Goal: Transaction & Acquisition: Purchase product/service

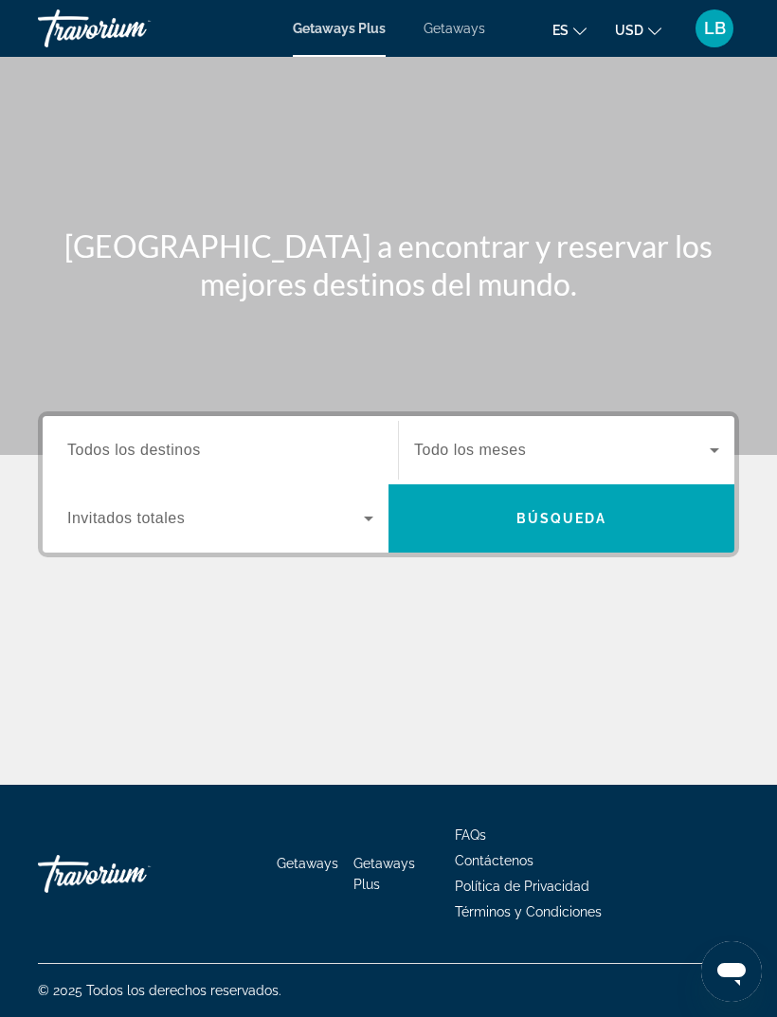
click at [229, 447] on input "Destination Todos los destinos" at bounding box center [220, 451] width 306 height 23
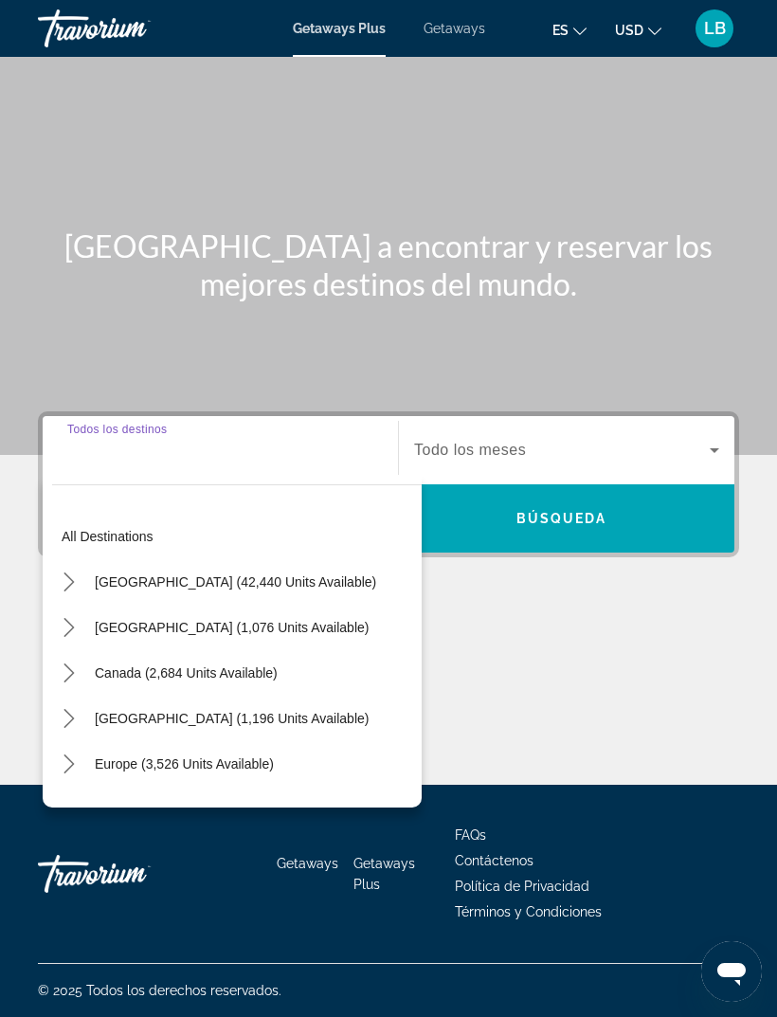
scroll to position [61, 0]
click at [194, 574] on span "[GEOGRAPHIC_DATA] (42,440 units available)" at bounding box center [236, 581] width 282 height 15
type input "**********"
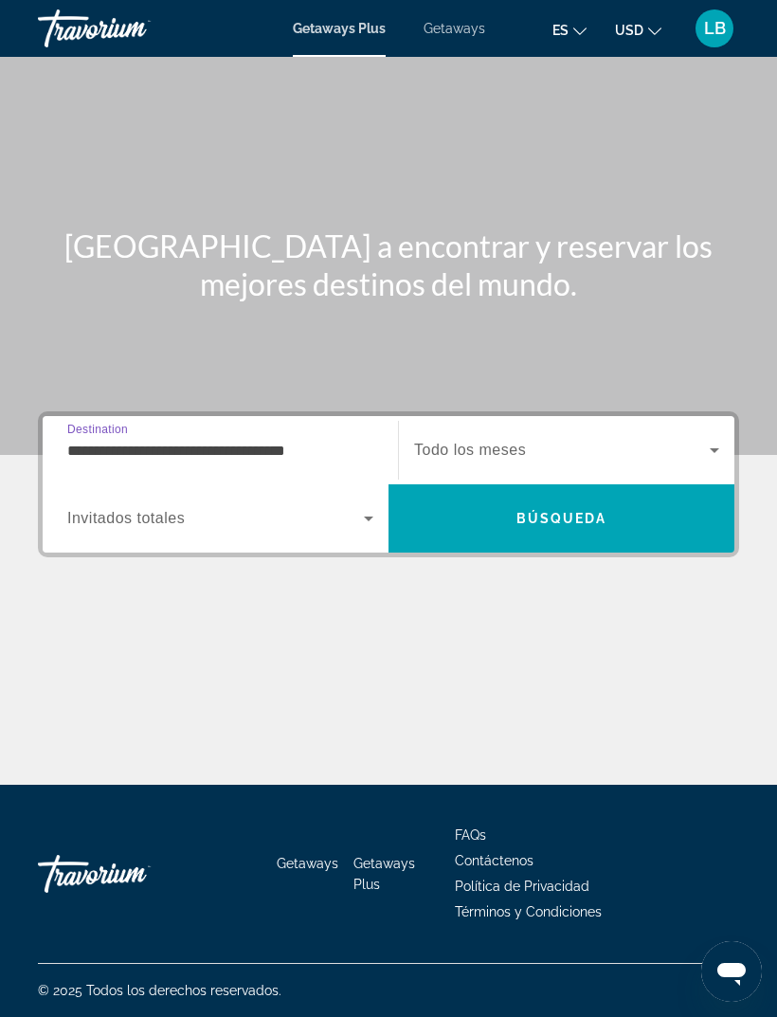
click at [248, 507] on span "Search widget" at bounding box center [215, 518] width 297 height 23
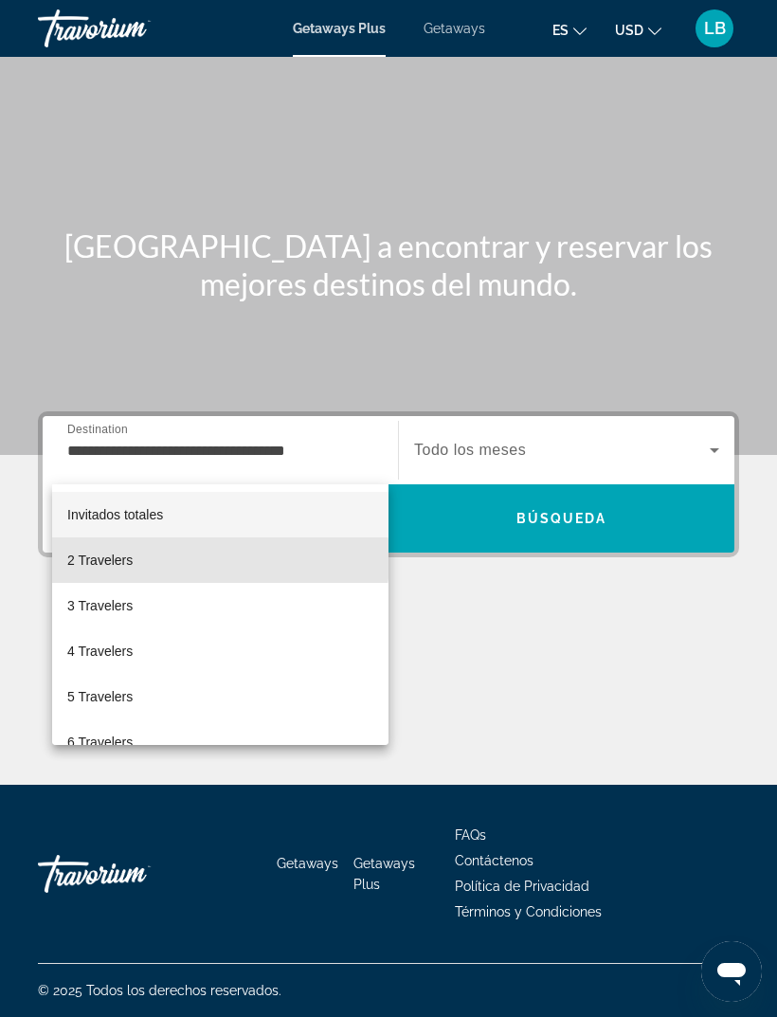
click at [190, 560] on mat-option "2 Travelers" at bounding box center [220, 561] width 337 height 46
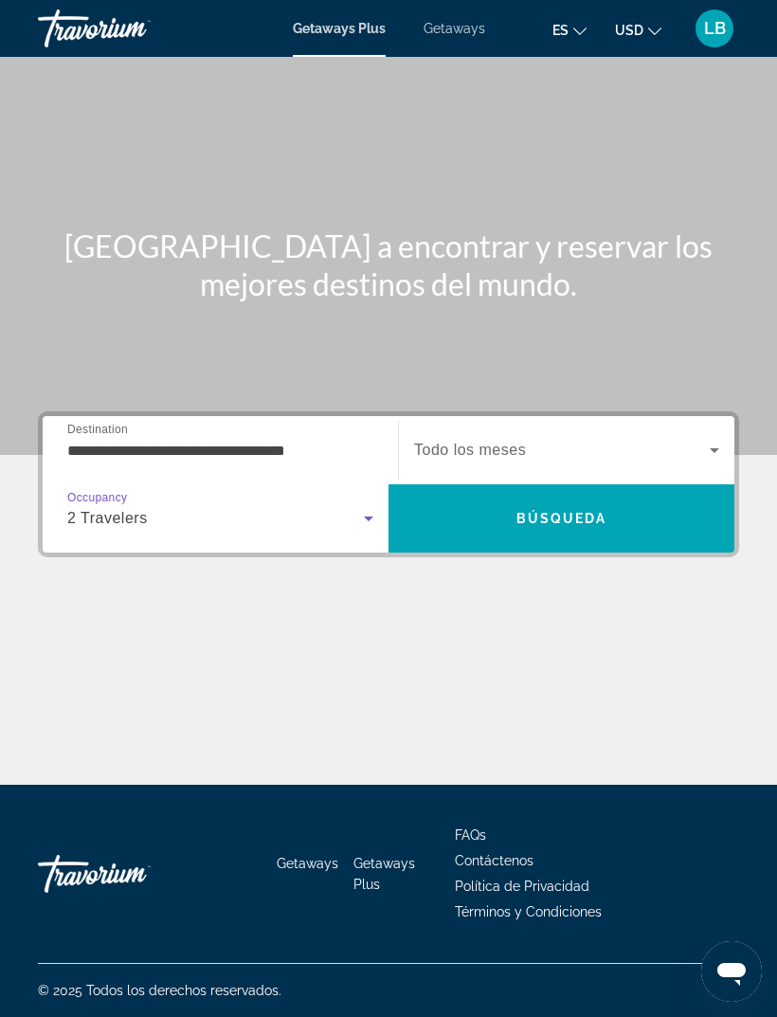
click at [514, 439] on span "Search widget" at bounding box center [562, 450] width 296 height 23
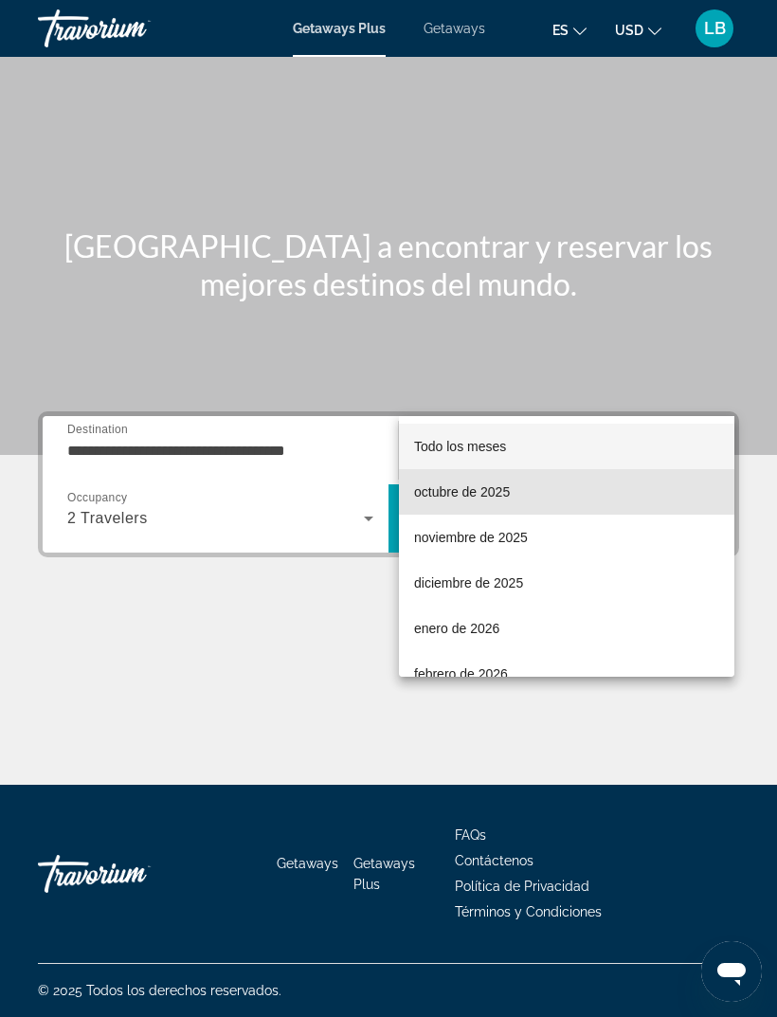
click at [525, 483] on mat-option "octubre de 2025" at bounding box center [567, 492] width 336 height 46
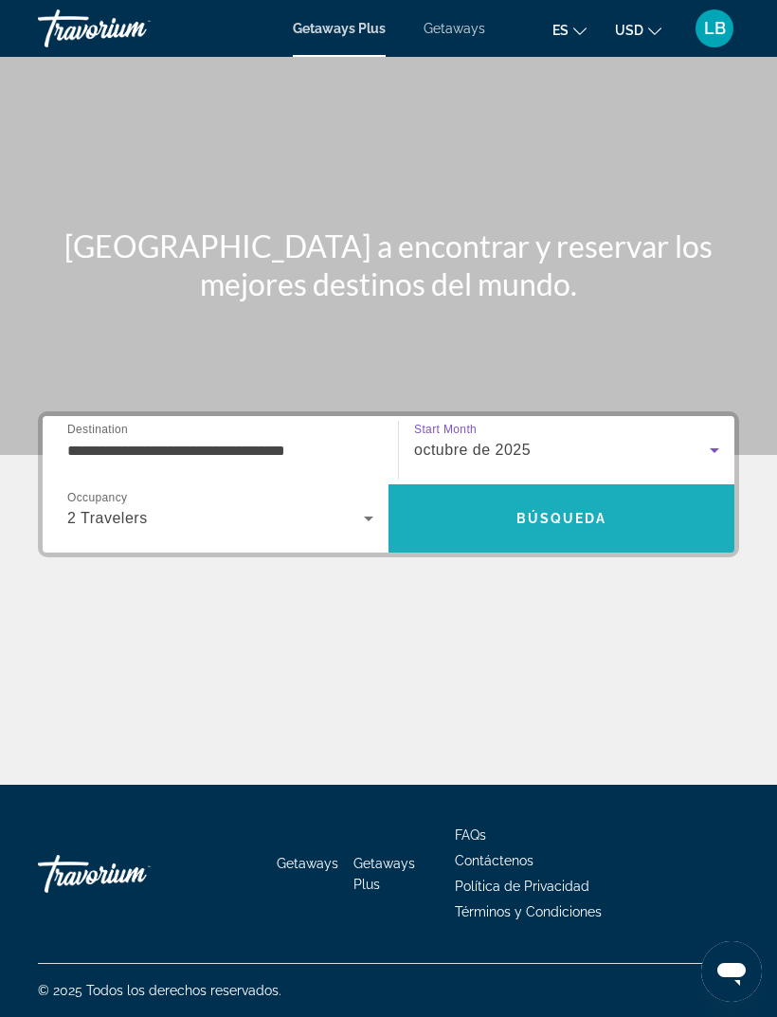
click at [600, 511] on span "Búsqueda" at bounding box center [562, 518] width 91 height 15
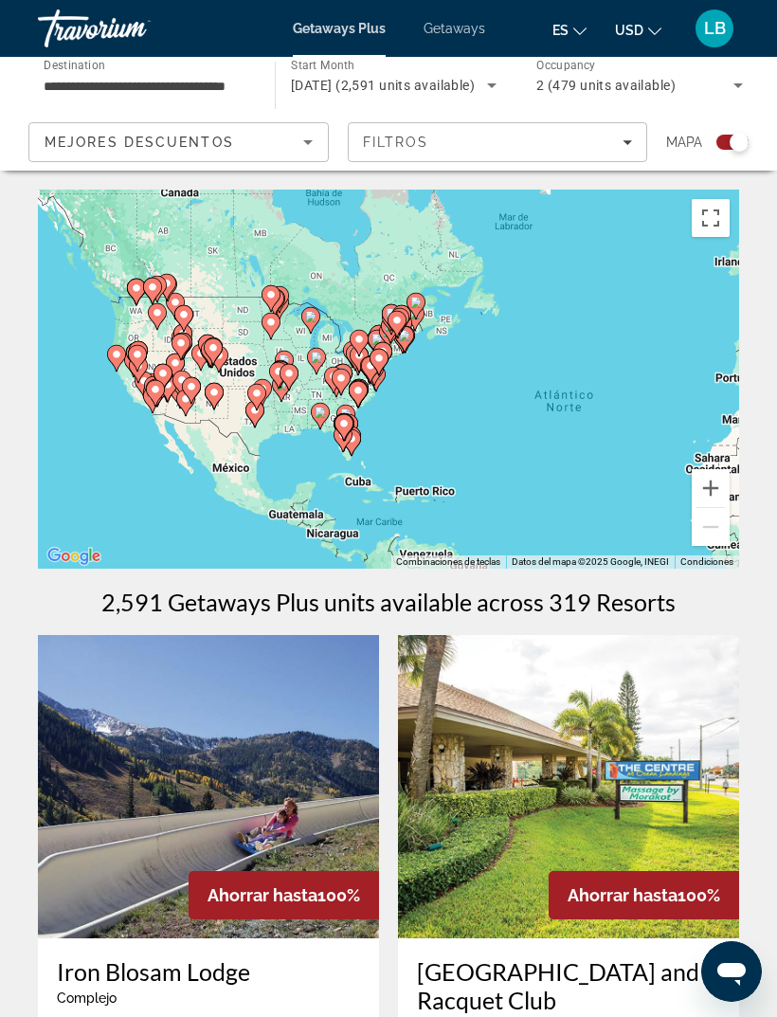
click at [207, 350] on icon "Main content" at bounding box center [213, 351] width 17 height 25
click at [200, 379] on gmp-advanced-marker "Main content" at bounding box center [191, 390] width 19 height 28
click at [191, 359] on gmp-advanced-marker "Main content" at bounding box center [182, 346] width 19 height 28
click at [717, 486] on button "Acercar" at bounding box center [711, 488] width 38 height 38
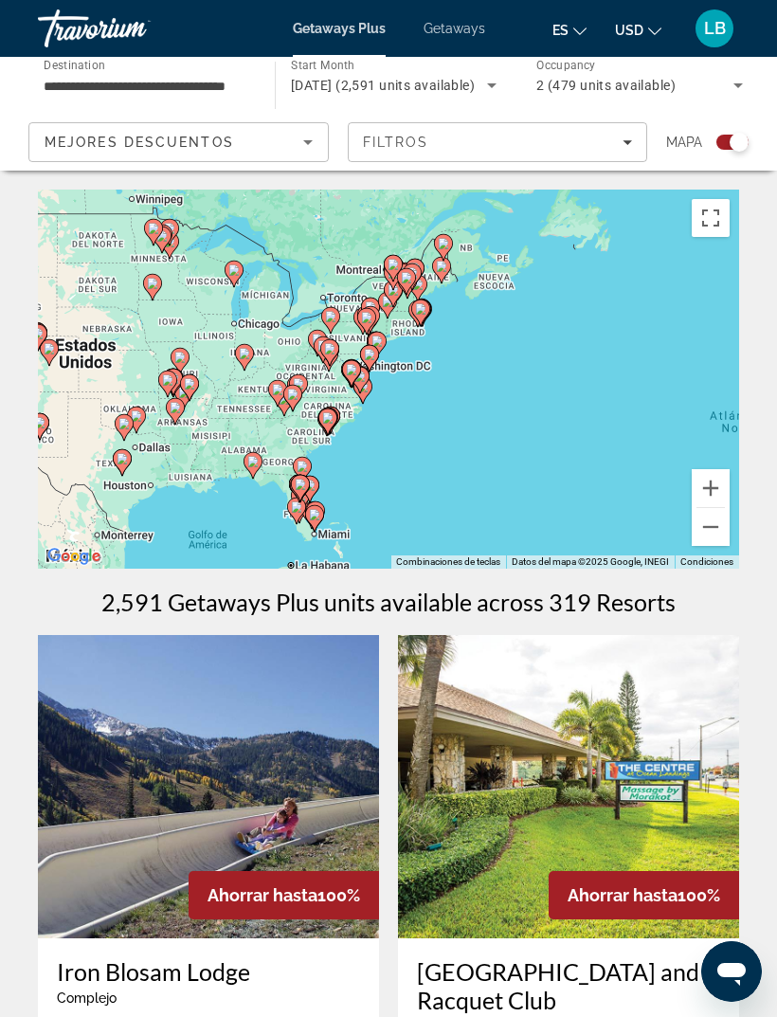
click at [717, 481] on button "Acercar" at bounding box center [711, 488] width 38 height 38
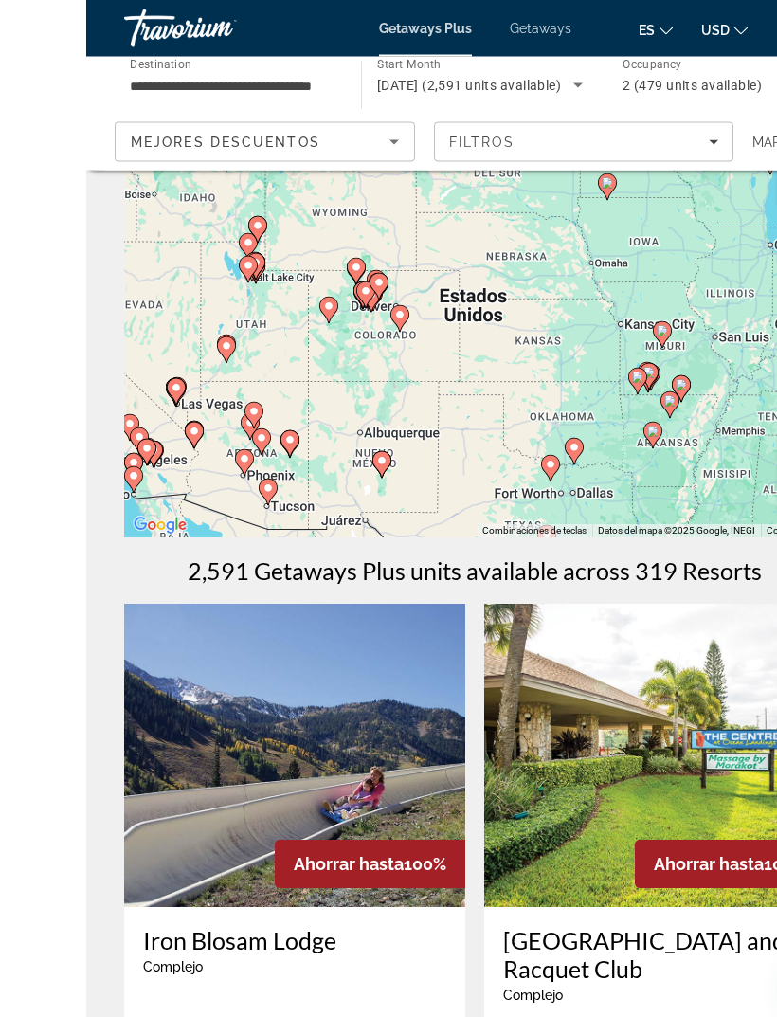
scroll to position [27, 0]
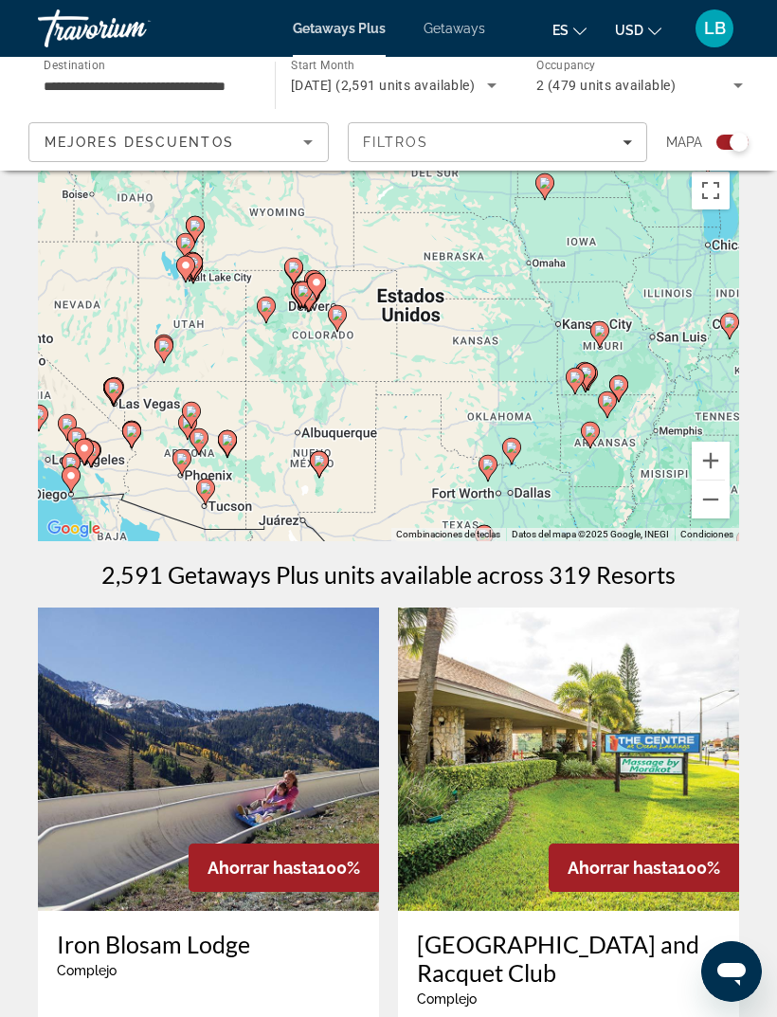
click at [715, 456] on button "Acercar" at bounding box center [711, 461] width 38 height 38
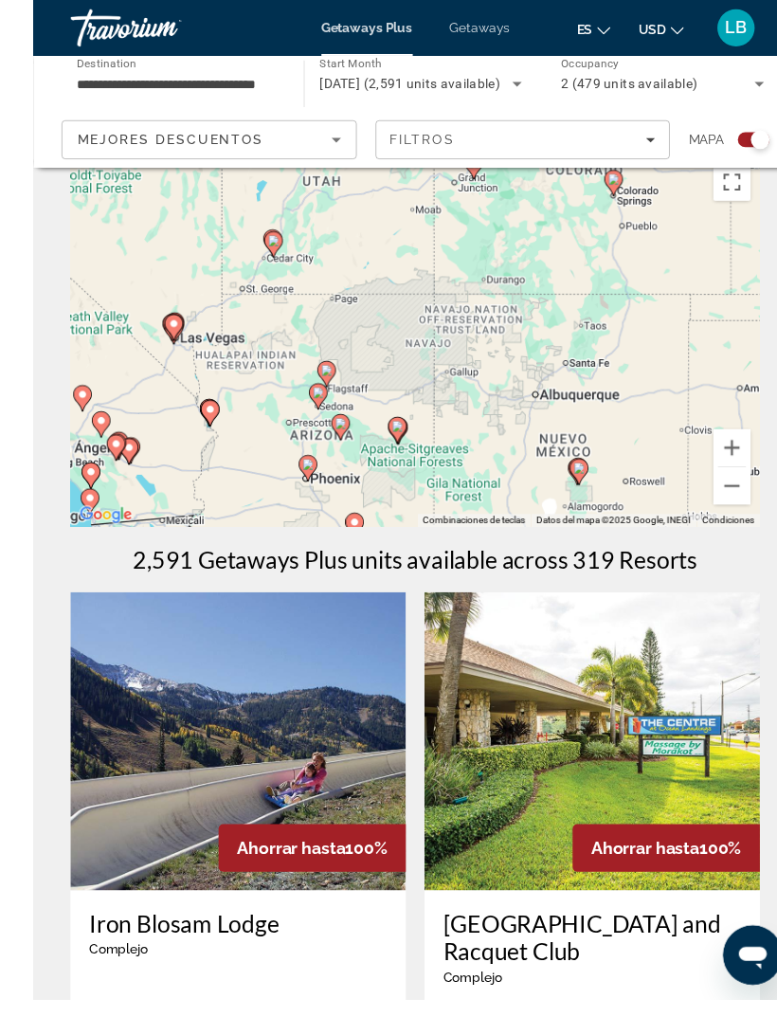
scroll to position [31, 0]
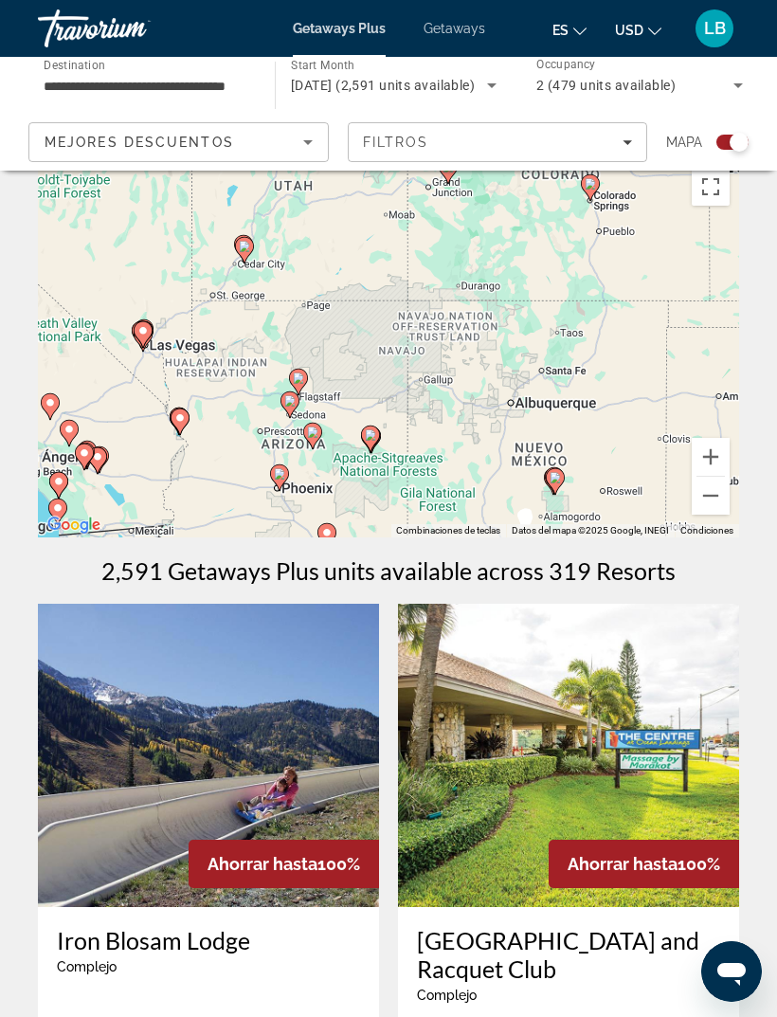
click at [717, 447] on button "Acercar" at bounding box center [711, 457] width 38 height 38
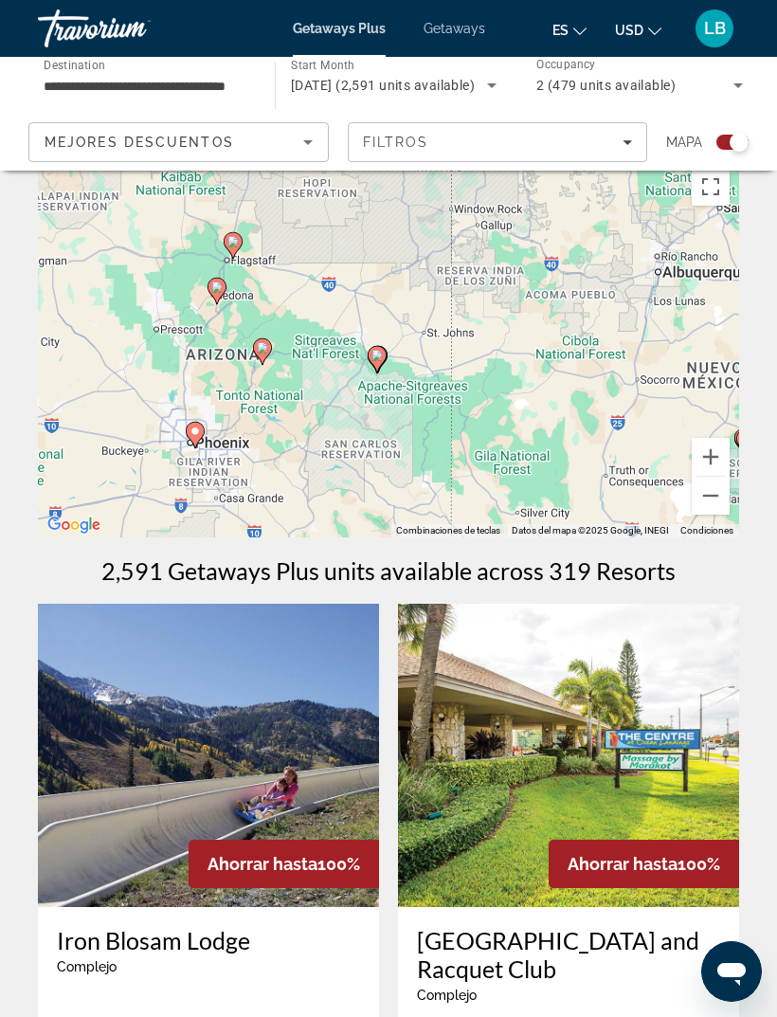
click at [711, 464] on button "Acercar" at bounding box center [711, 457] width 38 height 38
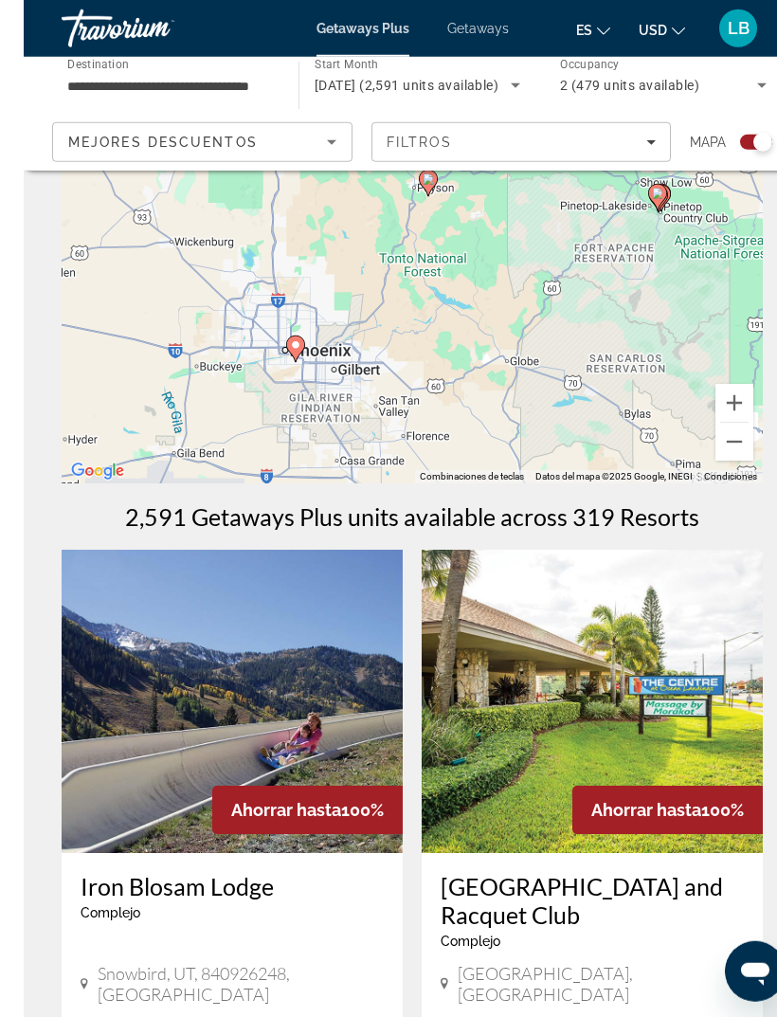
scroll to position [89, 0]
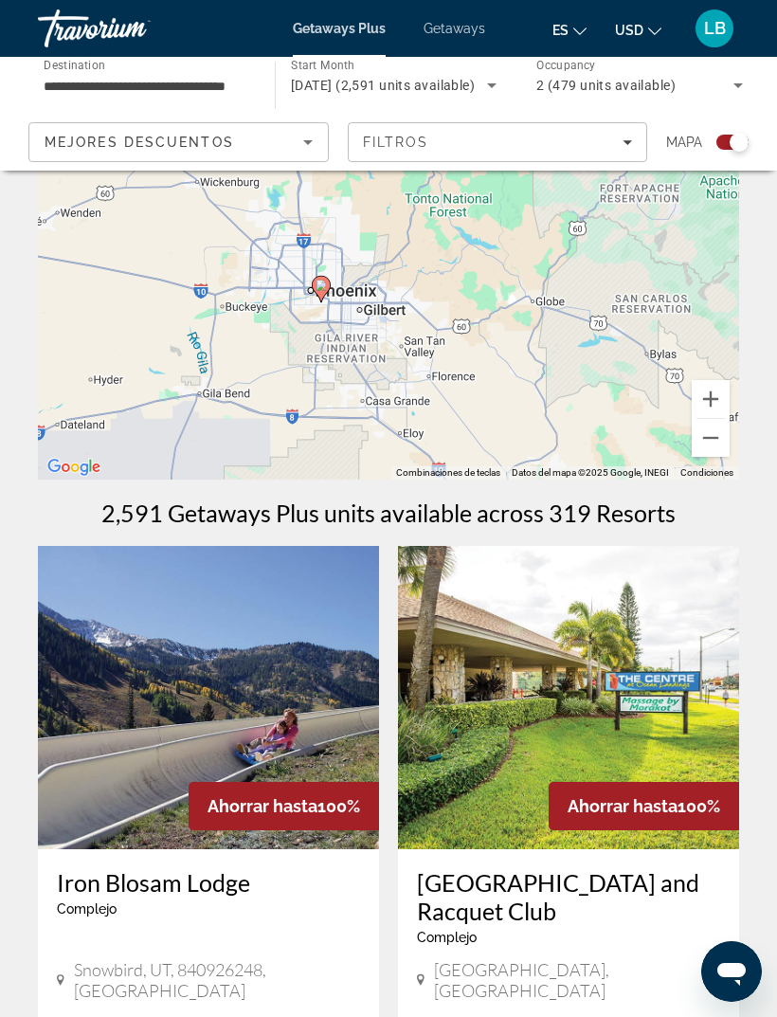
click at [328, 276] on gmp-advanced-marker "Main content" at bounding box center [321, 289] width 19 height 28
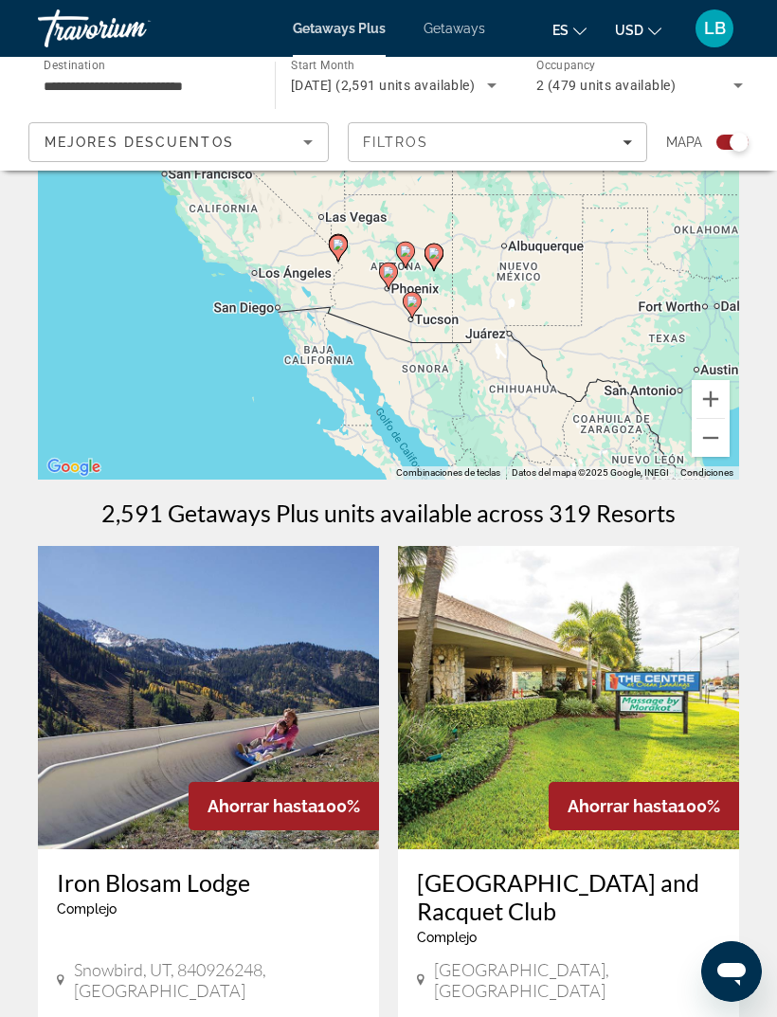
click at [393, 279] on icon "Main content" at bounding box center [388, 276] width 17 height 25
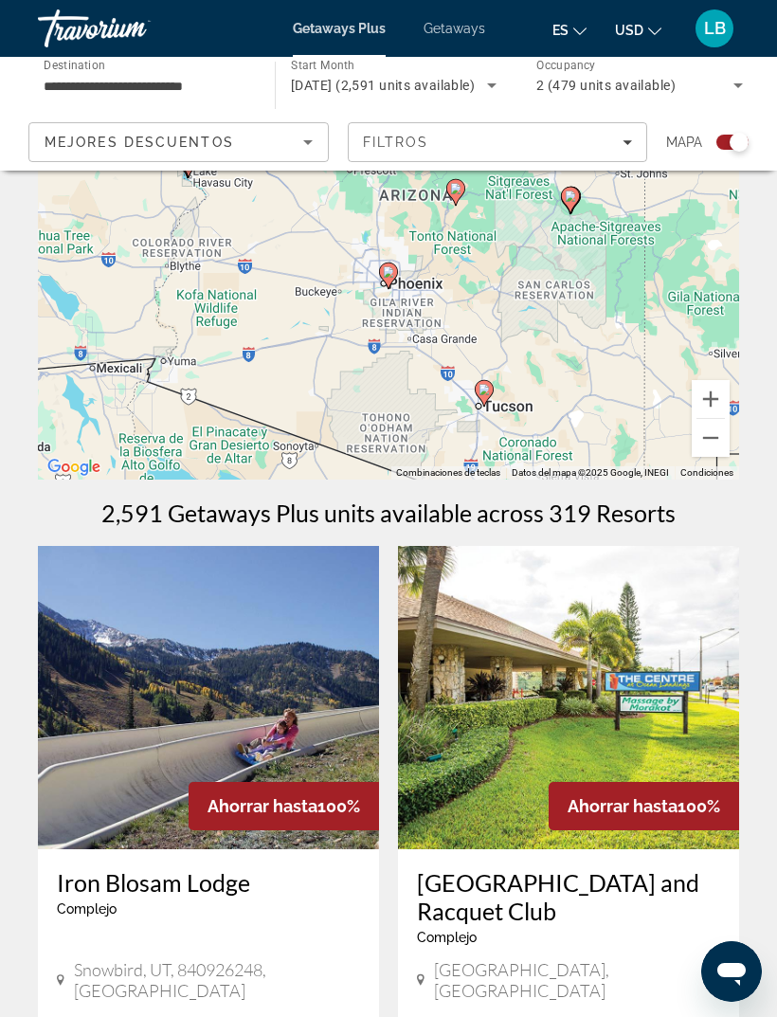
type input "**********"
click at [392, 266] on icon "Main content" at bounding box center [388, 276] width 17 height 25
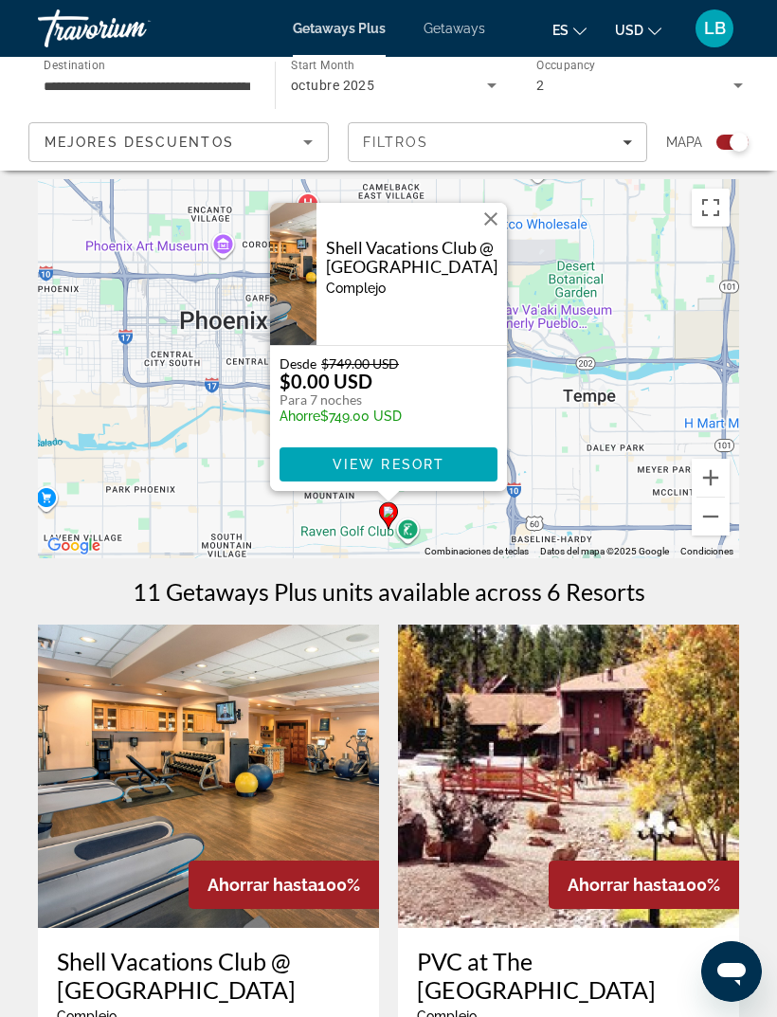
scroll to position [35, 0]
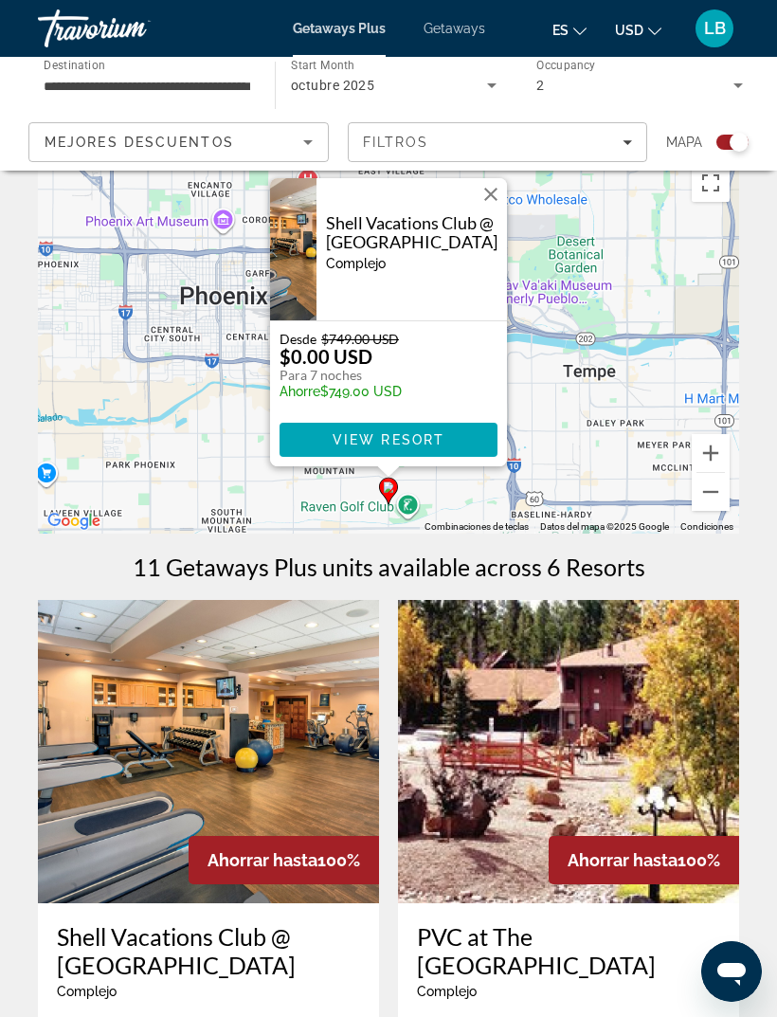
click at [442, 14] on div "Getaways Plus Getaways es English Español Français Italiano Português русский U…" at bounding box center [388, 28] width 777 height 49
click at [453, 30] on span "Getaways" at bounding box center [455, 28] width 62 height 15
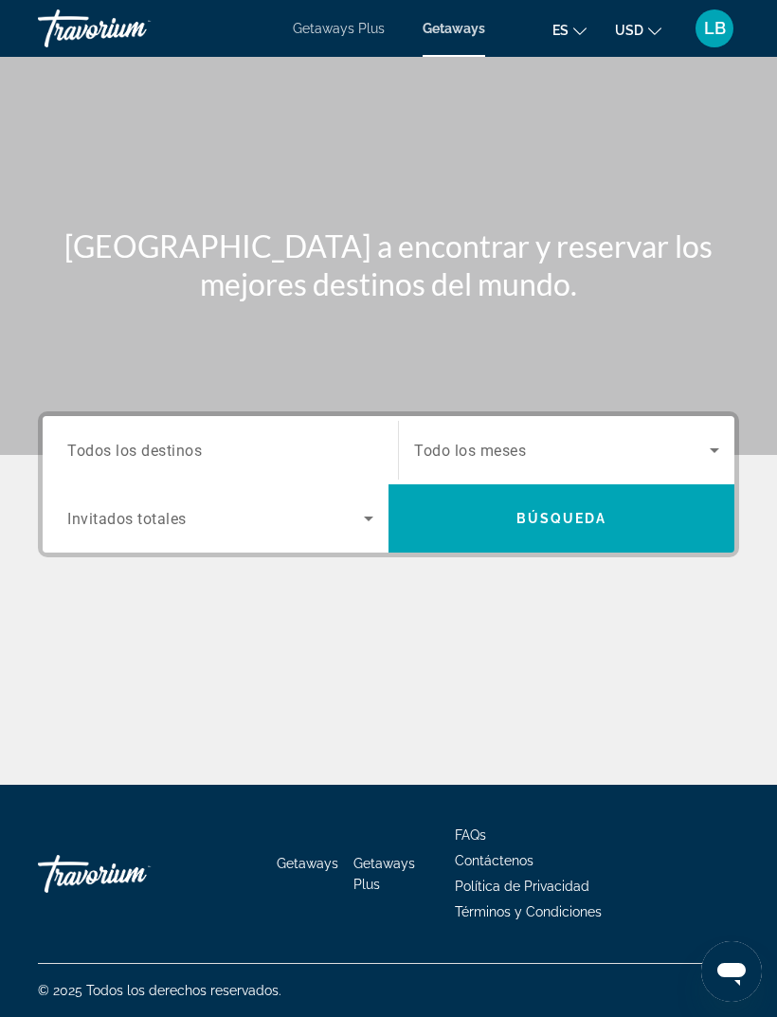
click at [232, 442] on input "Destination Todos los destinos" at bounding box center [220, 451] width 306 height 23
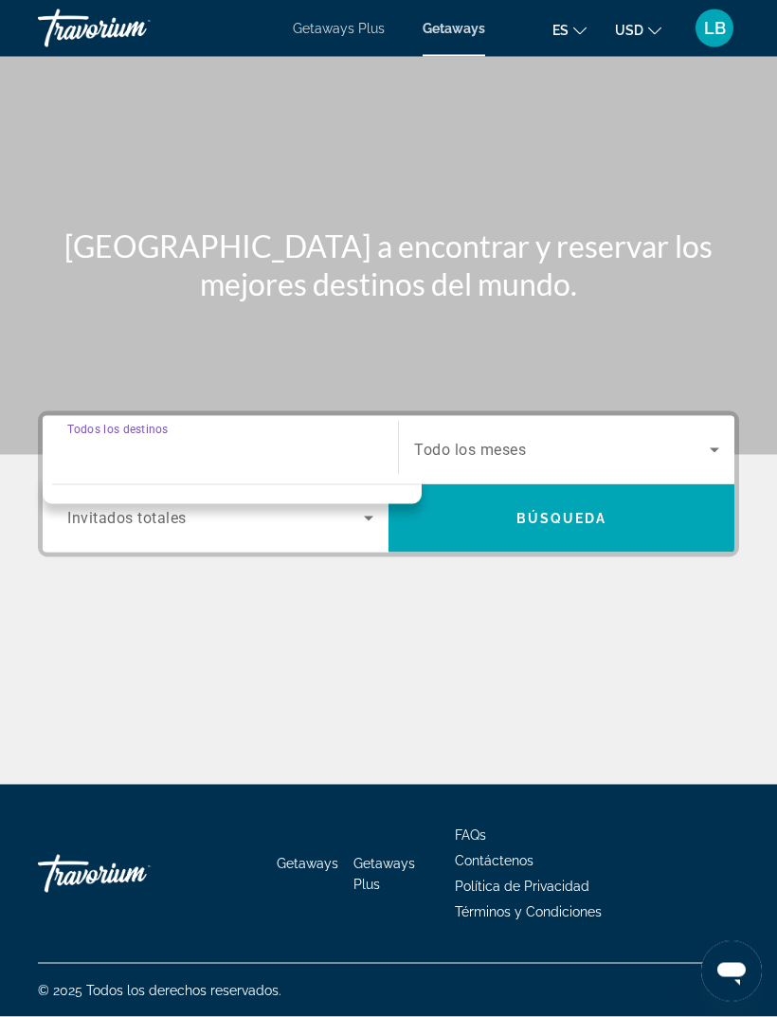
scroll to position [60, 0]
click at [252, 440] on input "Destination Todos los destinos" at bounding box center [220, 451] width 306 height 23
click at [374, 605] on div "Main content" at bounding box center [389, 676] width 702 height 142
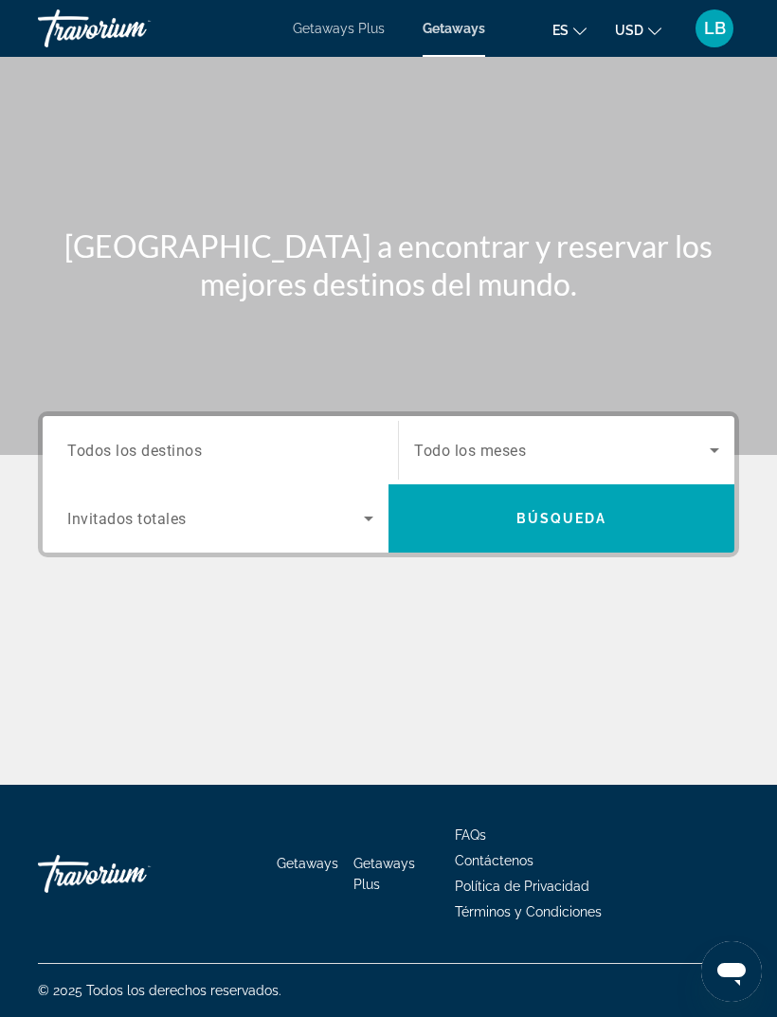
click at [257, 424] on div "Search widget" at bounding box center [220, 451] width 306 height 54
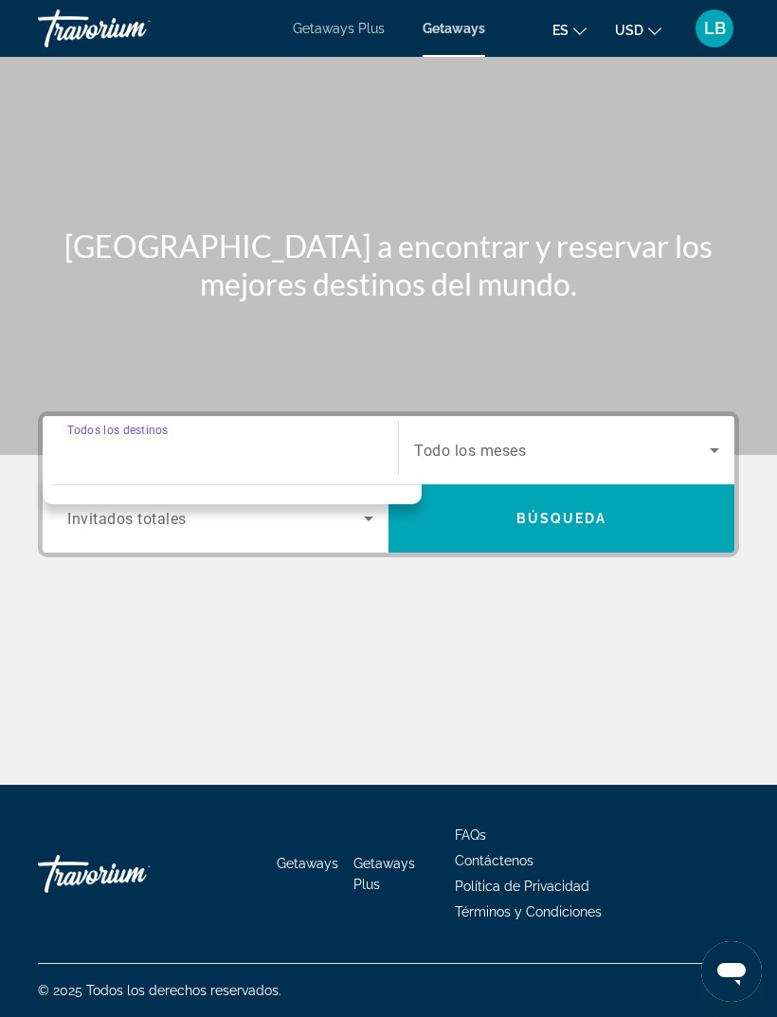
click at [155, 416] on div "Destination Todos los destinos" at bounding box center [220, 450] width 337 height 68
click at [454, 26] on span "Getaways" at bounding box center [454, 28] width 63 height 15
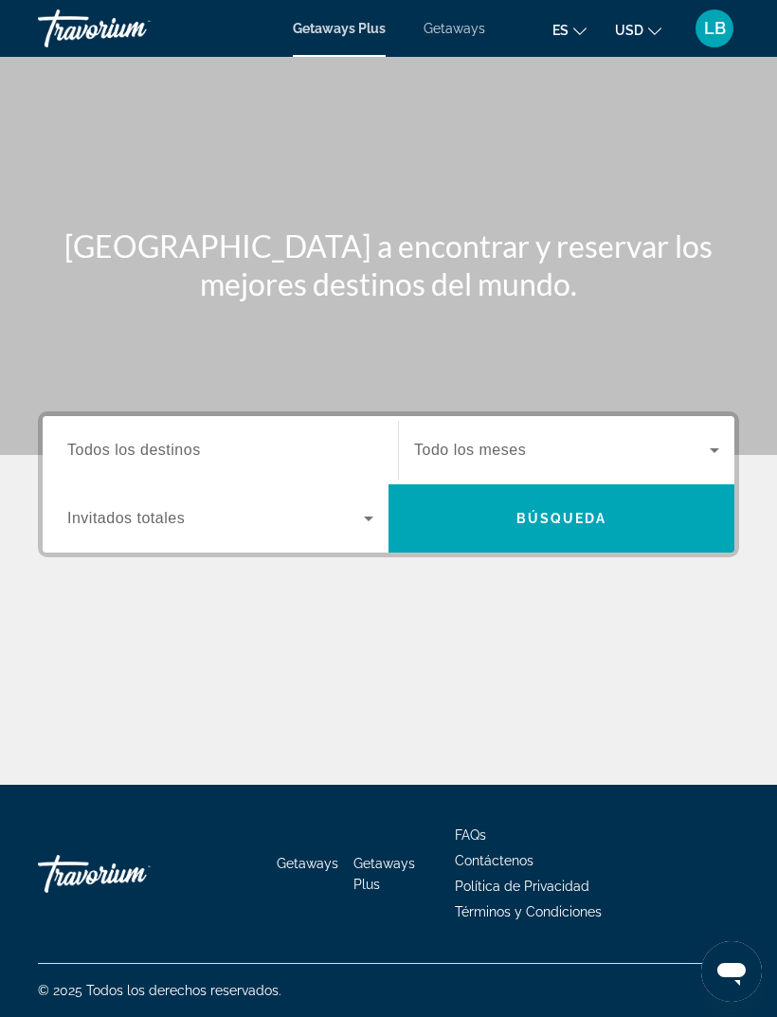
click at [468, 36] on span "Getaways" at bounding box center [455, 28] width 62 height 15
click at [162, 454] on span "Todos los destinos" at bounding box center [134, 450] width 134 height 16
click at [162, 454] on input "Destination Todos los destinos" at bounding box center [220, 451] width 306 height 23
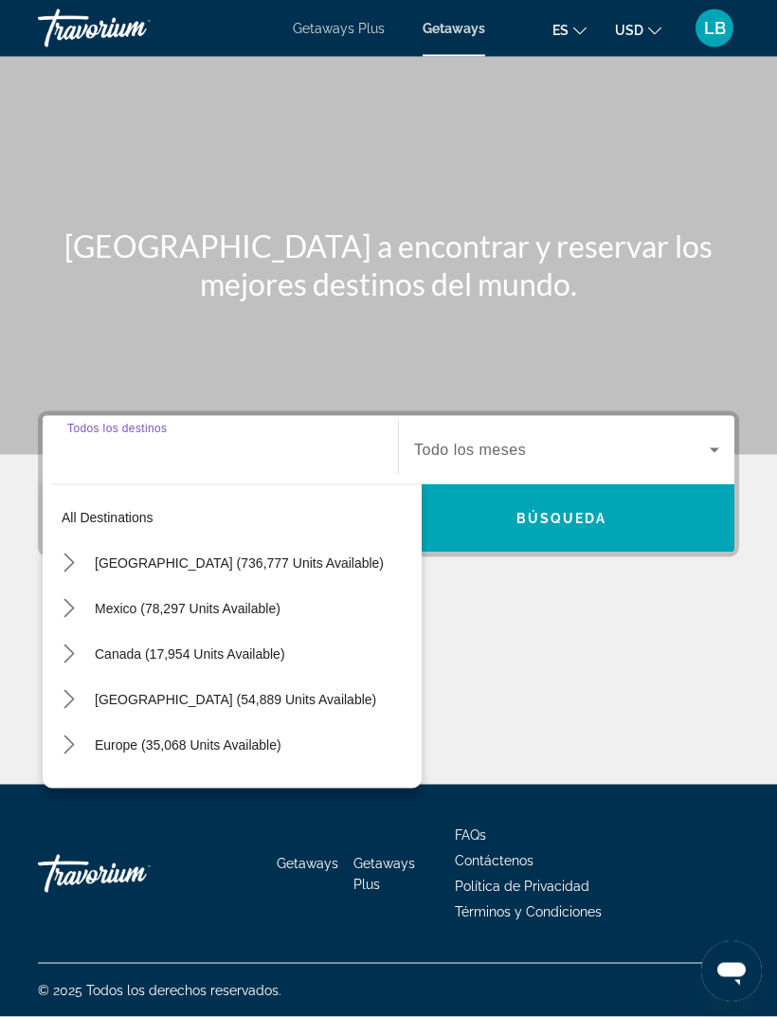
scroll to position [61, 0]
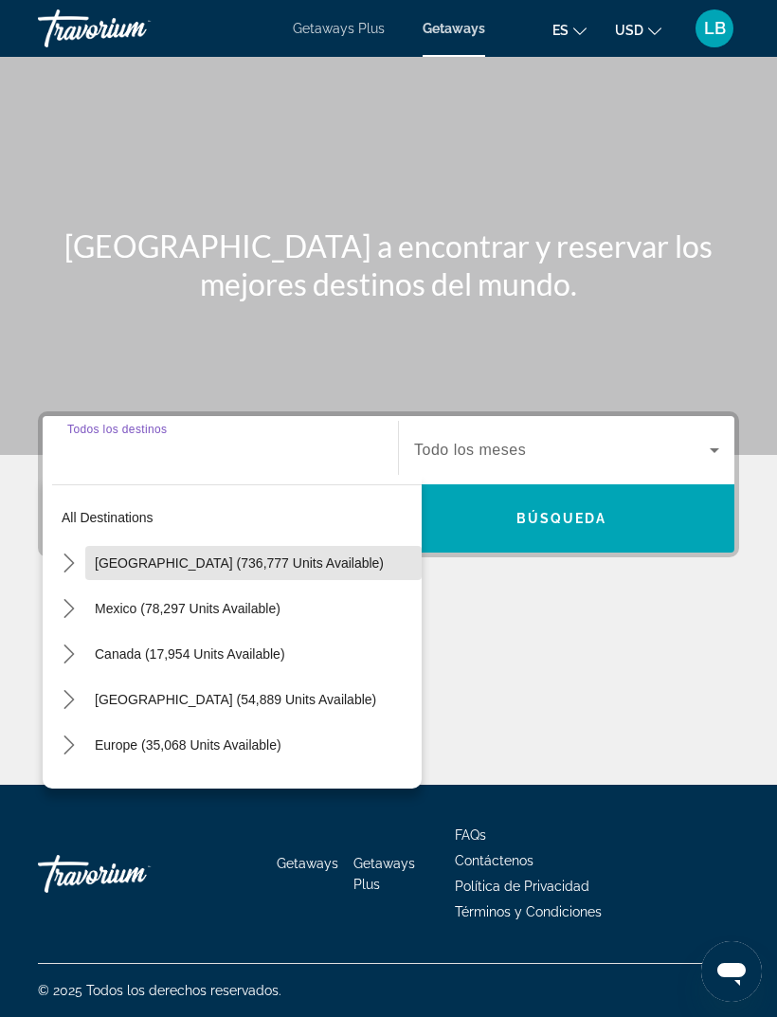
click at [184, 556] on span "United States (736,777 units available)" at bounding box center [239, 563] width 289 height 15
type input "**********"
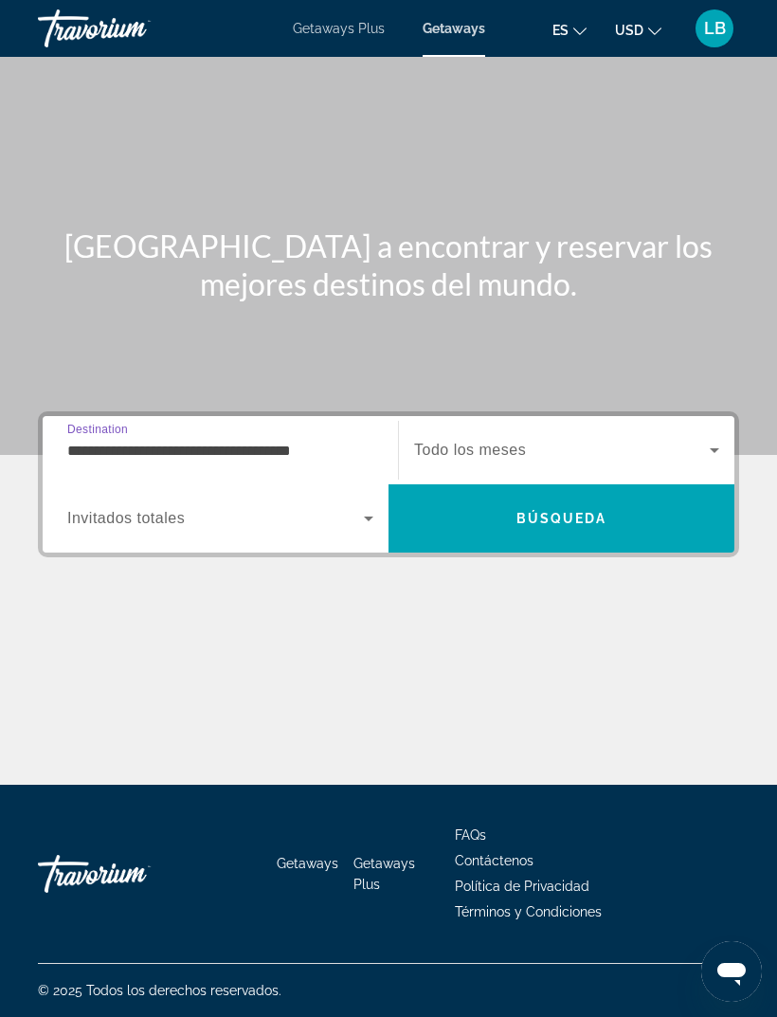
click at [234, 507] on span "Search widget" at bounding box center [215, 518] width 297 height 23
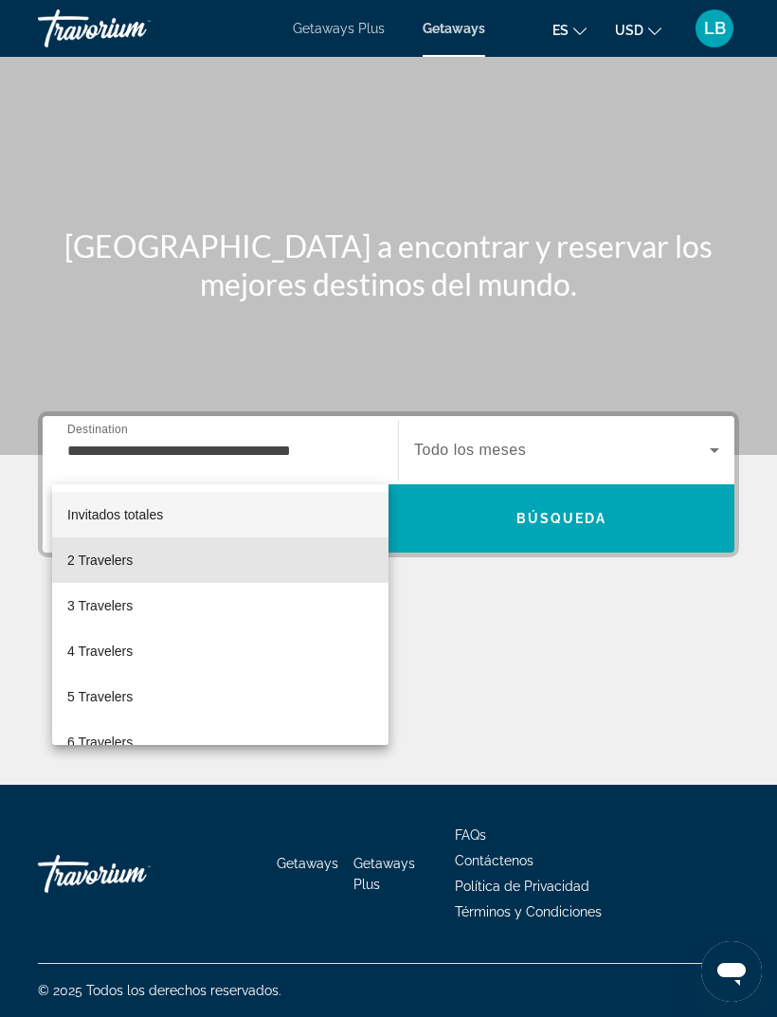
click at [149, 558] on mat-option "2 Travelers" at bounding box center [220, 561] width 337 height 46
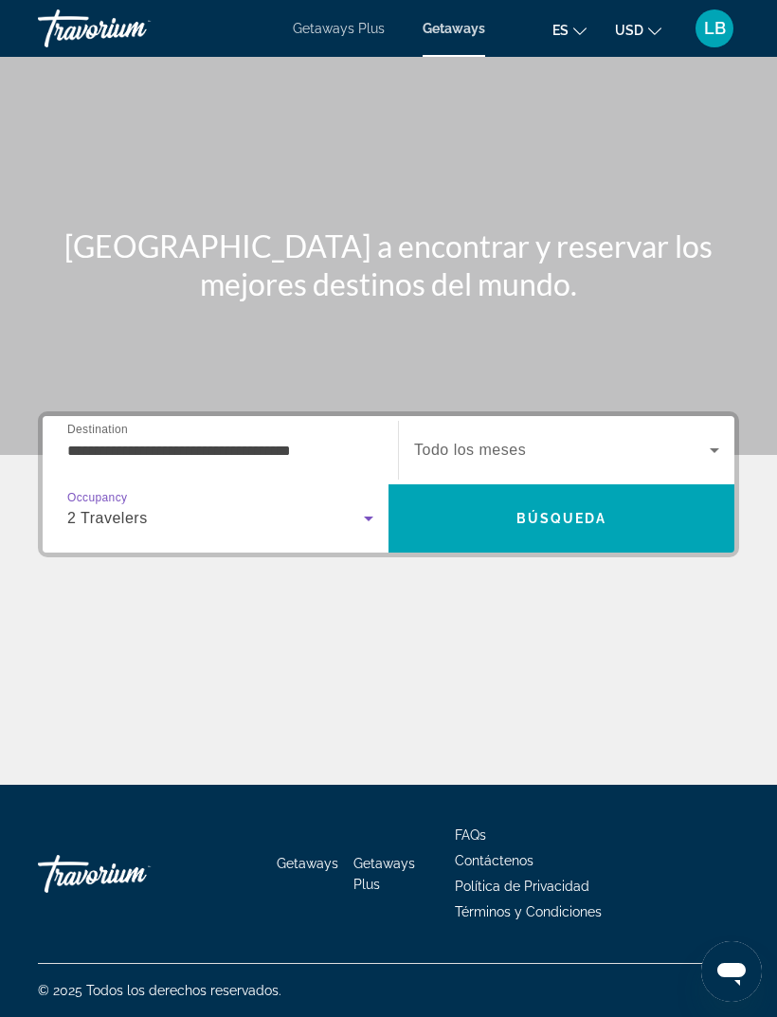
click at [492, 442] on span "Todo los meses" at bounding box center [470, 450] width 112 height 16
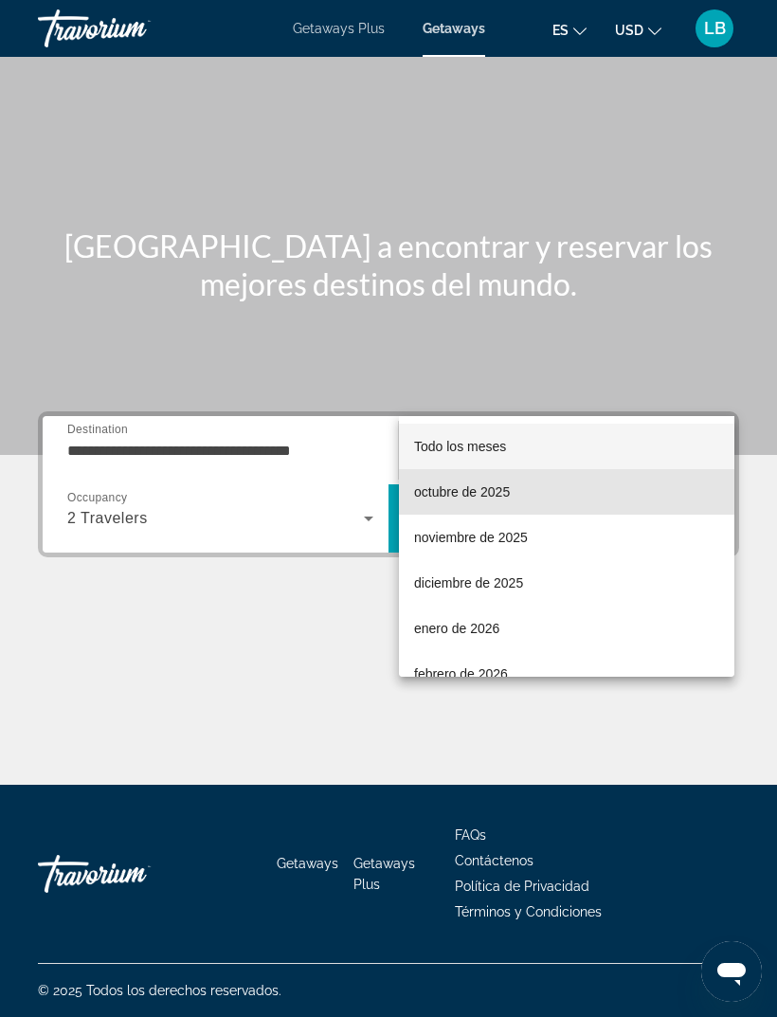
click at [489, 487] on span "octubre de 2025" at bounding box center [462, 492] width 96 height 23
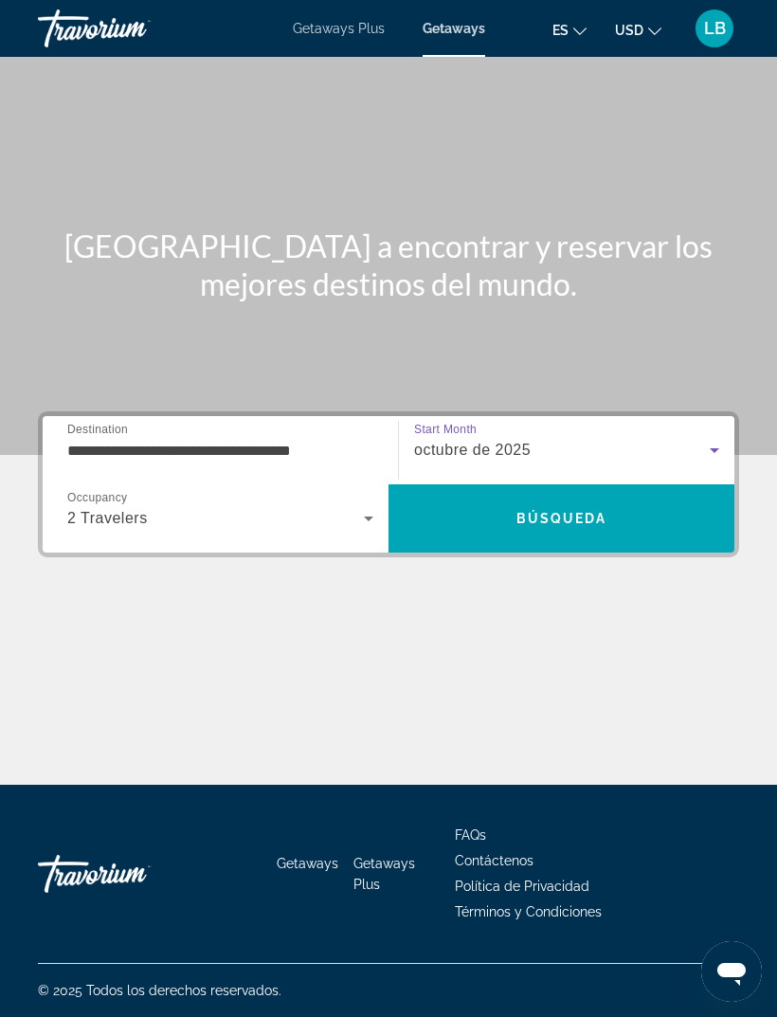
click at [575, 511] on span "Búsqueda" at bounding box center [562, 518] width 91 height 15
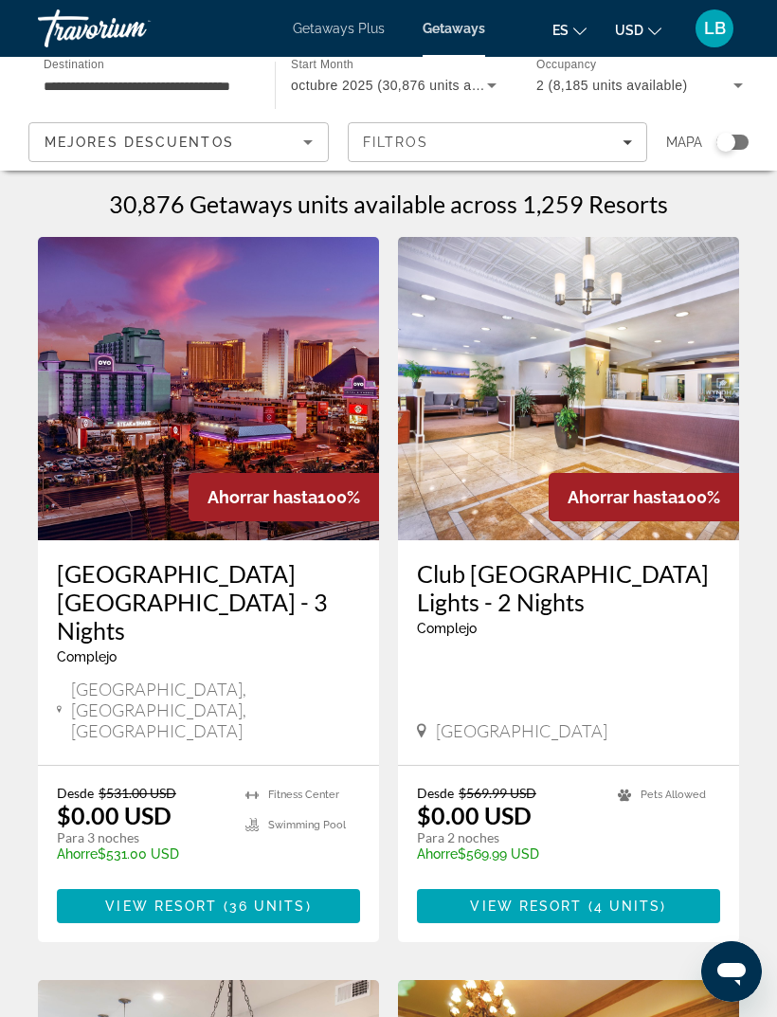
click at [152, 138] on span "Mejores descuentos" at bounding box center [140, 142] width 190 height 15
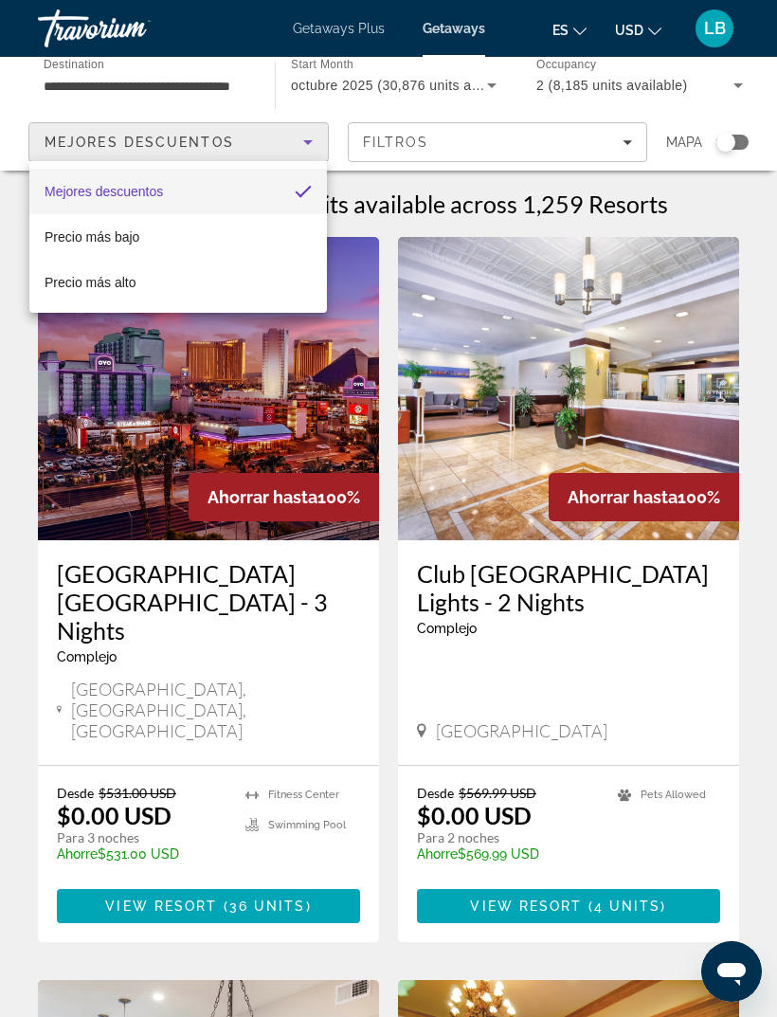
click at [123, 146] on div at bounding box center [388, 508] width 777 height 1017
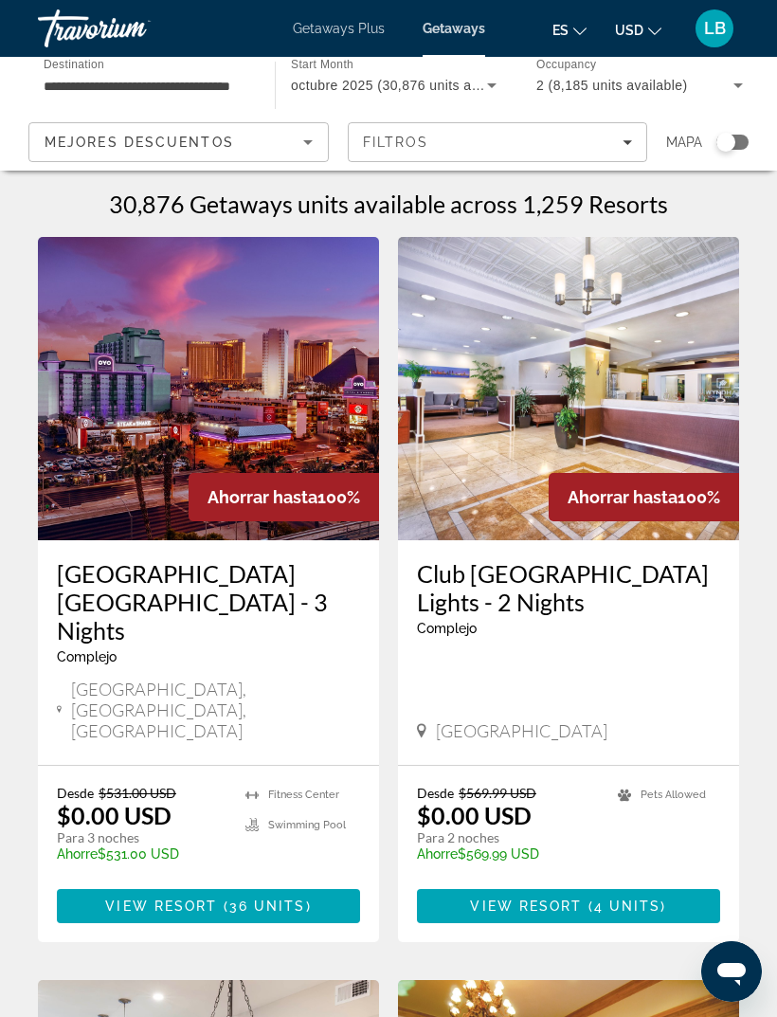
click at [158, 141] on span "Mejores descuentos" at bounding box center [140, 142] width 190 height 15
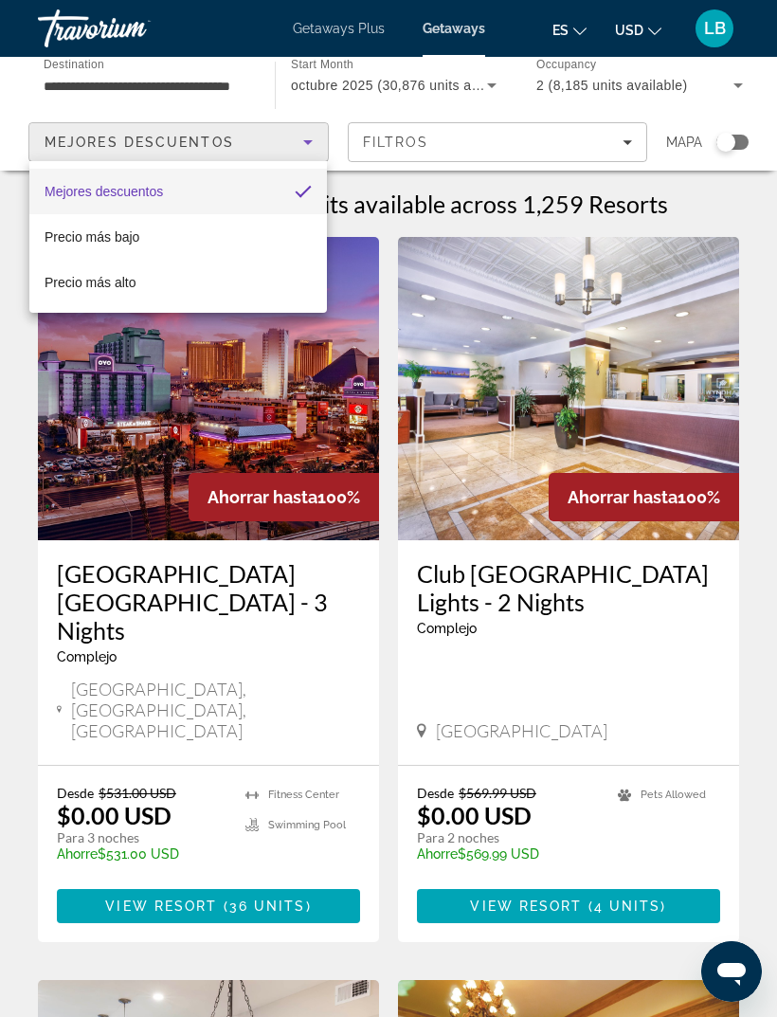
click at [169, 129] on div at bounding box center [388, 508] width 777 height 1017
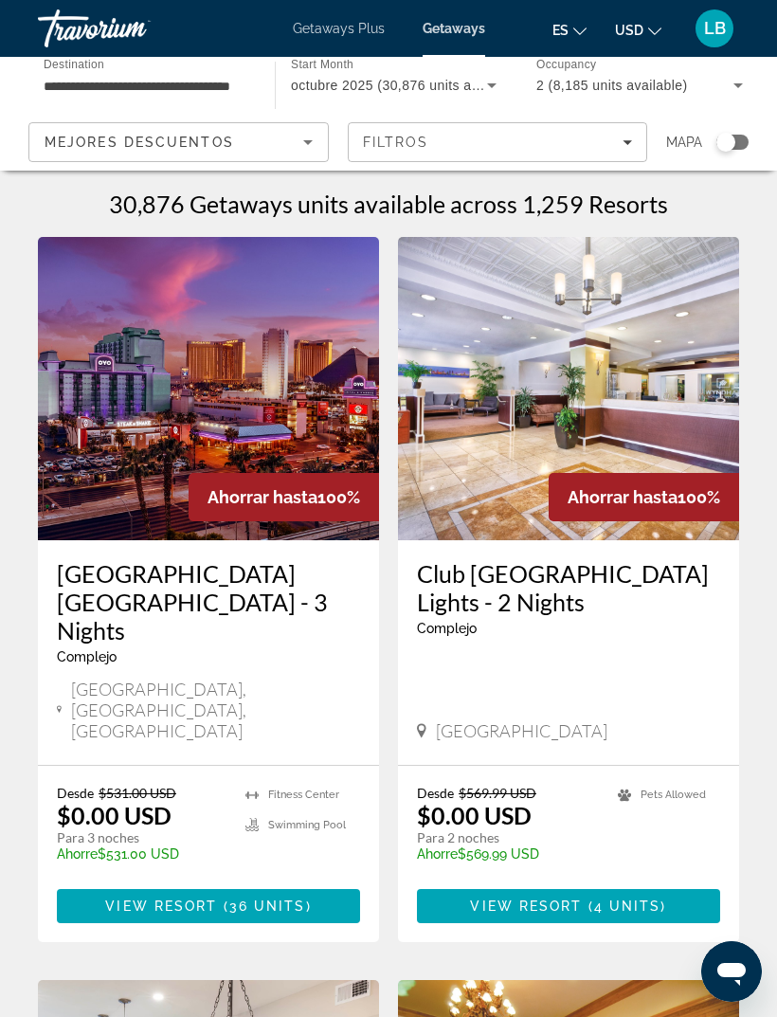
click at [613, 134] on span "Filters" at bounding box center [498, 142] width 299 height 46
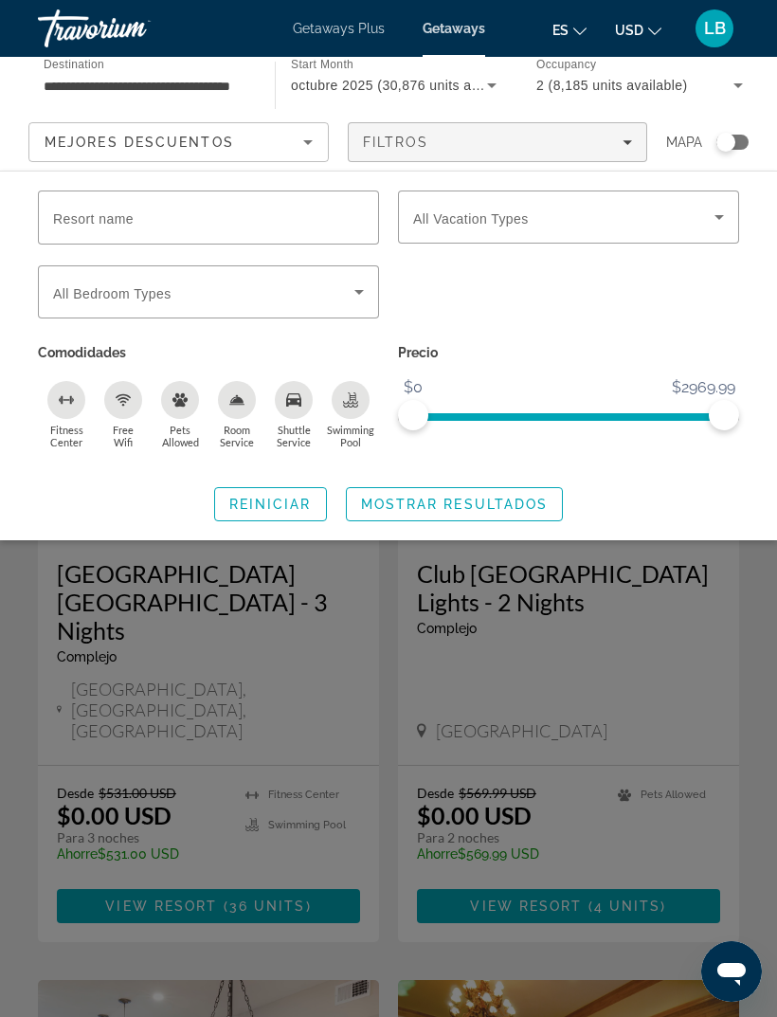
click at [615, 139] on div "Filtros" at bounding box center [498, 142] width 270 height 15
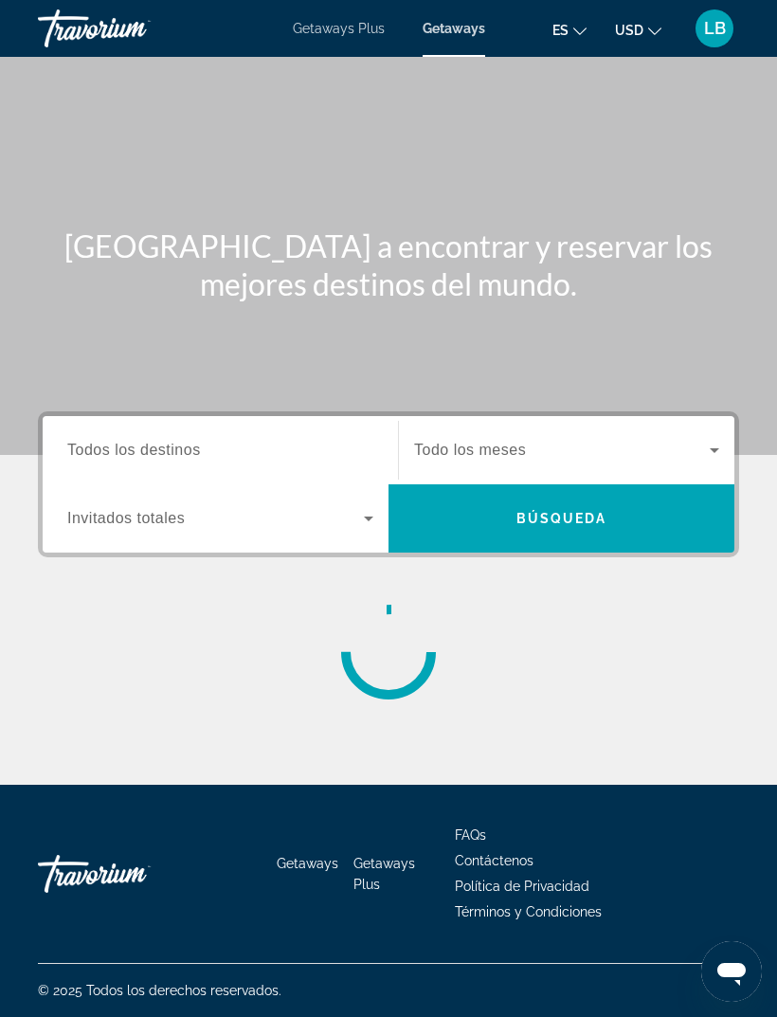
click at [161, 444] on span "Todos los destinos" at bounding box center [134, 450] width 134 height 16
click at [161, 444] on input "Destination Todos los destinos" at bounding box center [220, 451] width 306 height 23
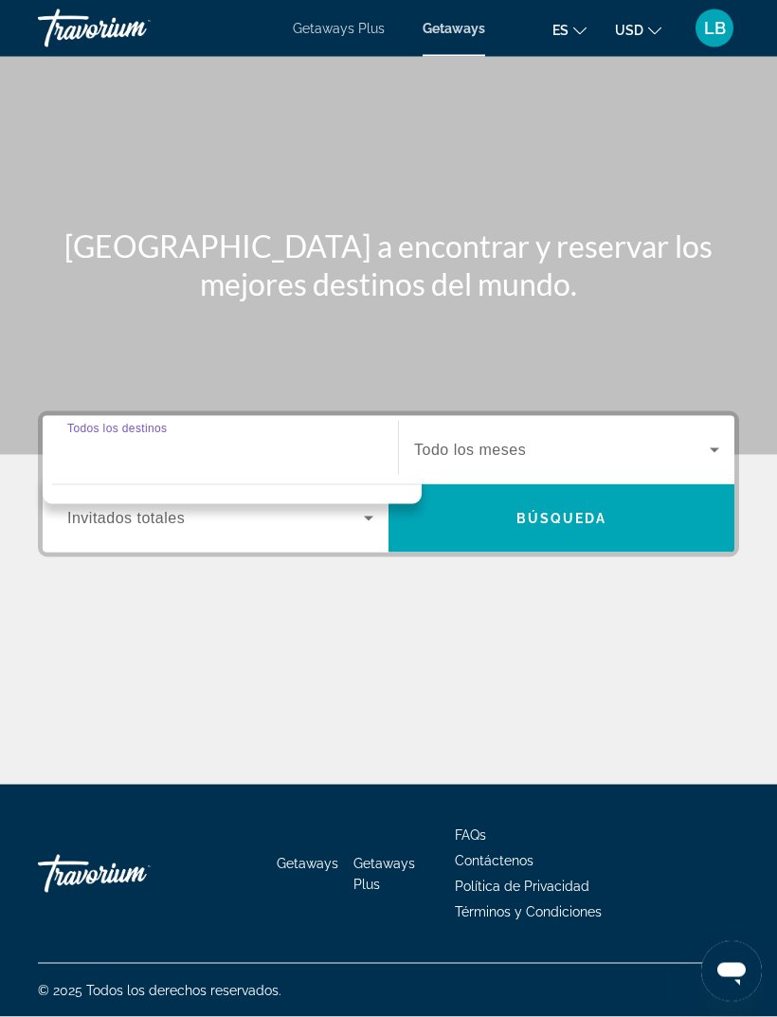
scroll to position [61, 0]
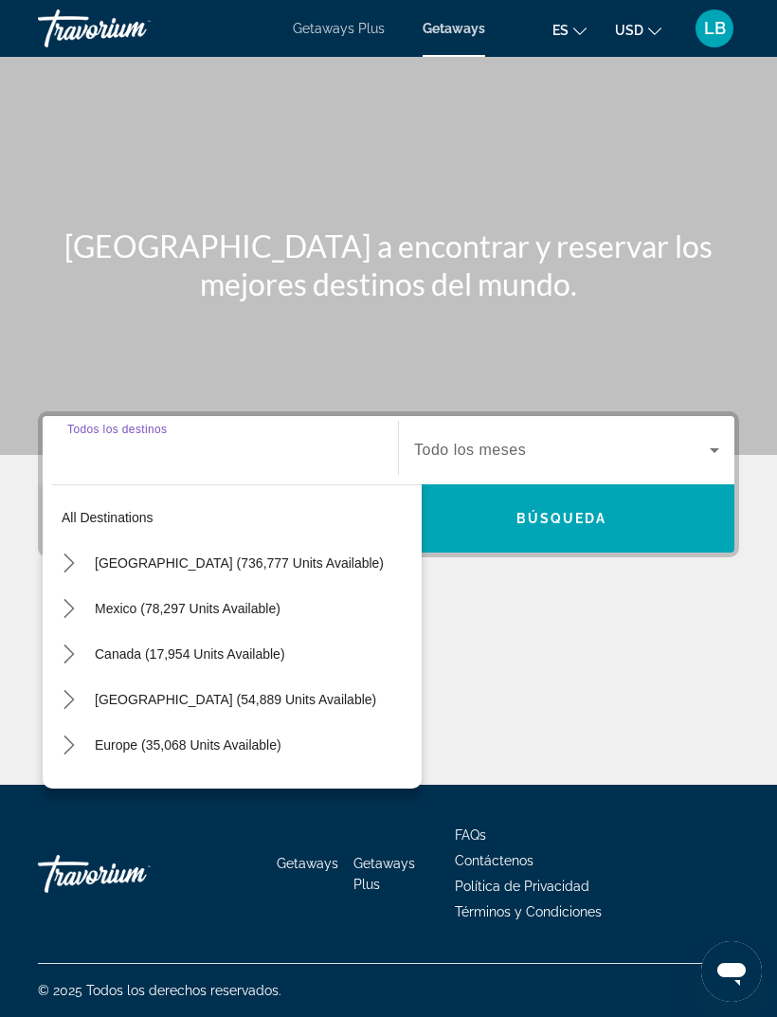
click at [65, 547] on mat-icon "Toggle United States (736,777 units available) submenu" at bounding box center [68, 563] width 33 height 33
click at [179, 601] on span "Arizona (17,813 units available)" at bounding box center [223, 608] width 218 height 15
type input "**********"
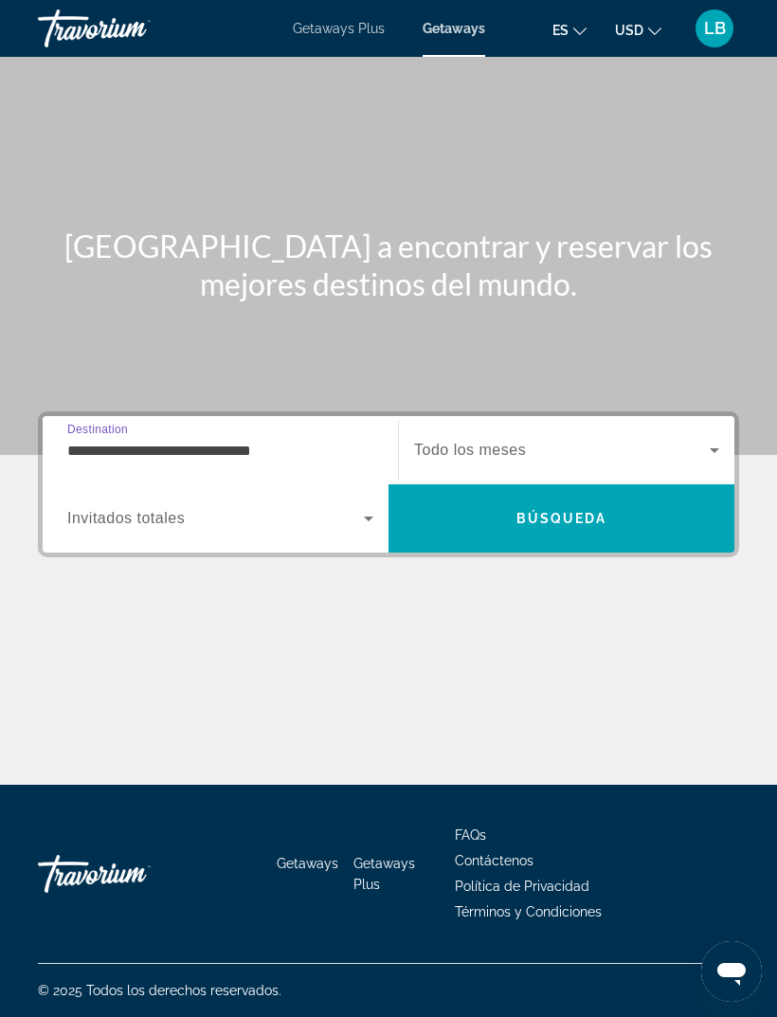
click at [229, 507] on span "Search widget" at bounding box center [215, 518] width 297 height 23
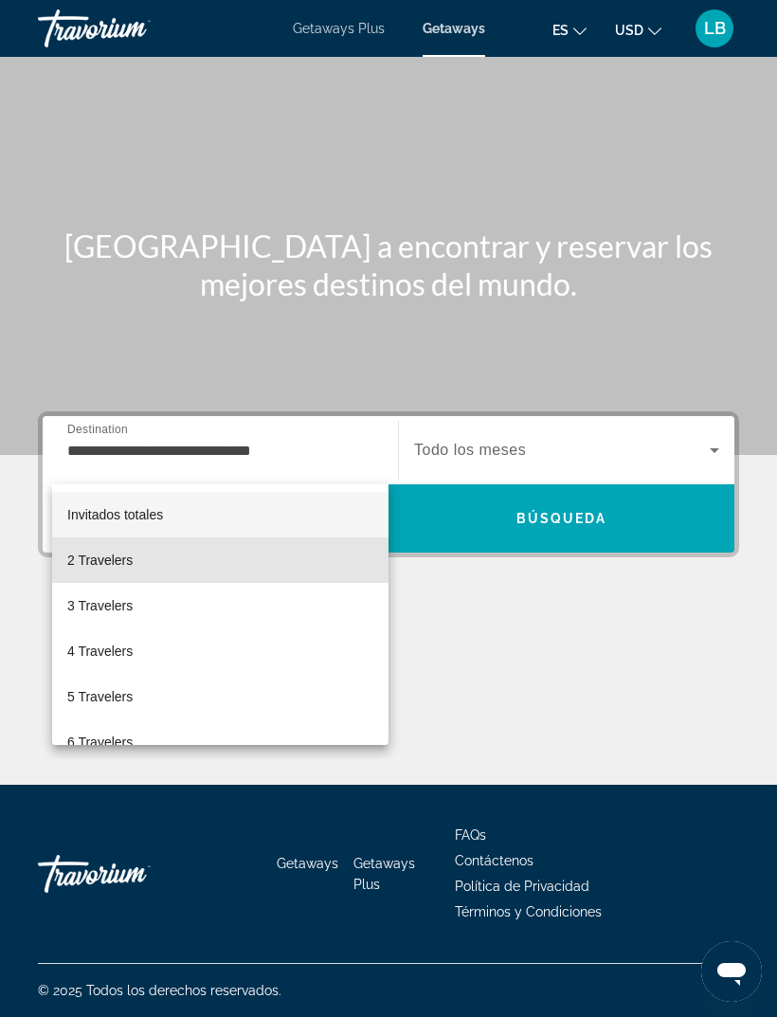
click at [143, 556] on mat-option "2 Travelers" at bounding box center [220, 561] width 337 height 46
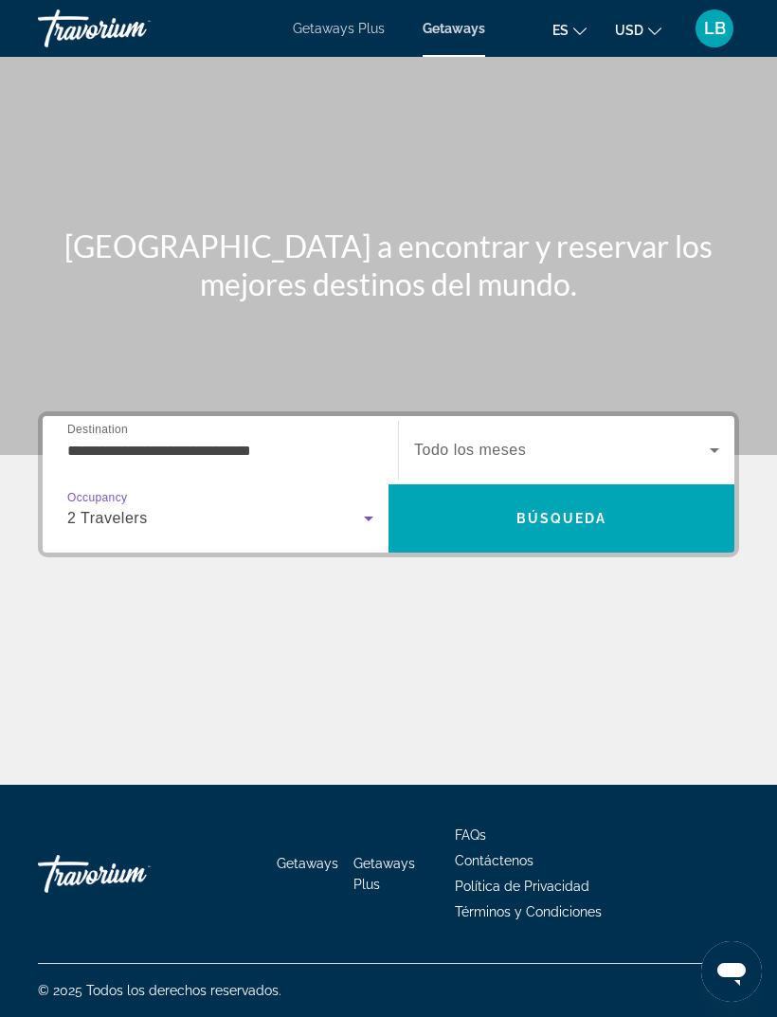
click at [529, 439] on span "Search widget" at bounding box center [562, 450] width 296 height 23
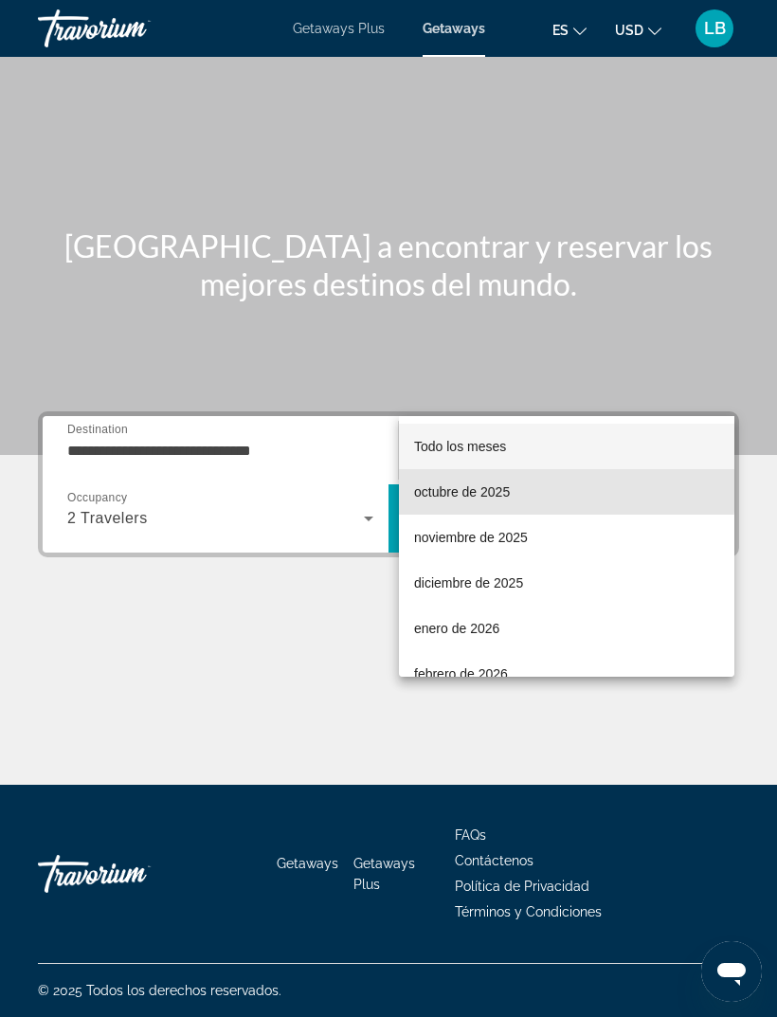
click at [490, 491] on span "octubre de 2025" at bounding box center [462, 492] width 96 height 23
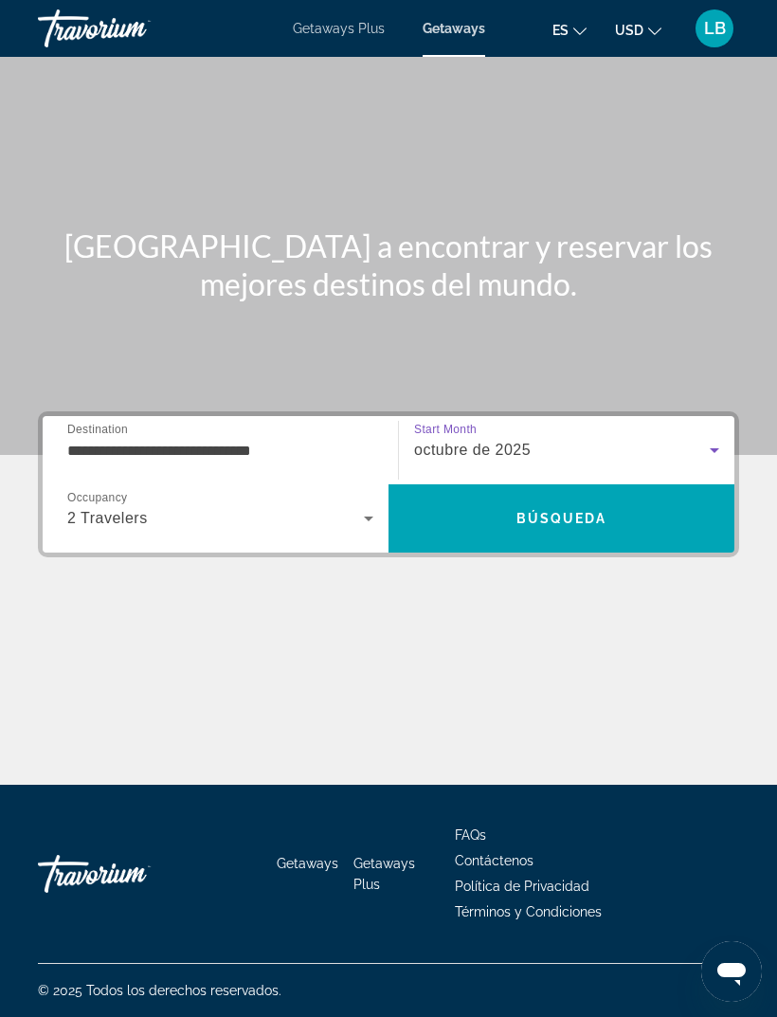
click at [580, 511] on span "Búsqueda" at bounding box center [562, 518] width 91 height 15
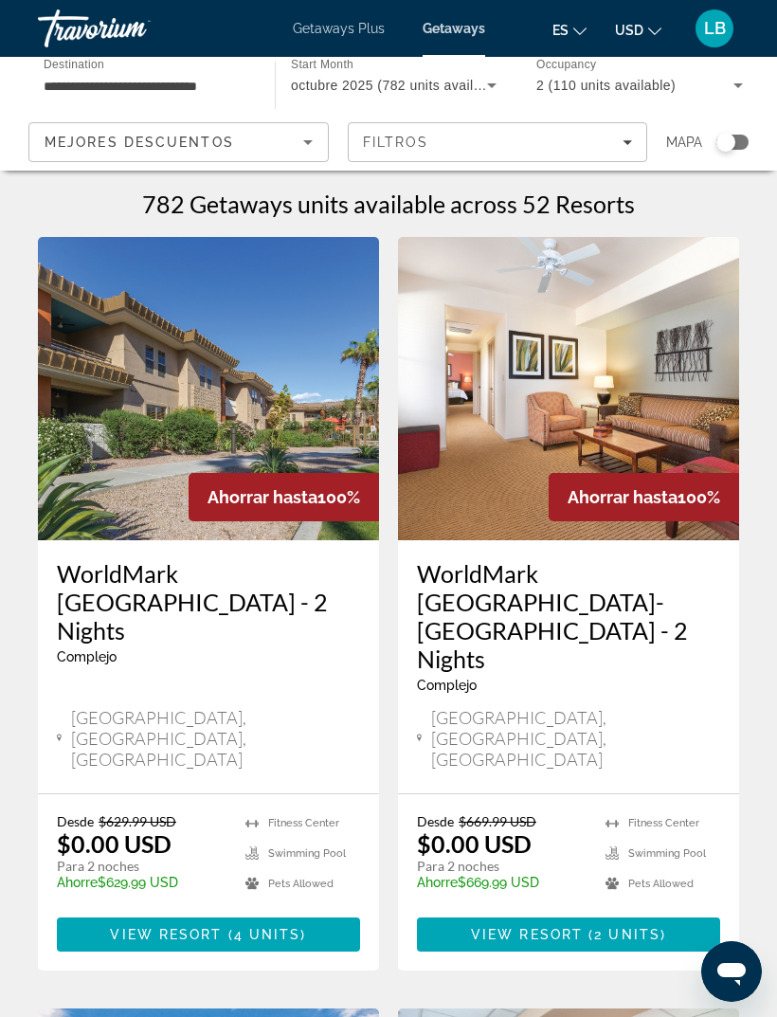
click at [729, 203] on div "782 Getaways units available across 52 Resorts" at bounding box center [389, 204] width 702 height 28
click at [730, 199] on div "782 Getaways units available across 52 Resorts" at bounding box center [389, 204] width 702 height 28
click at [734, 209] on div "782 Getaways units available across 52 Resorts" at bounding box center [389, 204] width 702 height 28
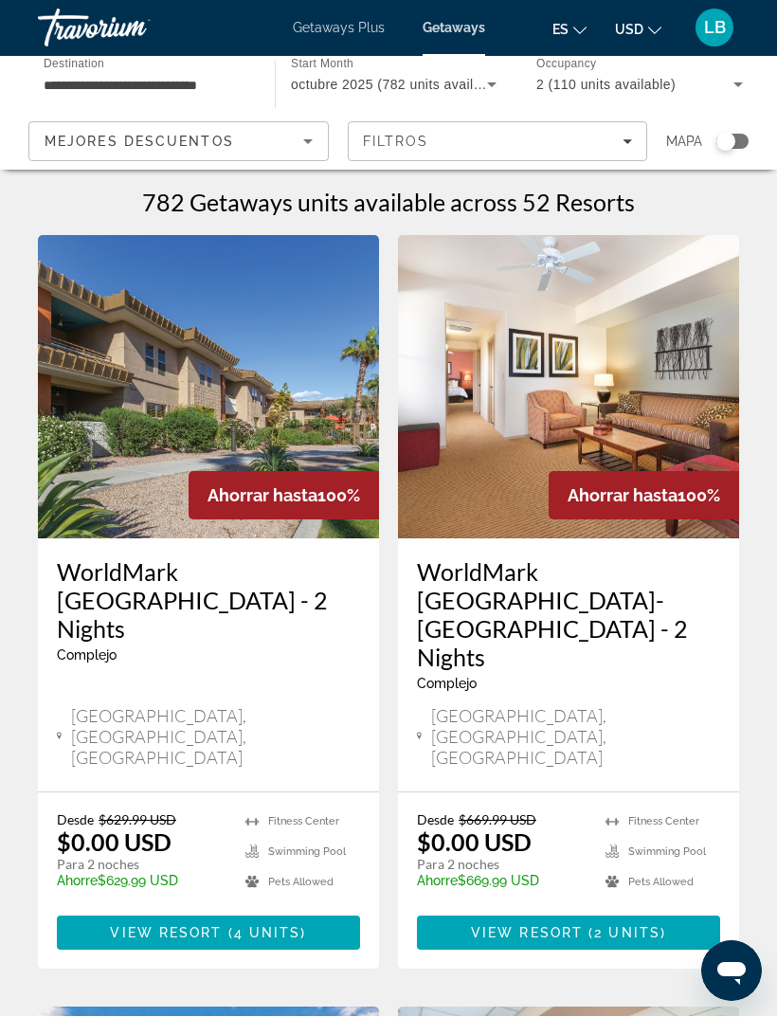
click at [738, 148] on div "Search widget" at bounding box center [733, 142] width 32 height 15
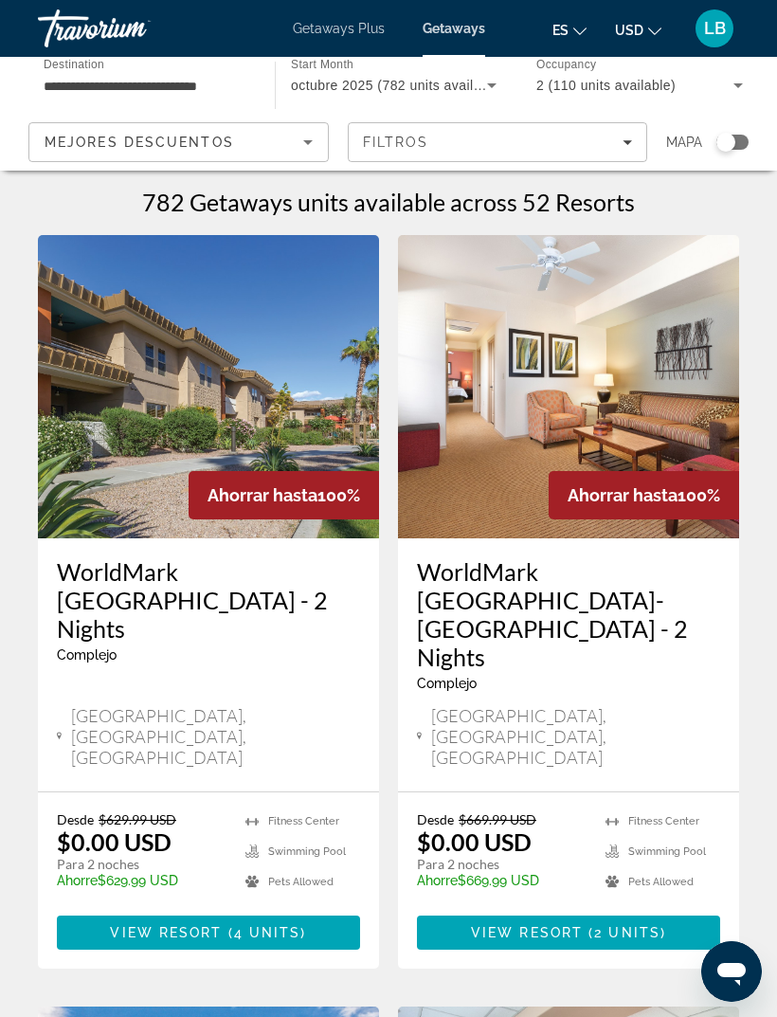
click at [736, 146] on div "Search widget" at bounding box center [726, 142] width 19 height 19
click at [739, 138] on div "Search widget" at bounding box center [733, 142] width 32 height 15
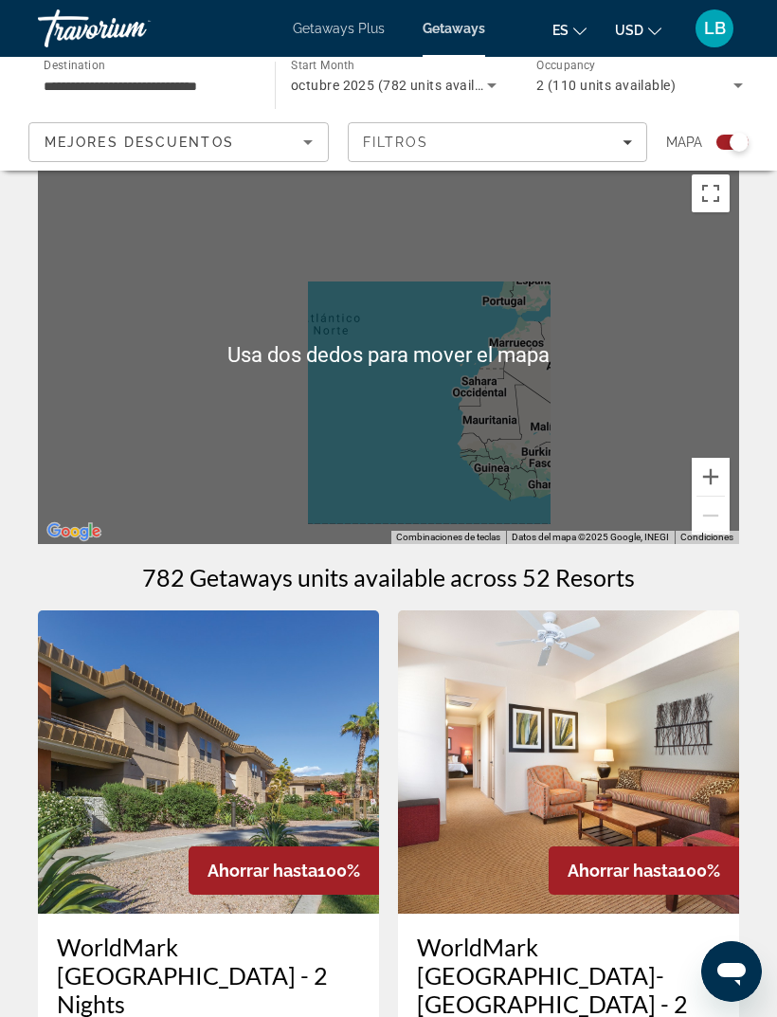
scroll to position [0, 0]
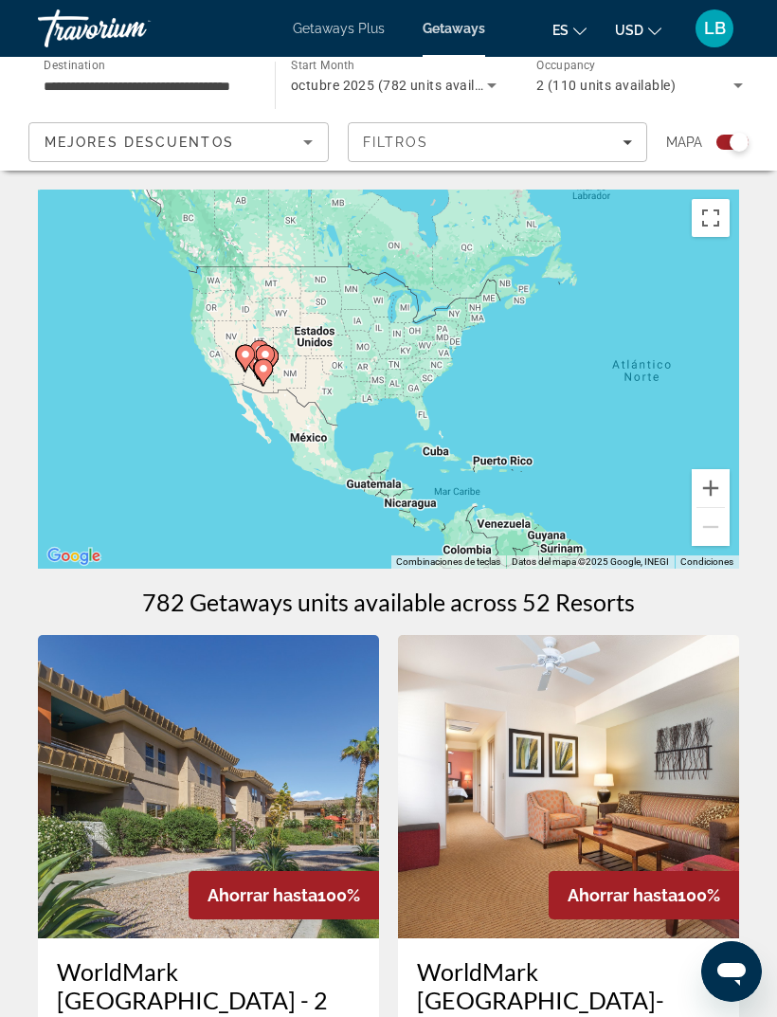
click at [259, 345] on gmp-advanced-marker "Main content" at bounding box center [265, 358] width 19 height 28
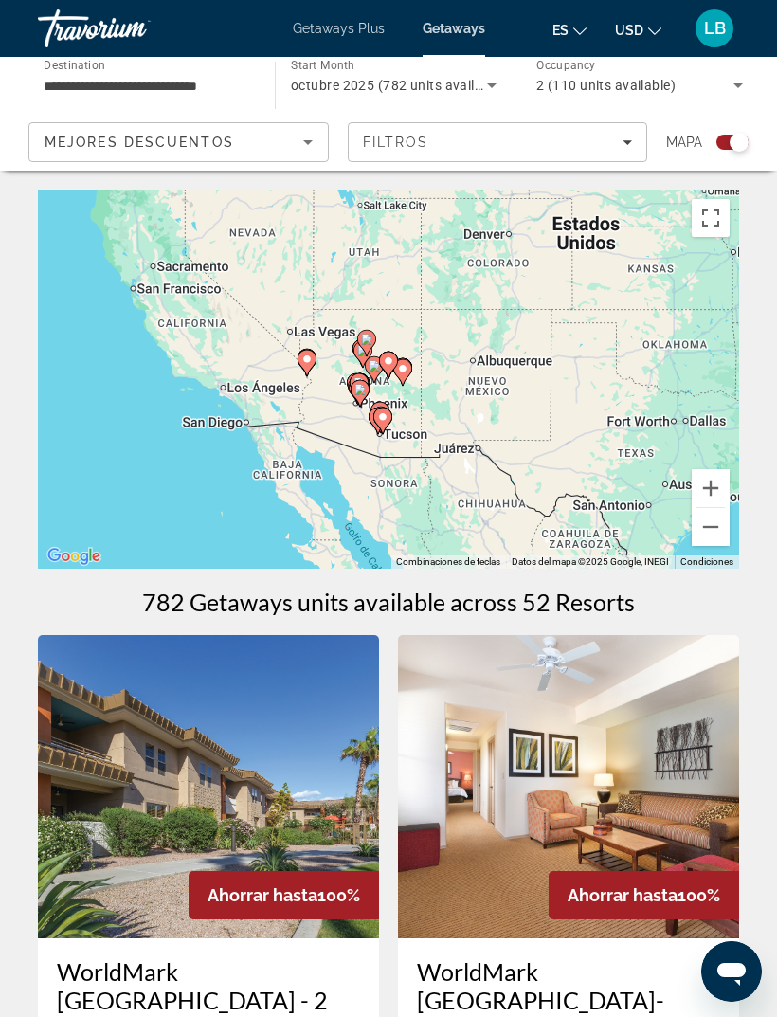
click at [366, 369] on icon "Main content" at bounding box center [374, 369] width 19 height 27
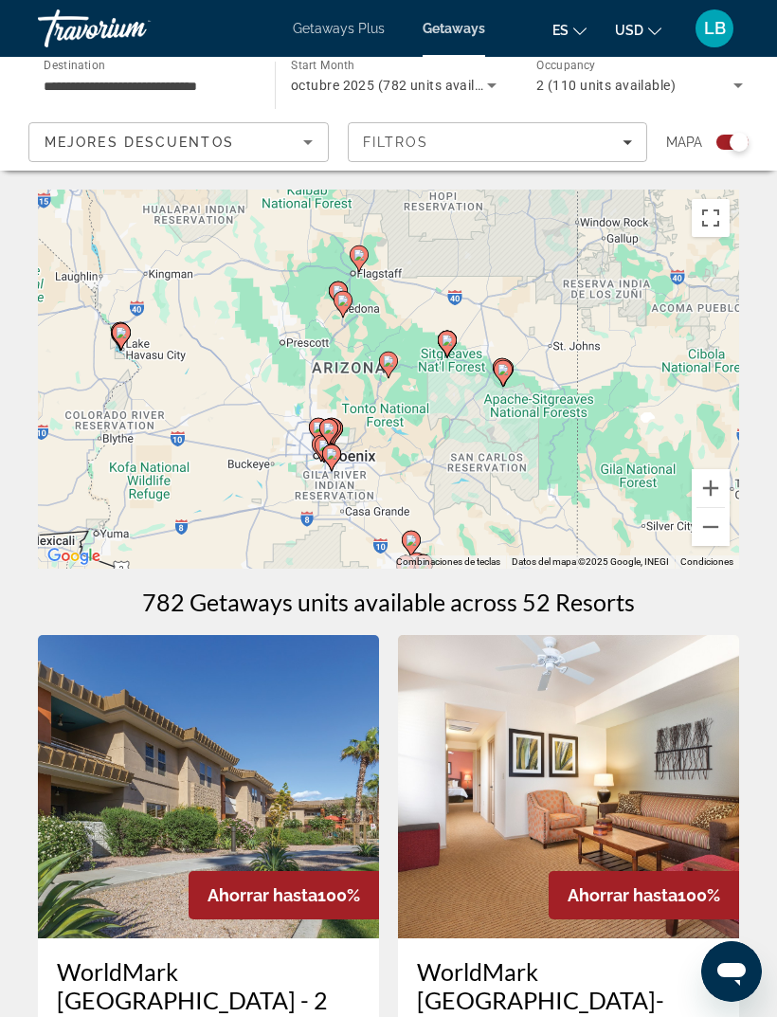
type input "**********"
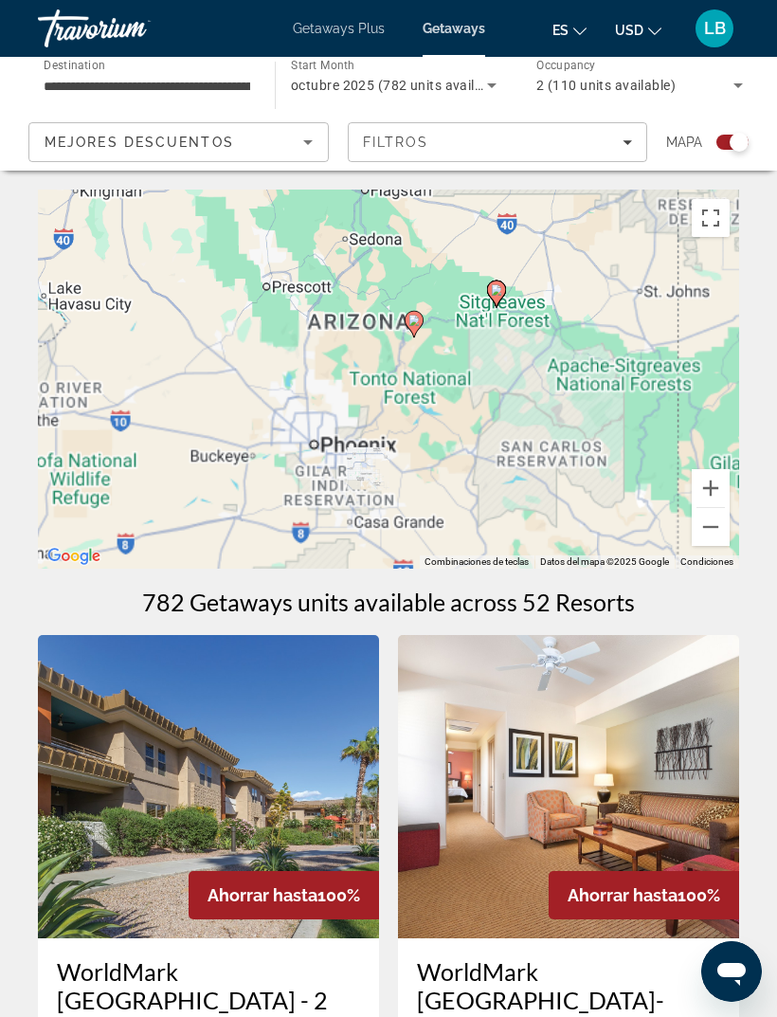
click at [333, 446] on div "Para navegar, presiona las teclas de flecha. Para activar la función de arrastr…" at bounding box center [389, 379] width 702 height 379
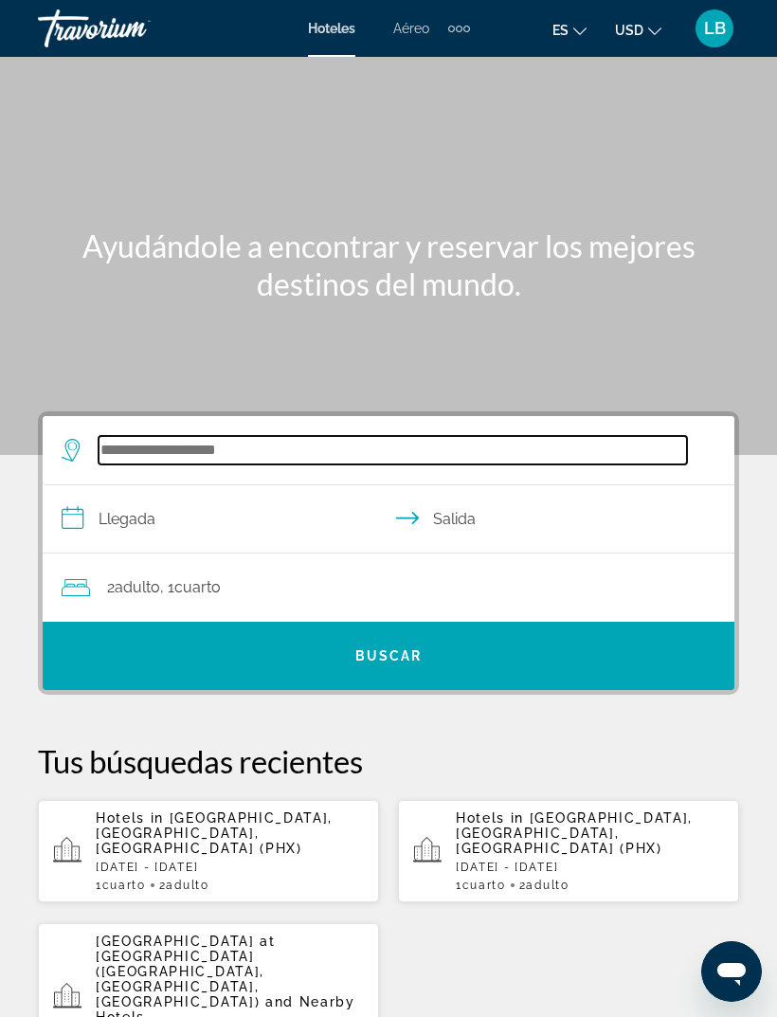
click at [192, 450] on input "Search hotel destination" at bounding box center [393, 450] width 589 height 28
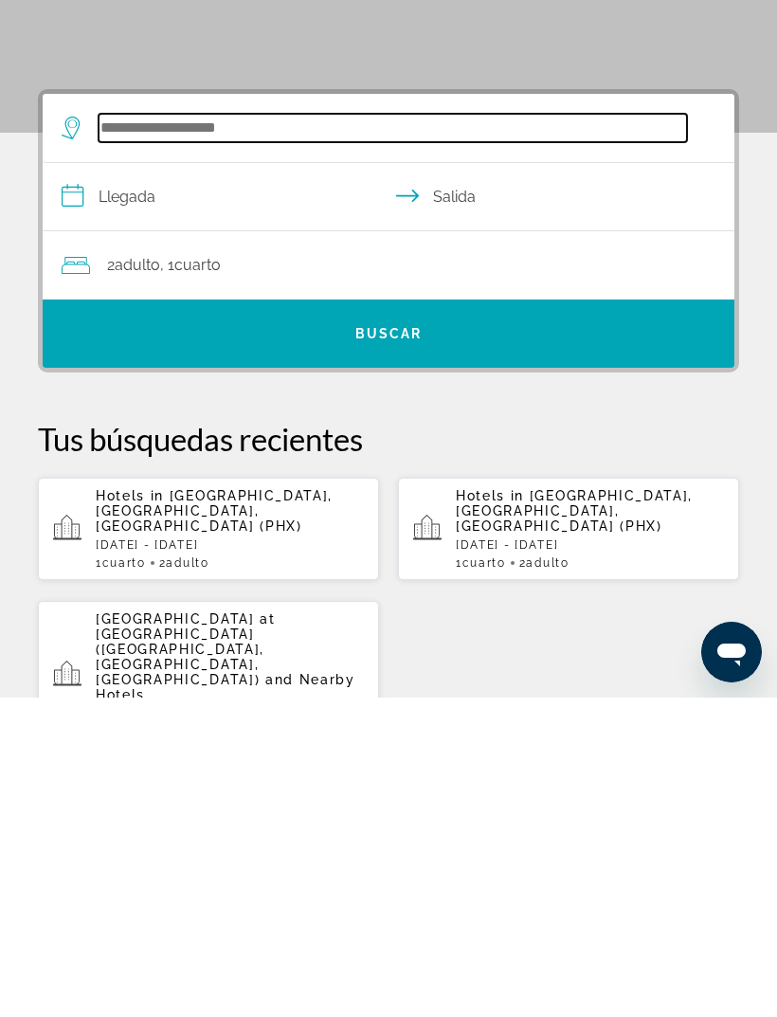
scroll to position [30, 0]
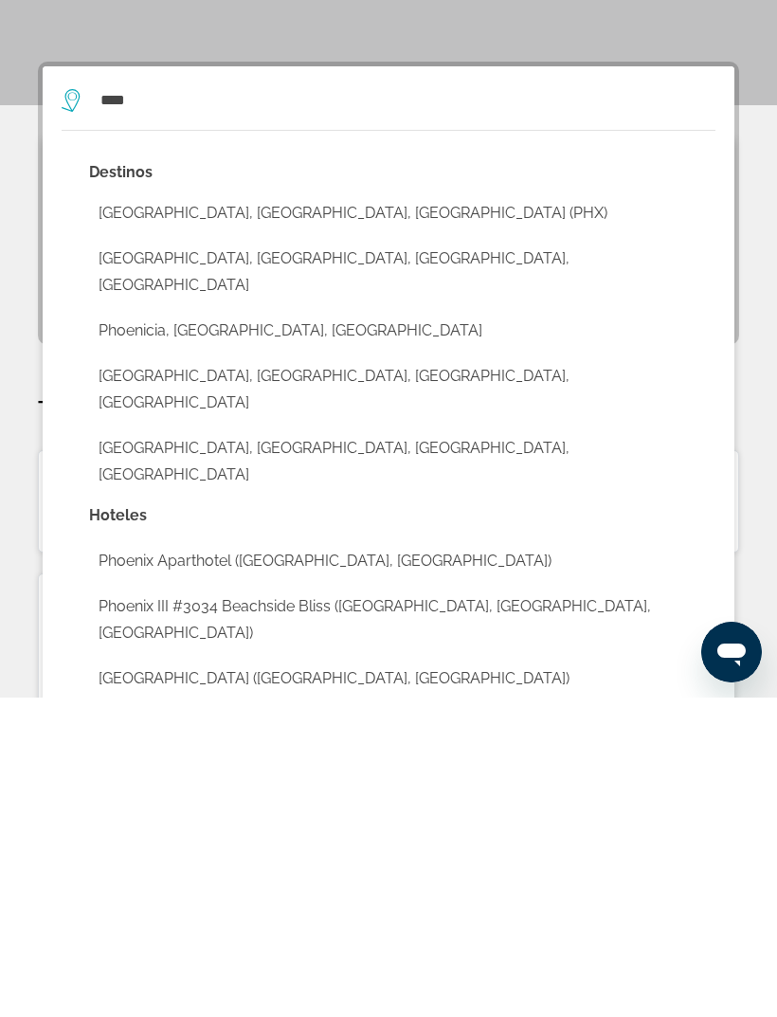
click at [292, 515] on button "Phoenix, AZ, United States (PHX)" at bounding box center [402, 533] width 627 height 36
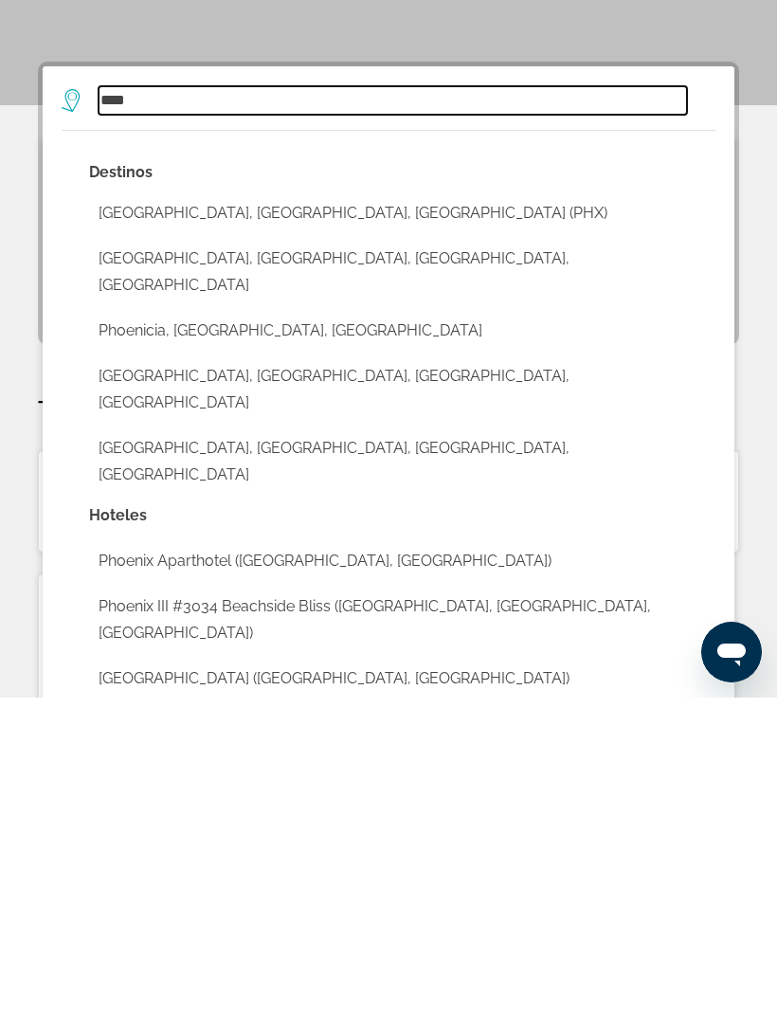
type input "**********"
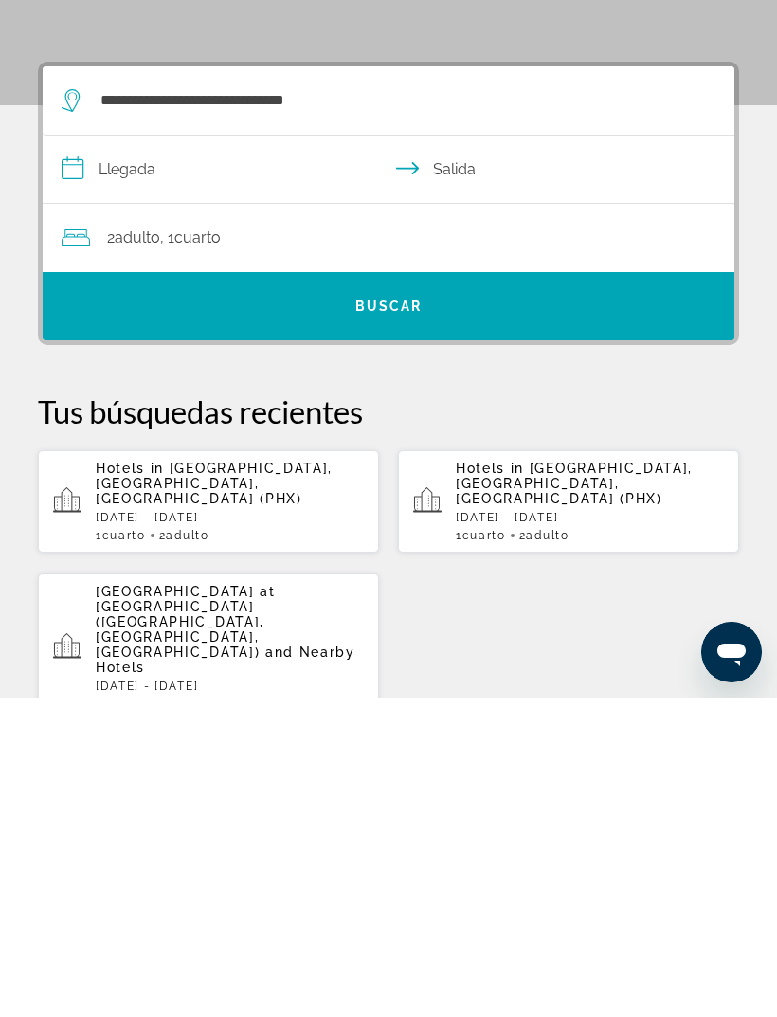
click at [155, 455] on input "**********" at bounding box center [393, 491] width 700 height 73
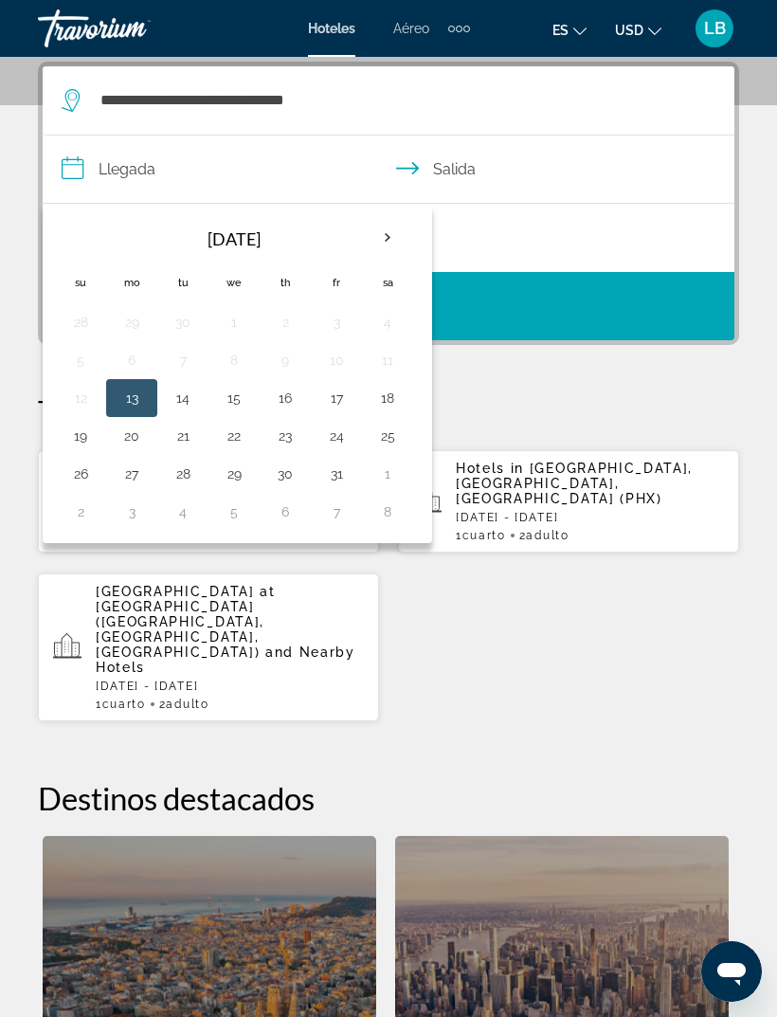
click at [92, 501] on button "2" at bounding box center [80, 512] width 30 height 27
click at [142, 510] on button "3" at bounding box center [132, 512] width 30 height 27
type input "**********"
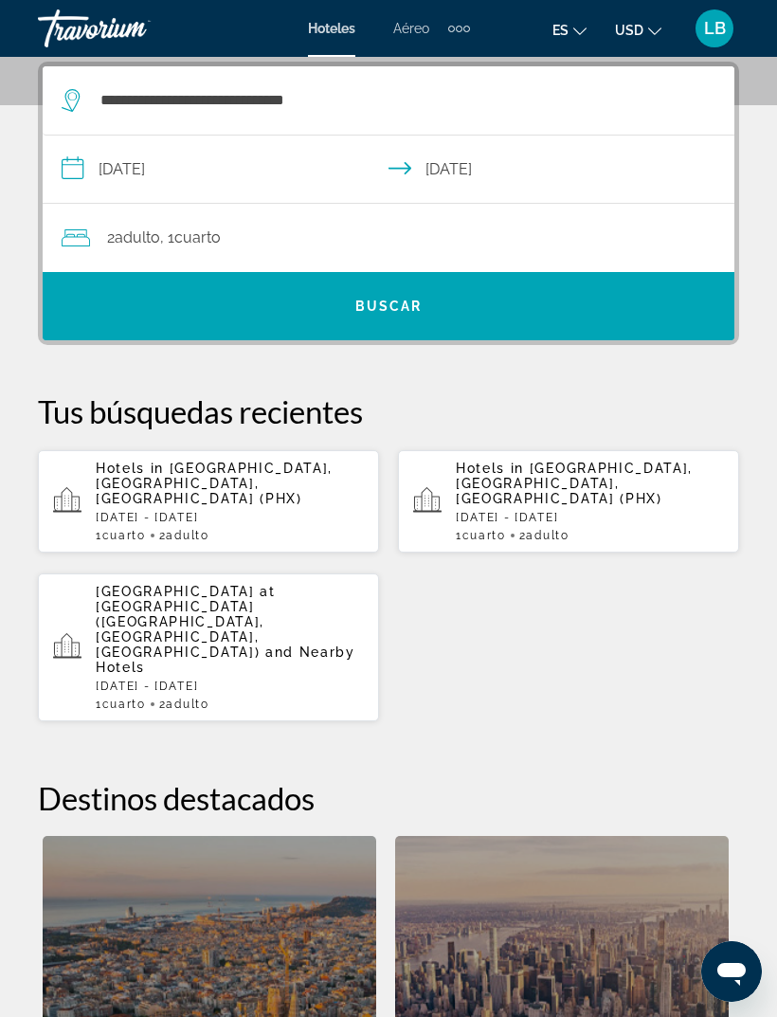
click at [422, 318] on span "Search" at bounding box center [389, 306] width 692 height 46
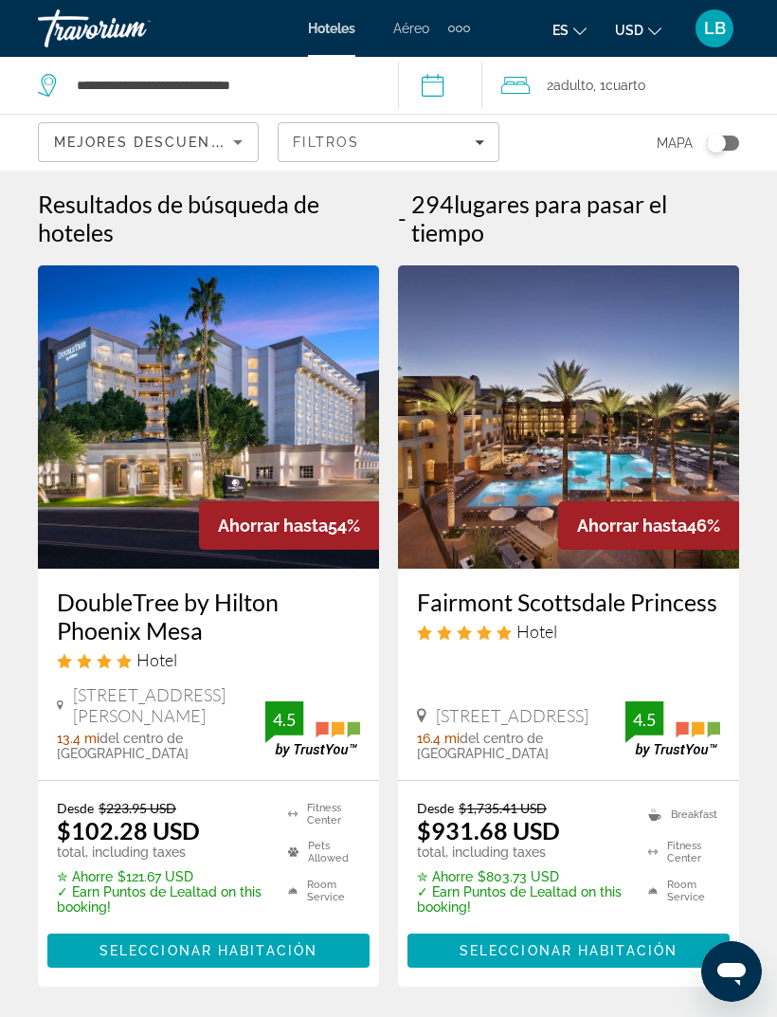
click at [650, 928] on span "Main content" at bounding box center [569, 951] width 322 height 46
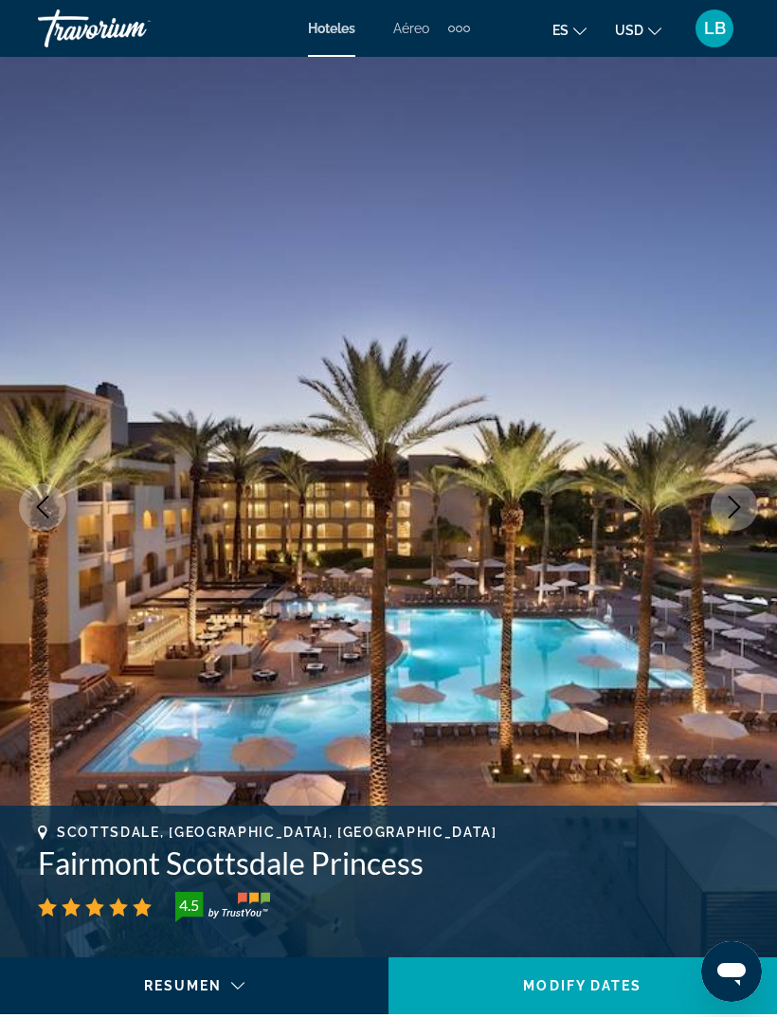
click at [636, 981] on span "Modify Dates" at bounding box center [582, 985] width 118 height 15
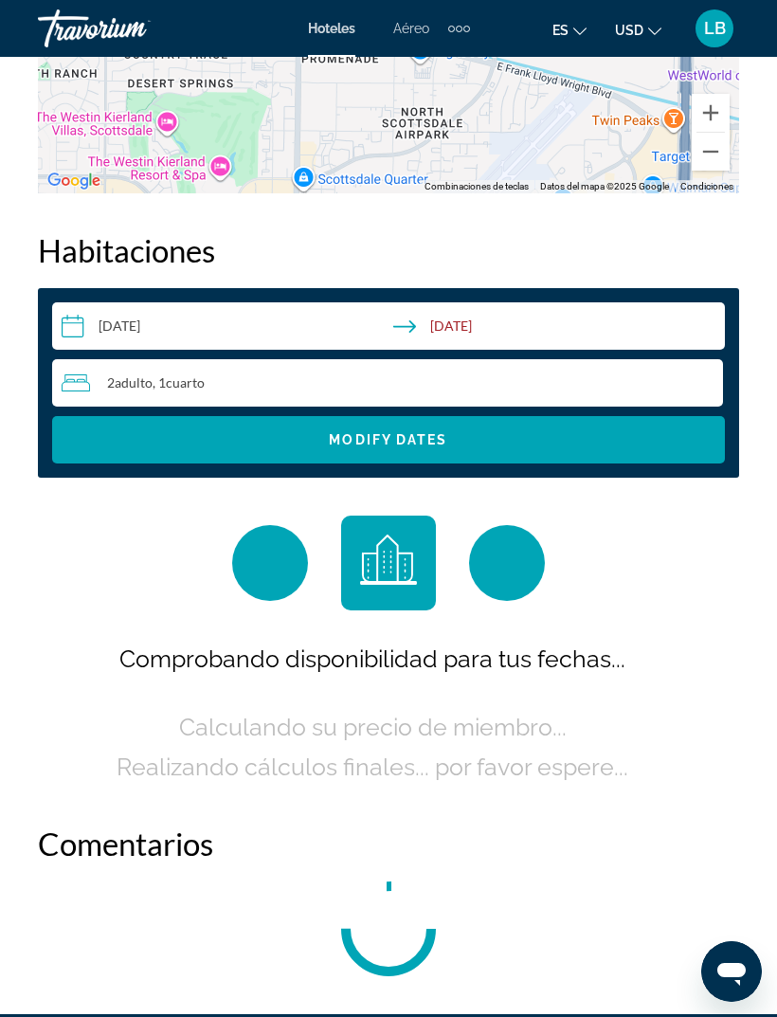
scroll to position [2976, 0]
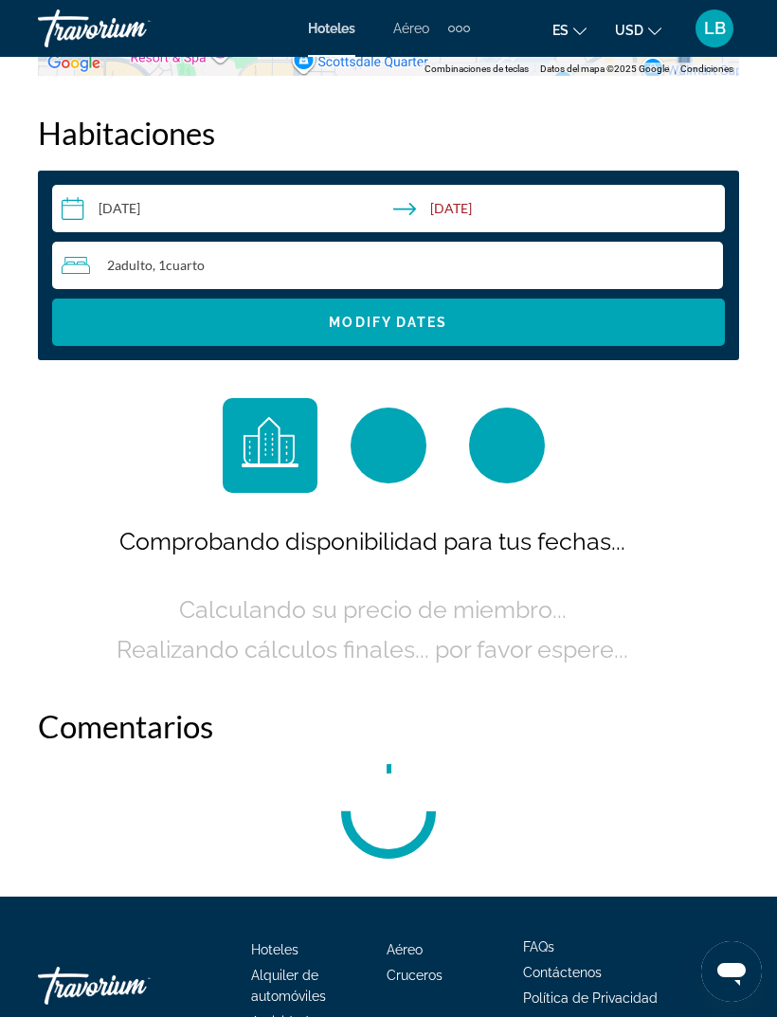
click at [575, 27] on icon "Change language" at bounding box center [580, 31] width 13 height 13
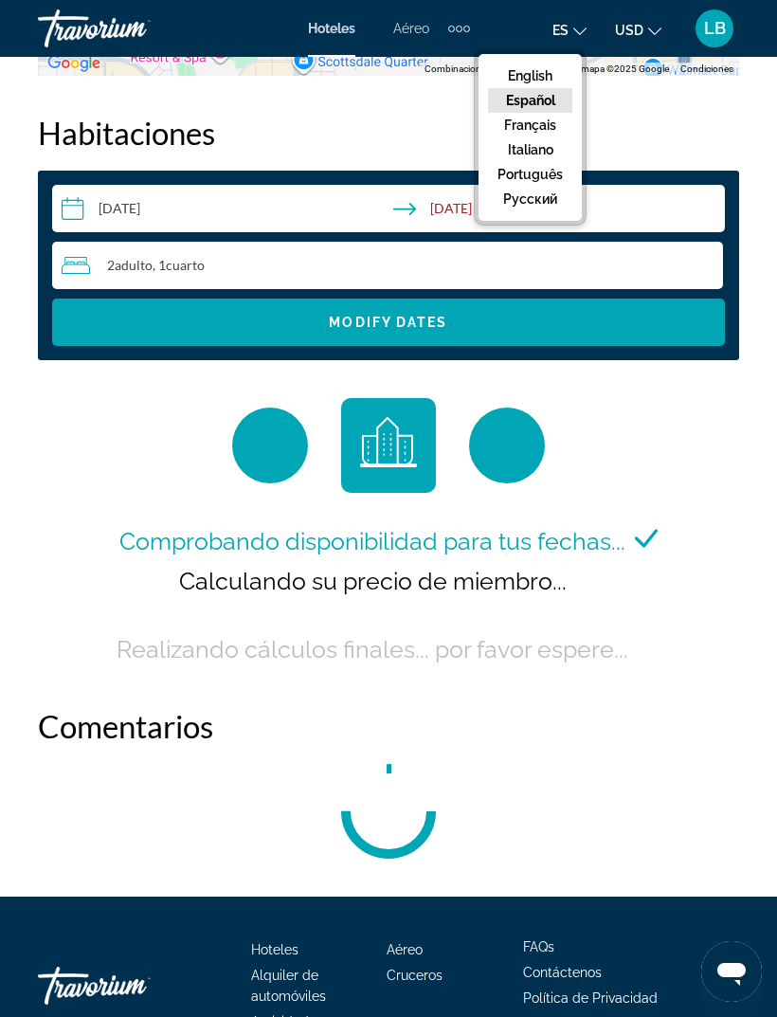
click at [550, 99] on button "Español" at bounding box center [530, 100] width 84 height 25
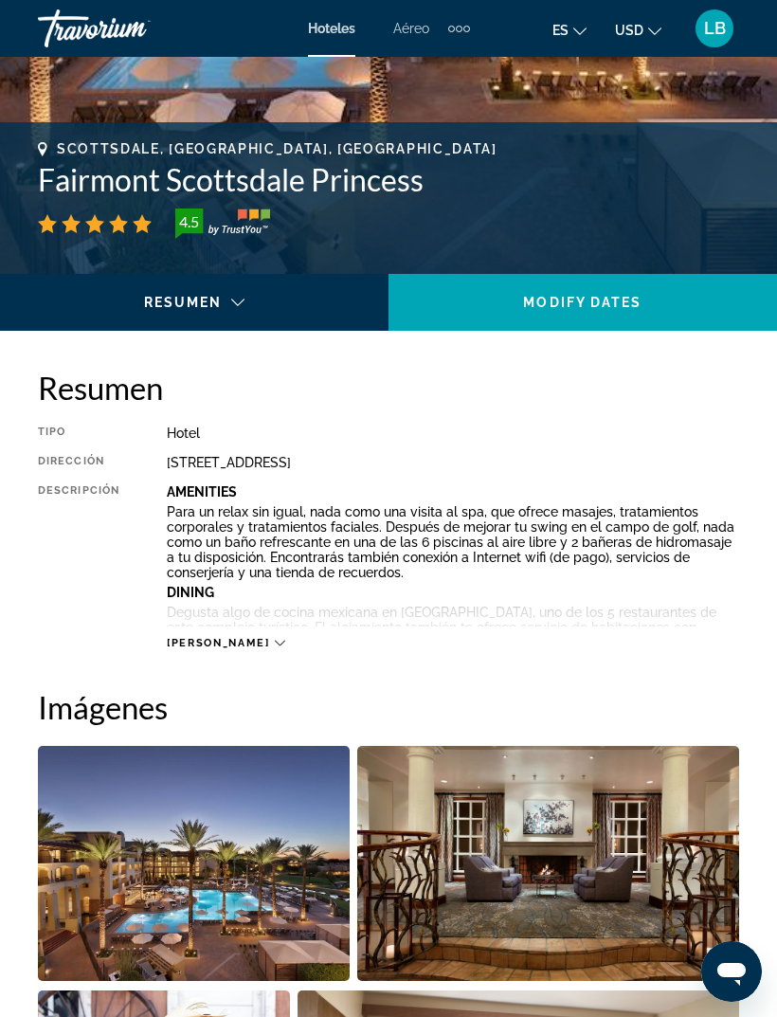
scroll to position [679, 0]
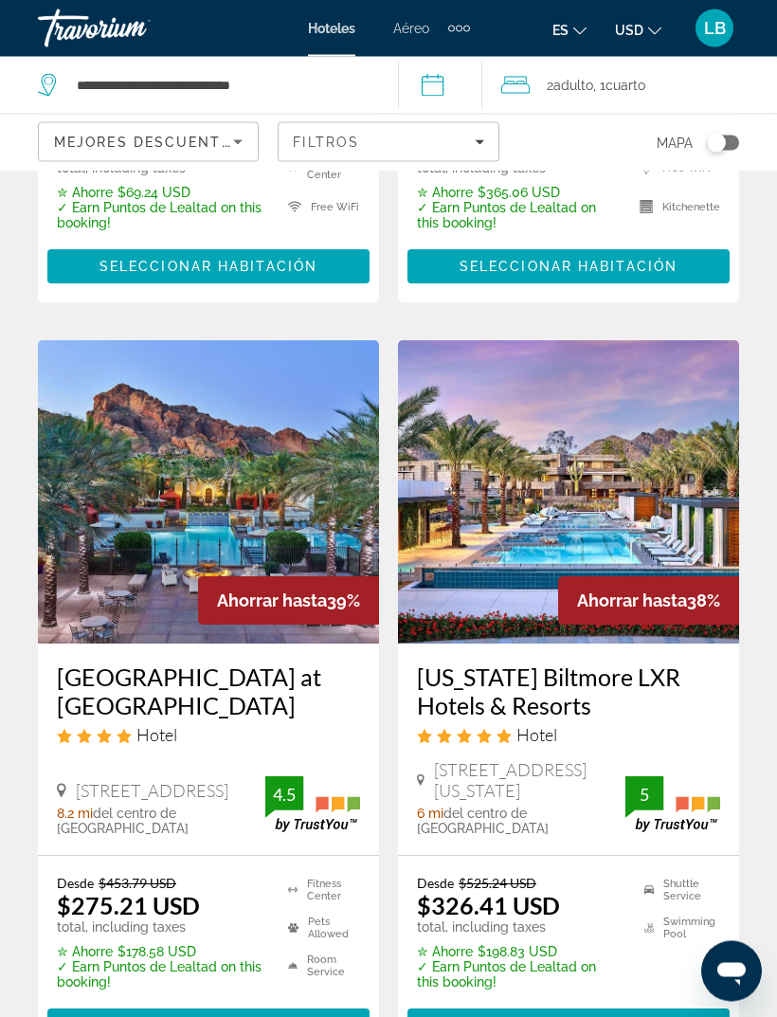
scroll to position [1427, 0]
click at [322, 1003] on span "Main content" at bounding box center [208, 1026] width 322 height 46
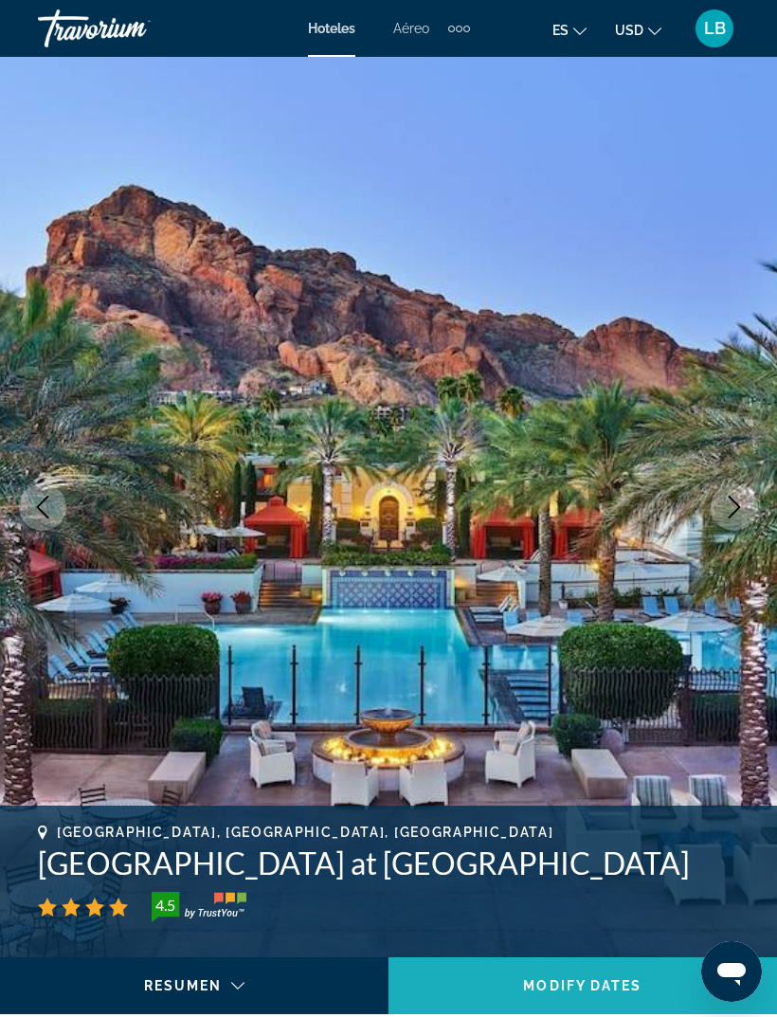
click at [593, 983] on span "Modify Dates" at bounding box center [582, 985] width 118 height 15
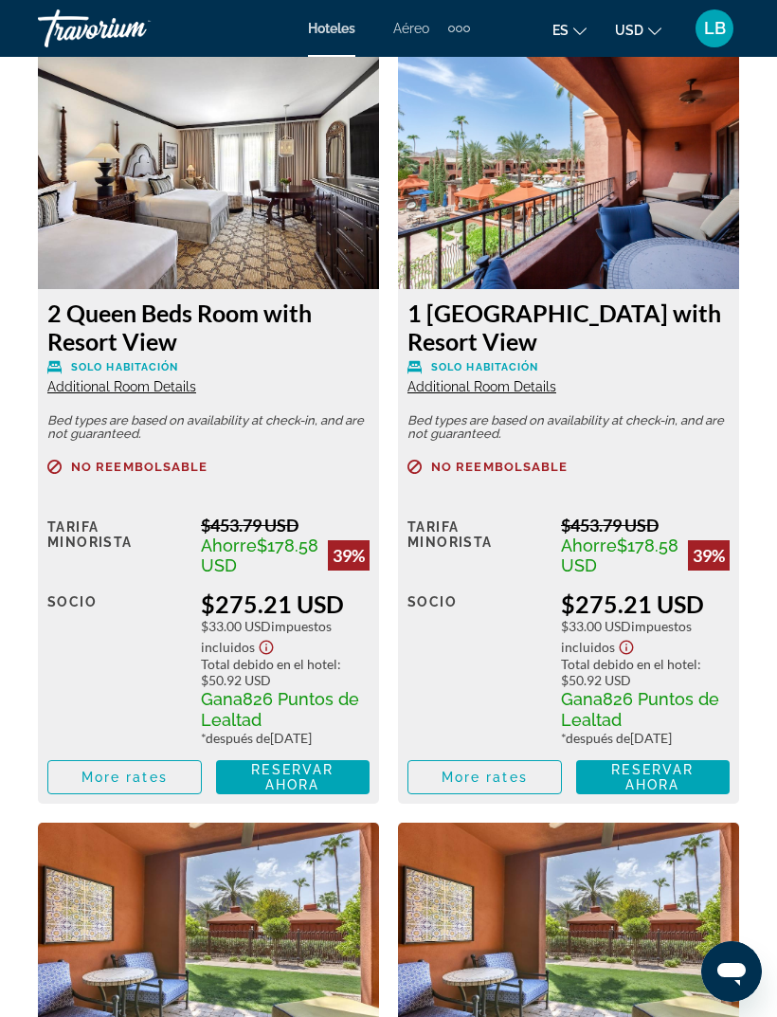
scroll to position [3325, 0]
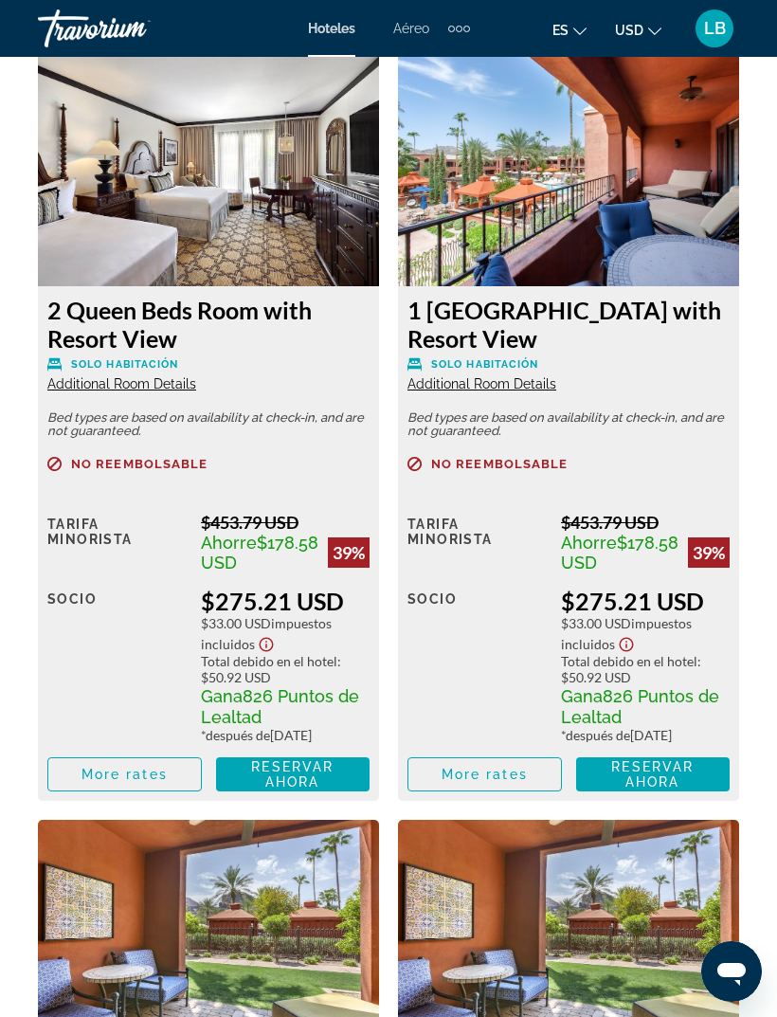
click at [129, 782] on span "More rates" at bounding box center [125, 774] width 86 height 15
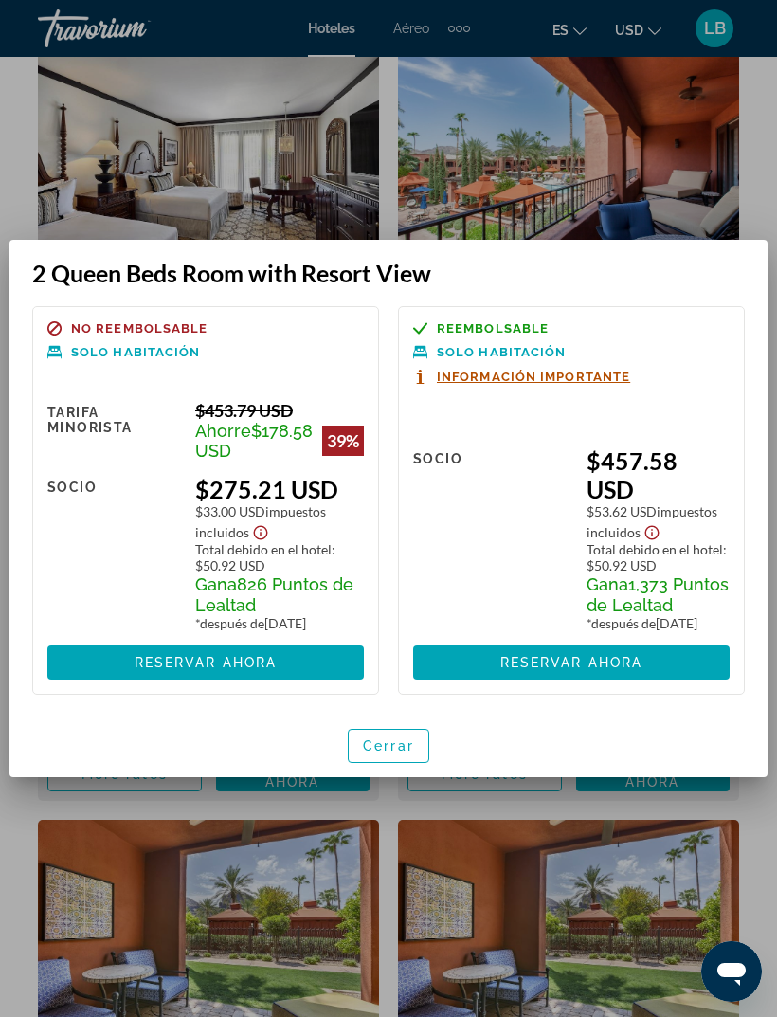
click at [410, 754] on span "Cerrar" at bounding box center [388, 745] width 51 height 15
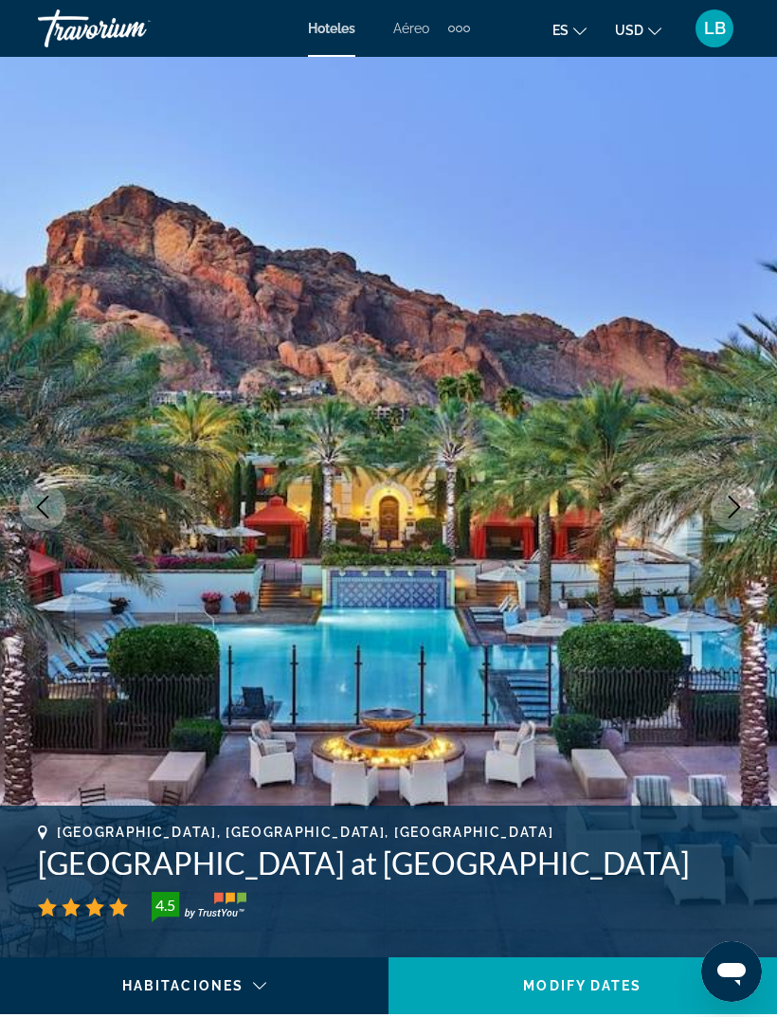
scroll to position [3325, 0]
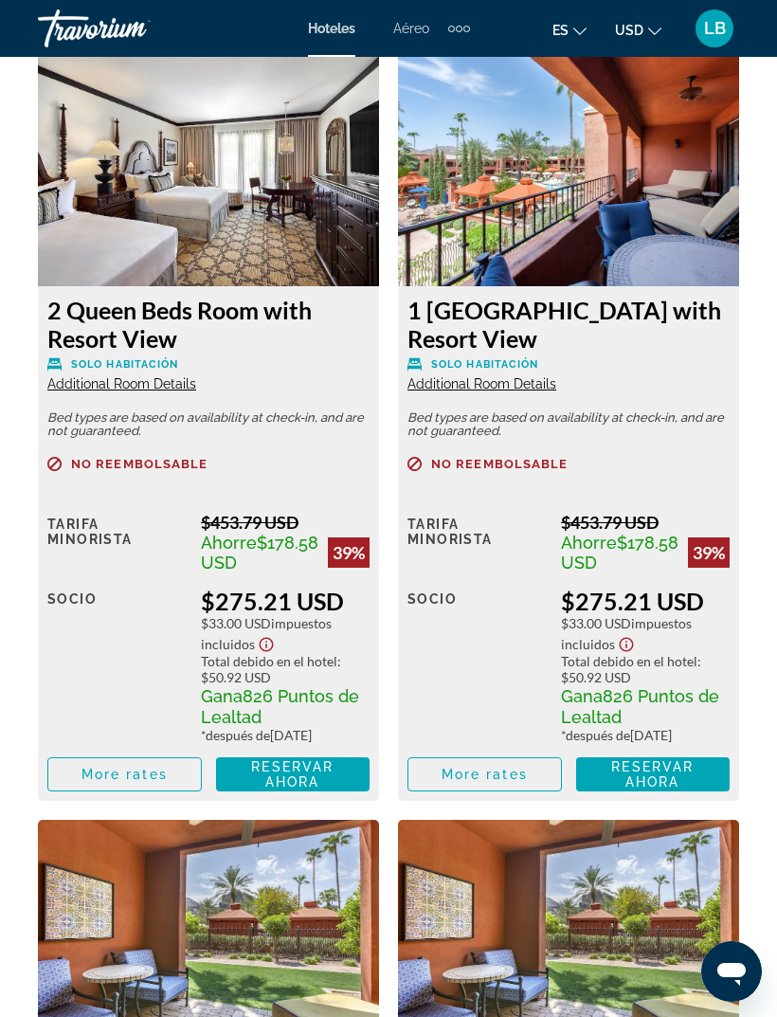
click at [170, 360] on span "Solo habitación" at bounding box center [125, 364] width 108 height 12
click at [155, 378] on span "Additional Room Details" at bounding box center [121, 383] width 149 height 15
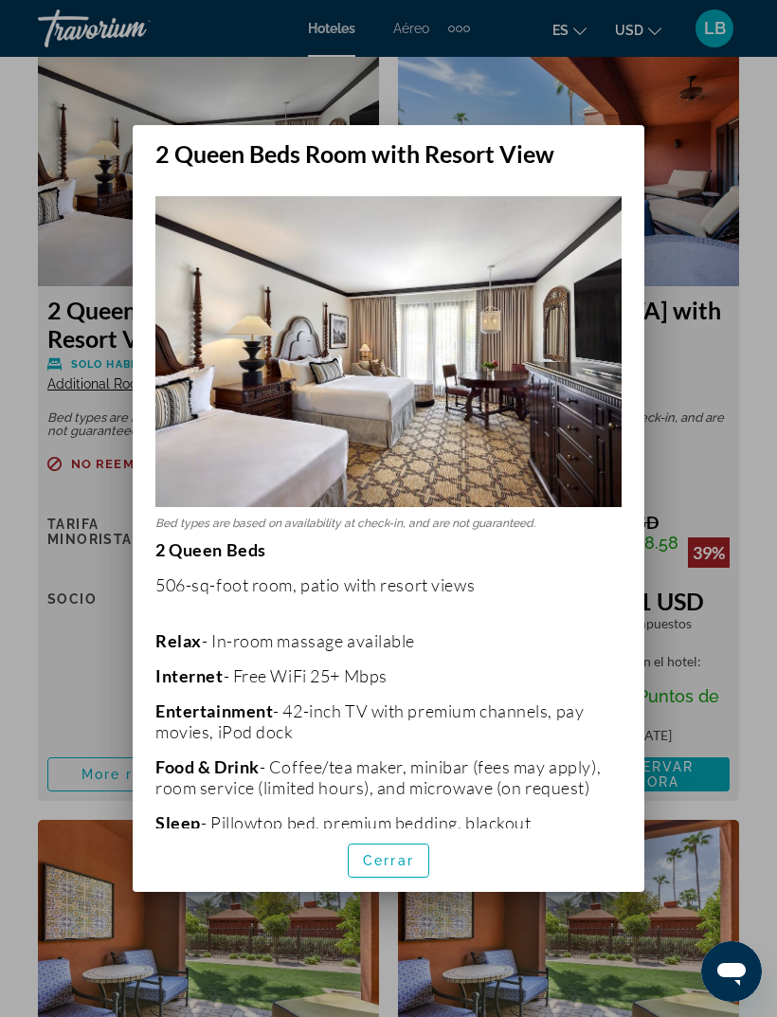
click at [410, 868] on span "Cerrar" at bounding box center [388, 860] width 51 height 15
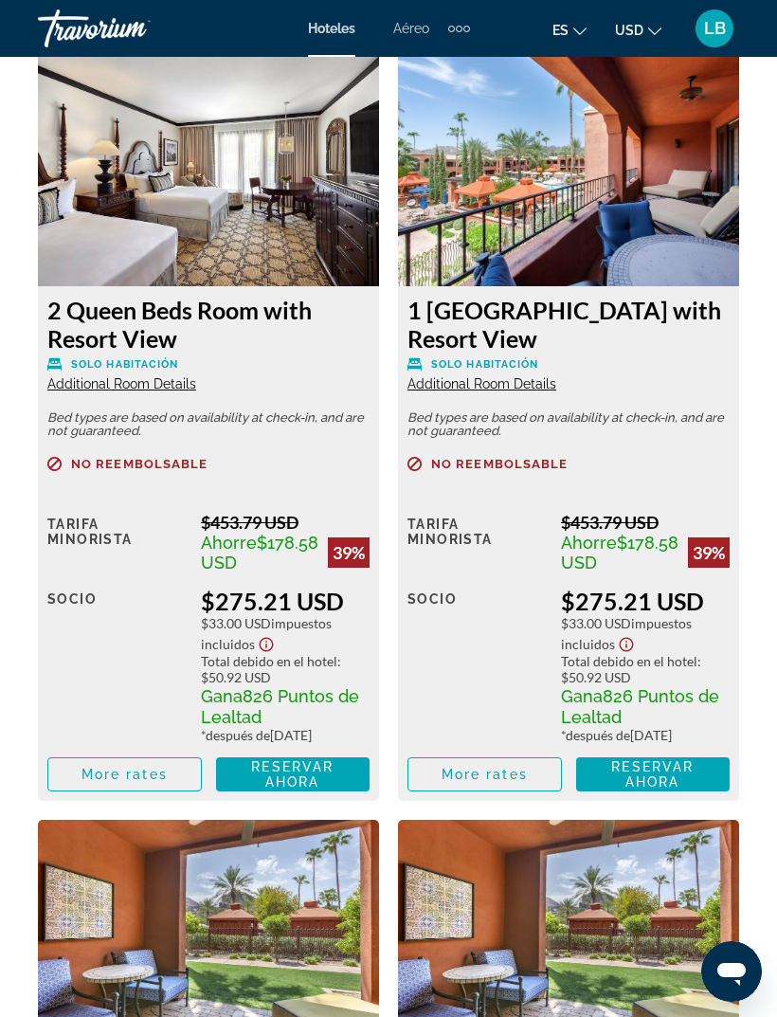
scroll to position [3325, 0]
click at [528, 388] on span "Additional Room Details" at bounding box center [482, 383] width 149 height 15
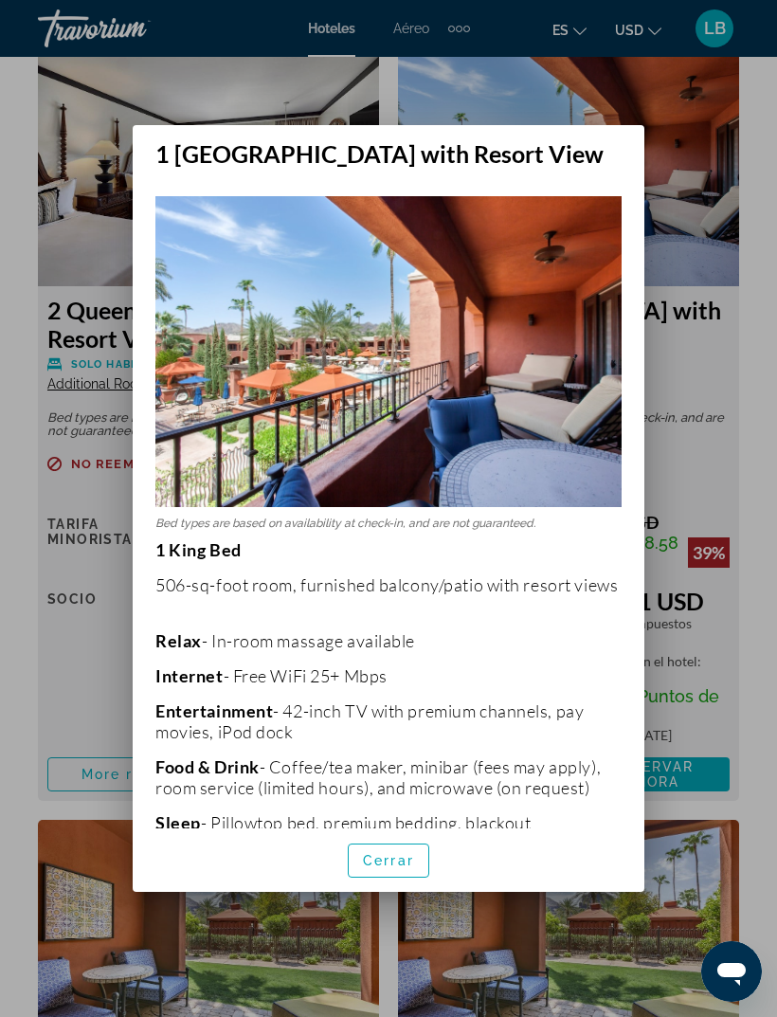
scroll to position [0, 0]
click at [405, 868] on span "Cerrar" at bounding box center [388, 860] width 51 height 15
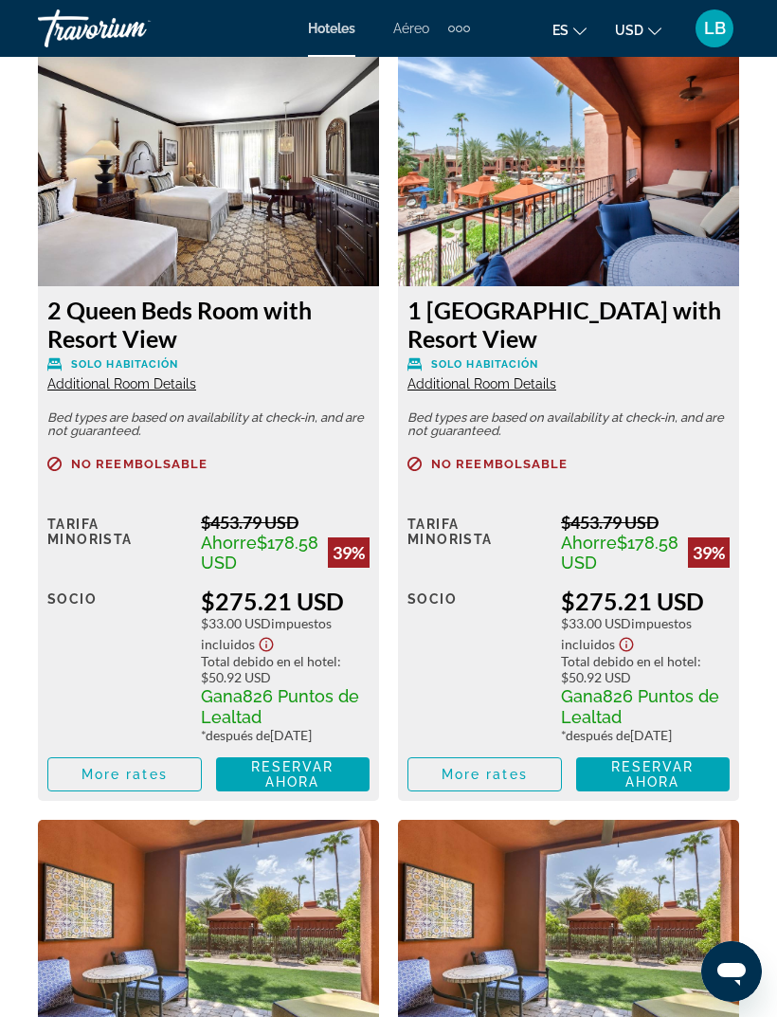
scroll to position [3325, 0]
click at [517, 782] on span "More rates" at bounding box center [485, 774] width 86 height 15
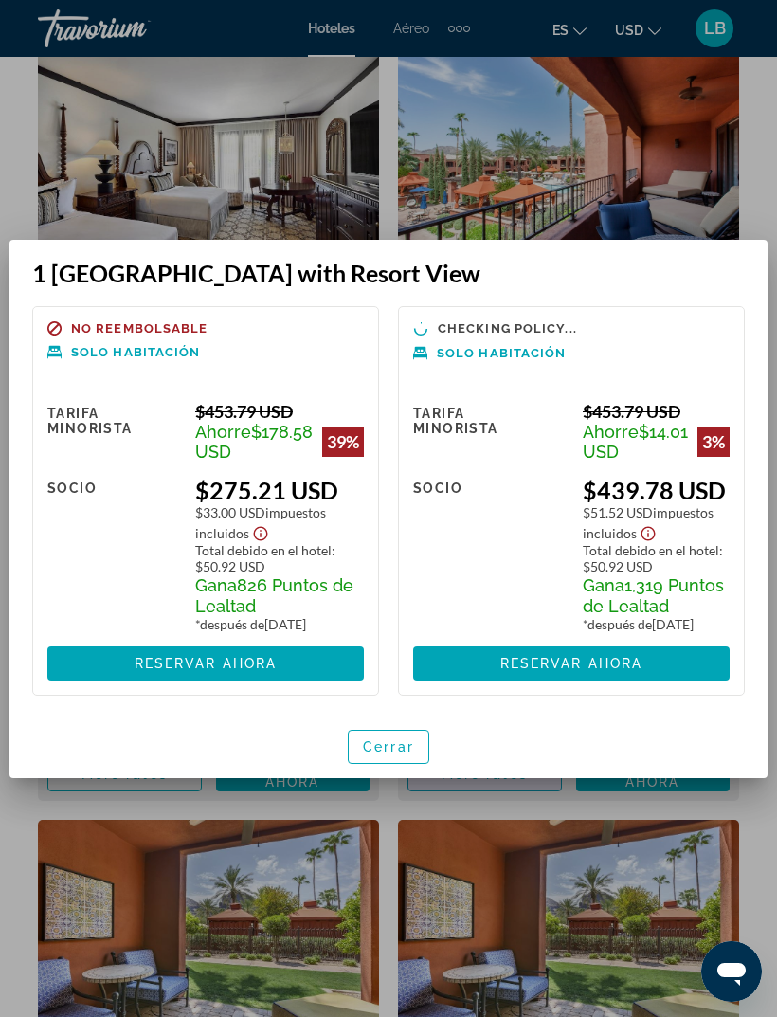
scroll to position [0, 0]
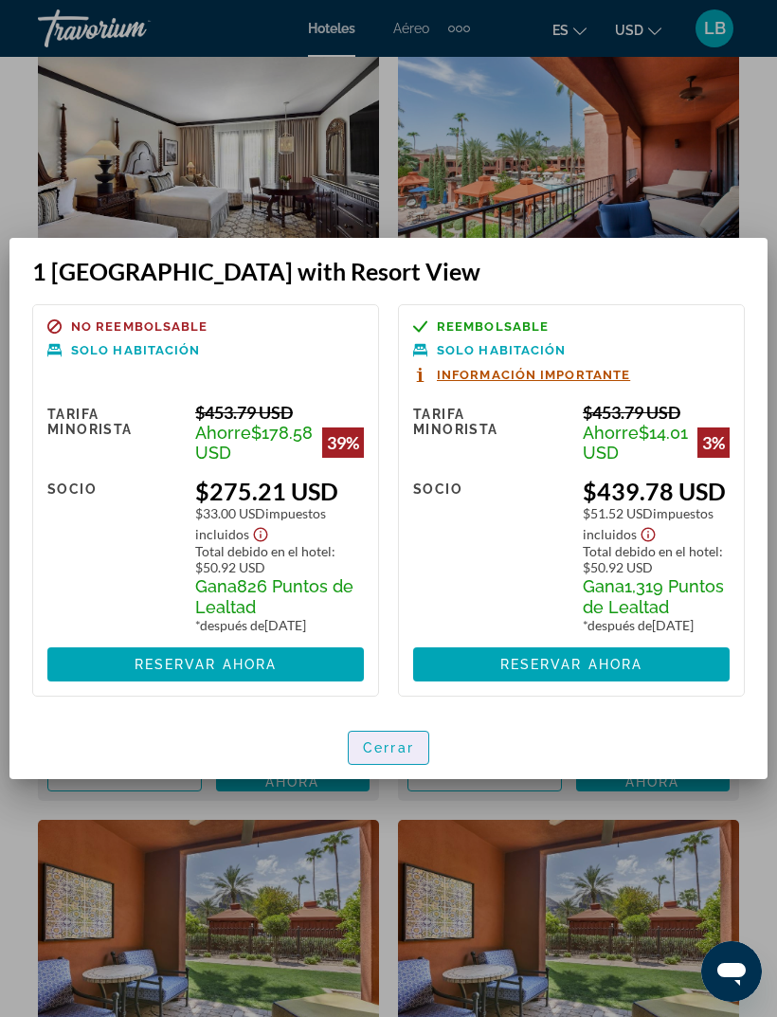
click at [404, 756] on span "Cerrar" at bounding box center [388, 747] width 51 height 15
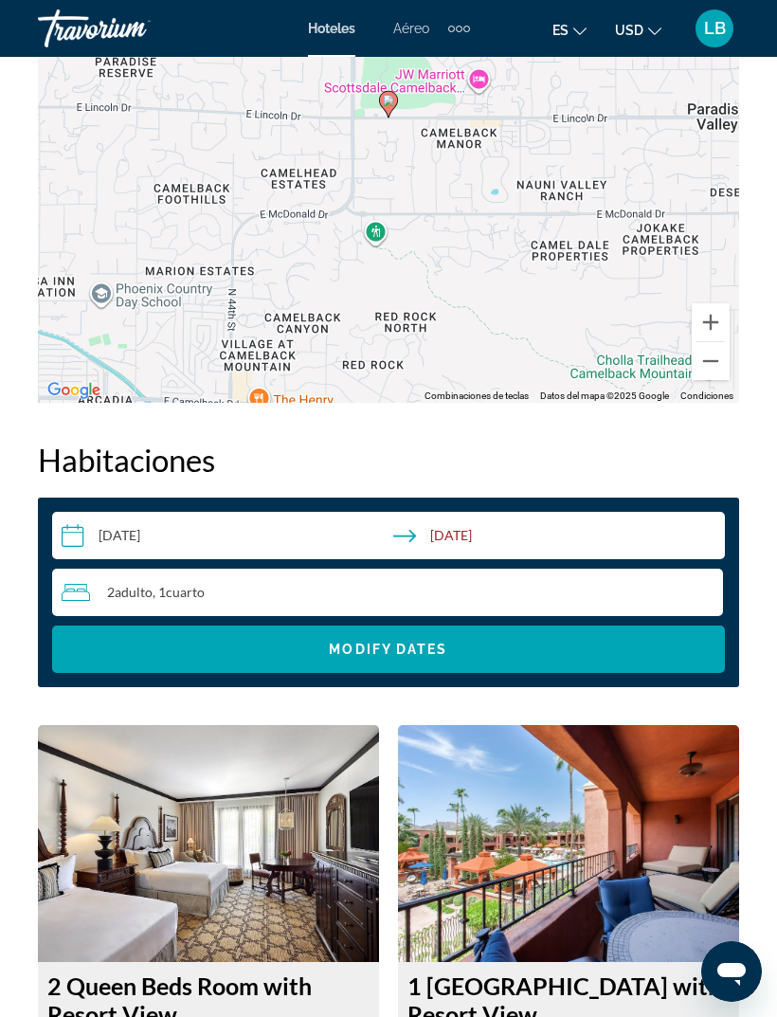
scroll to position [2632, 0]
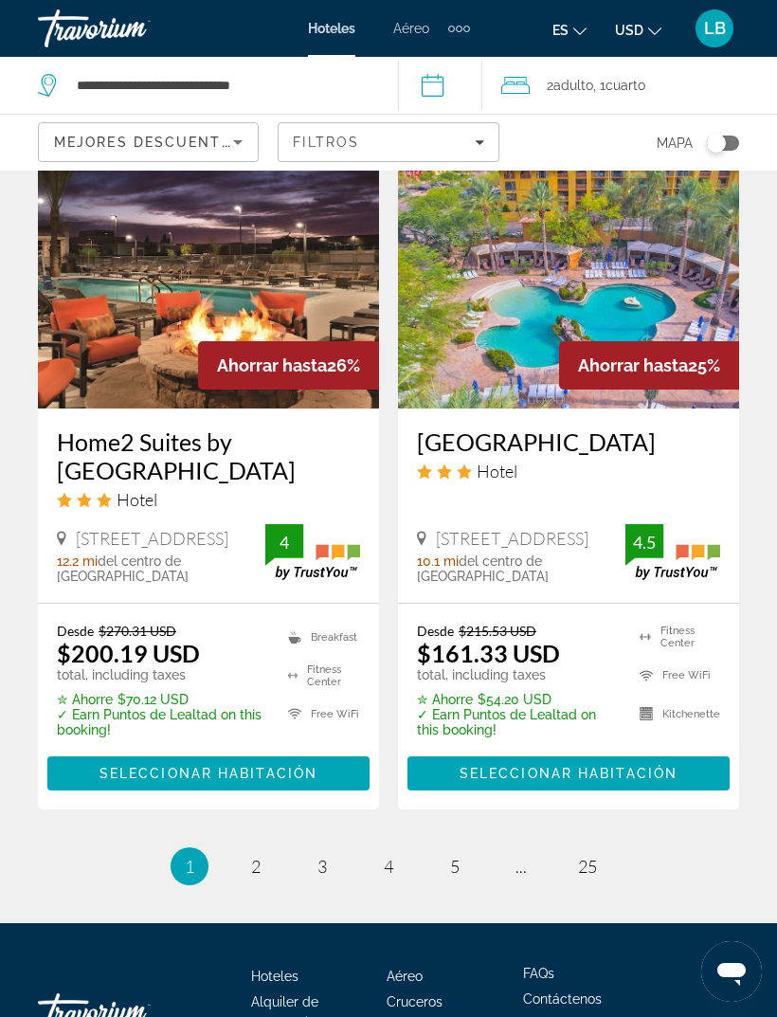
scroll to position [3960, 0]
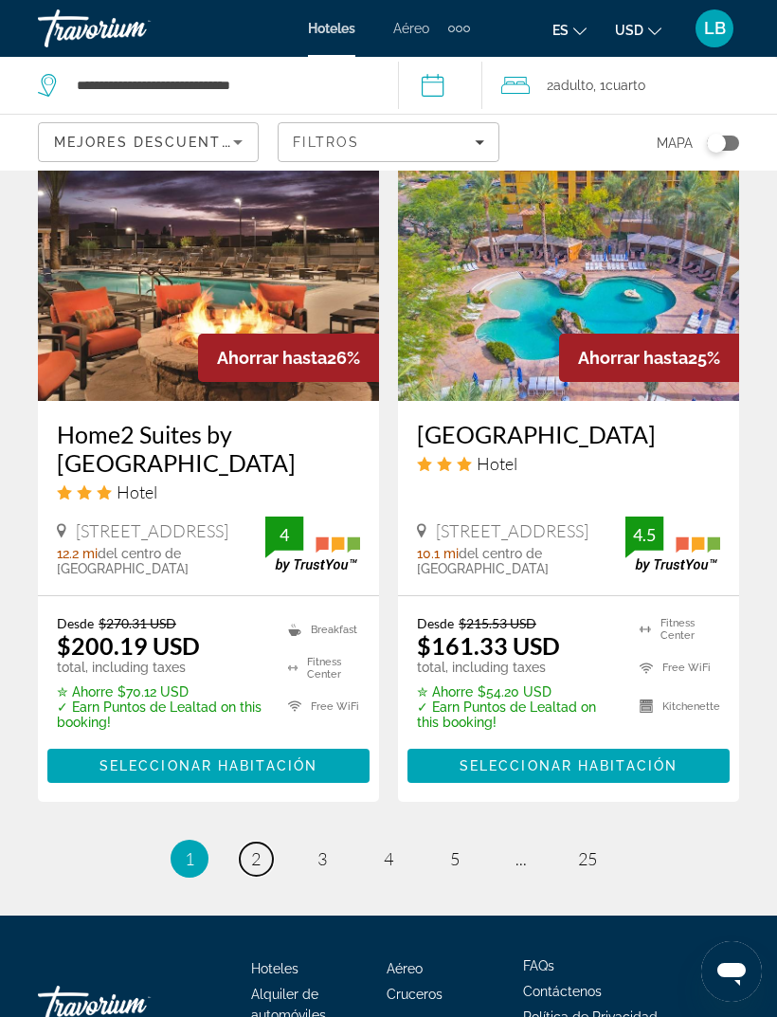
click at [266, 843] on link "page 2" at bounding box center [256, 859] width 33 height 33
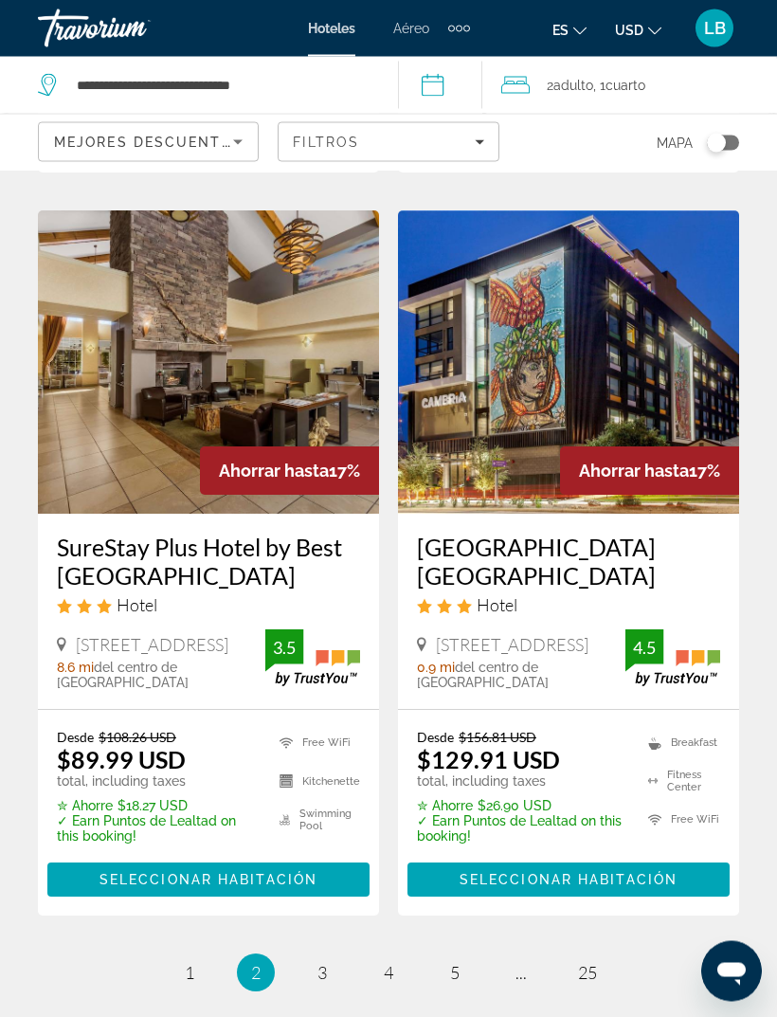
scroll to position [3794, 0]
click at [319, 967] on link "page 3" at bounding box center [322, 972] width 33 height 33
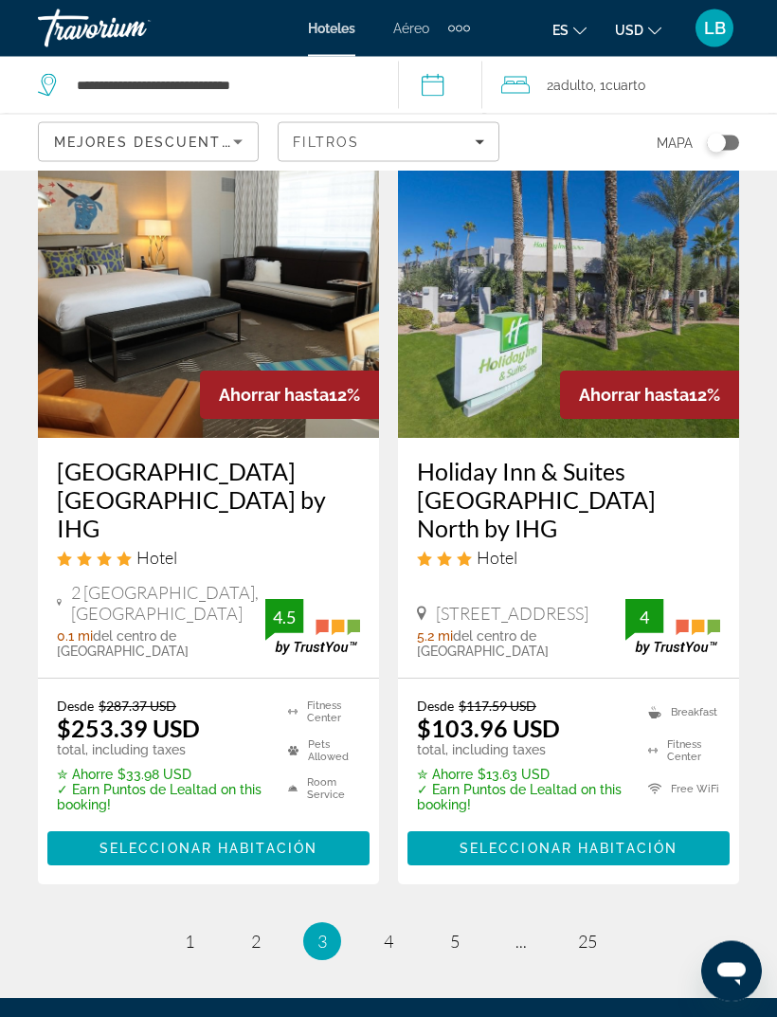
scroll to position [3898, 0]
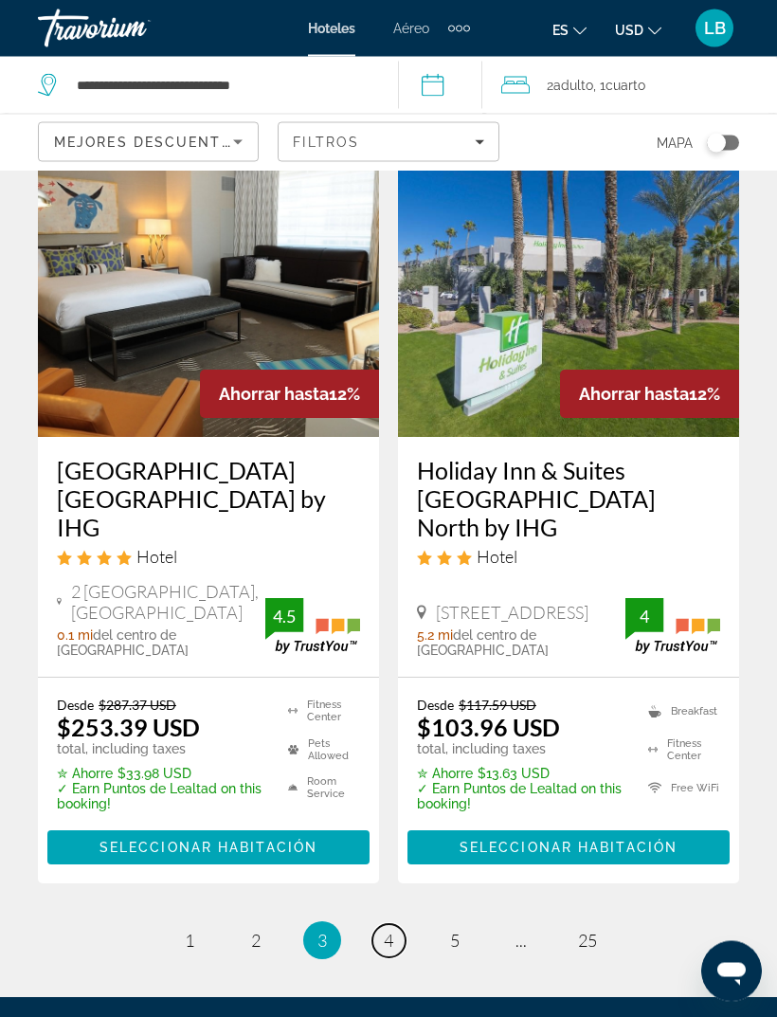
click at [392, 931] on span "4" at bounding box center [388, 941] width 9 height 21
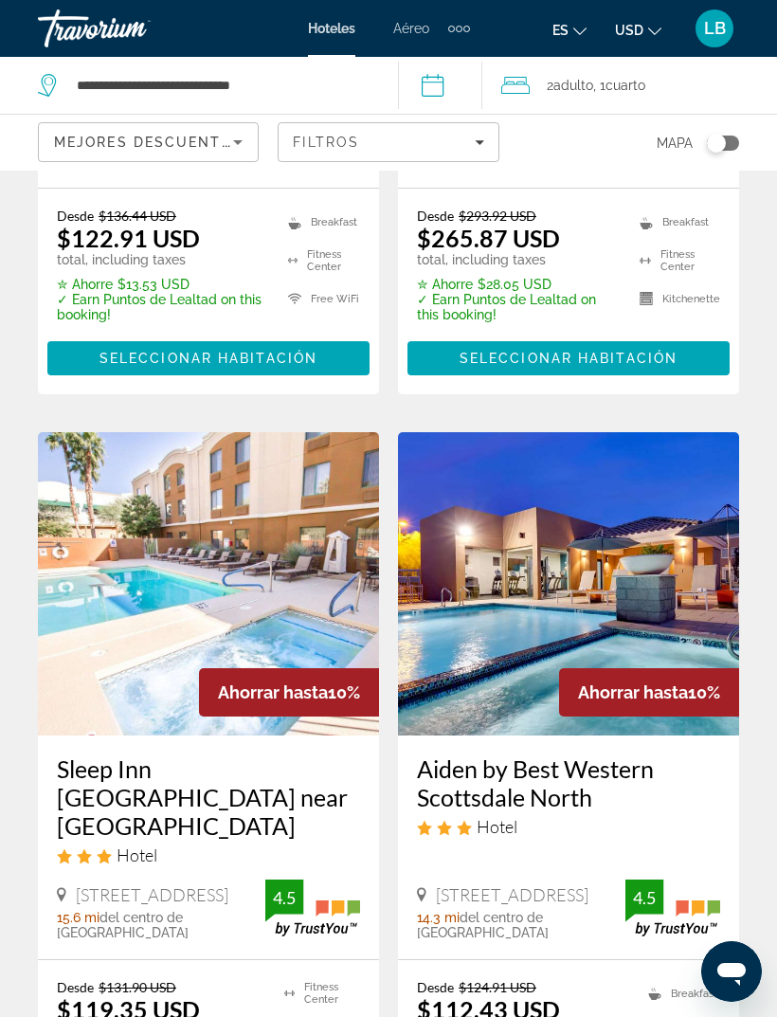
scroll to position [3931, 0]
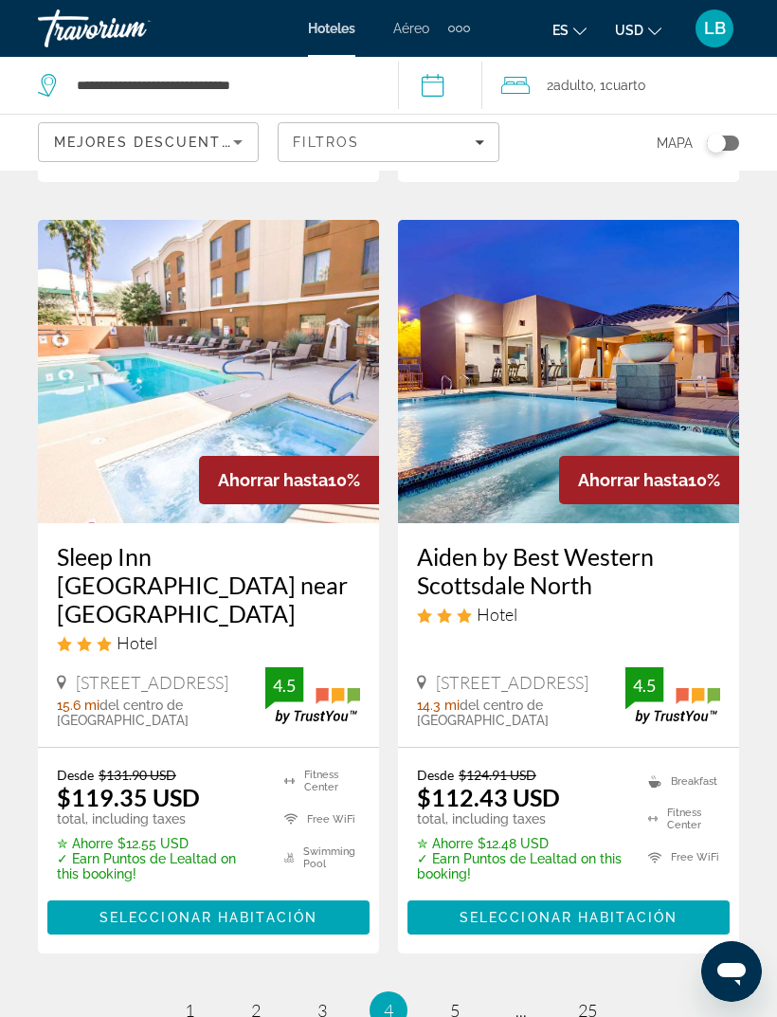
click at [466, 992] on li "page 5" at bounding box center [455, 1011] width 38 height 38
click at [455, 1000] on span "5" at bounding box center [454, 1010] width 9 height 21
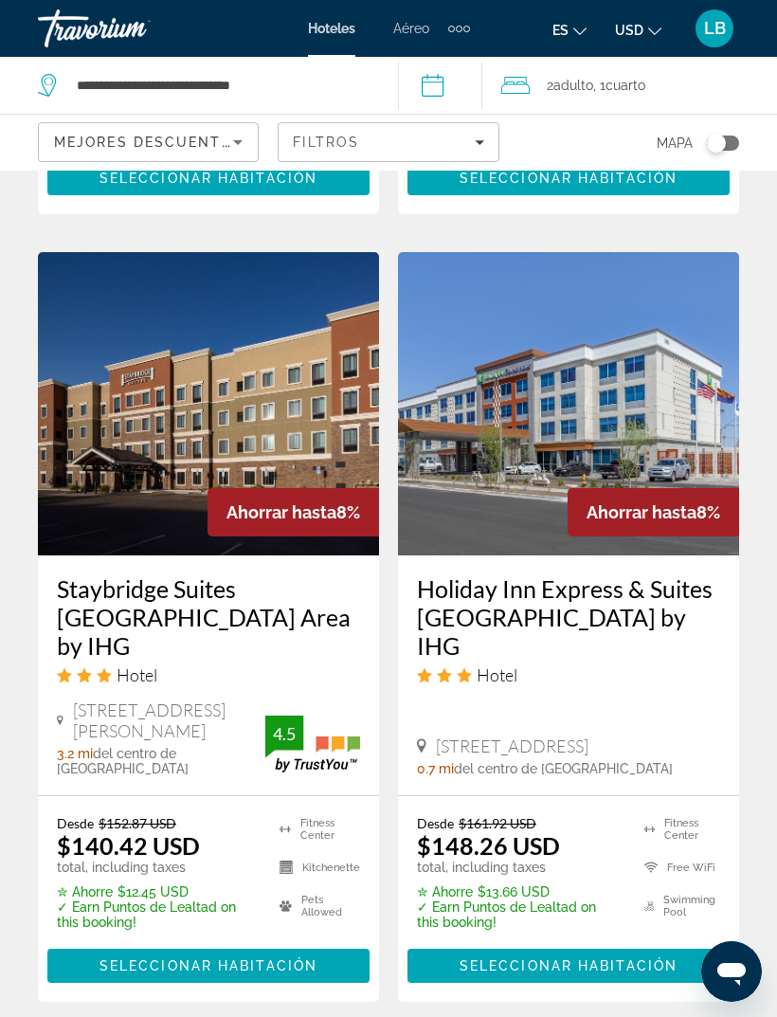
scroll to position [3967, 0]
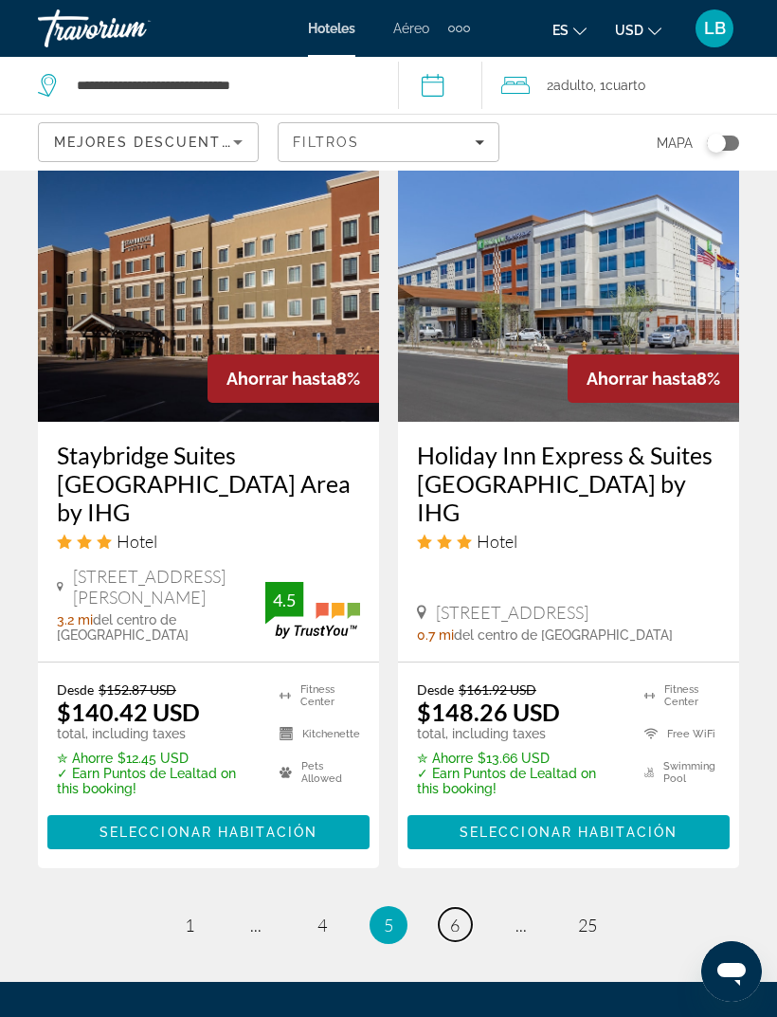
click at [464, 908] on link "page 6" at bounding box center [455, 924] width 33 height 33
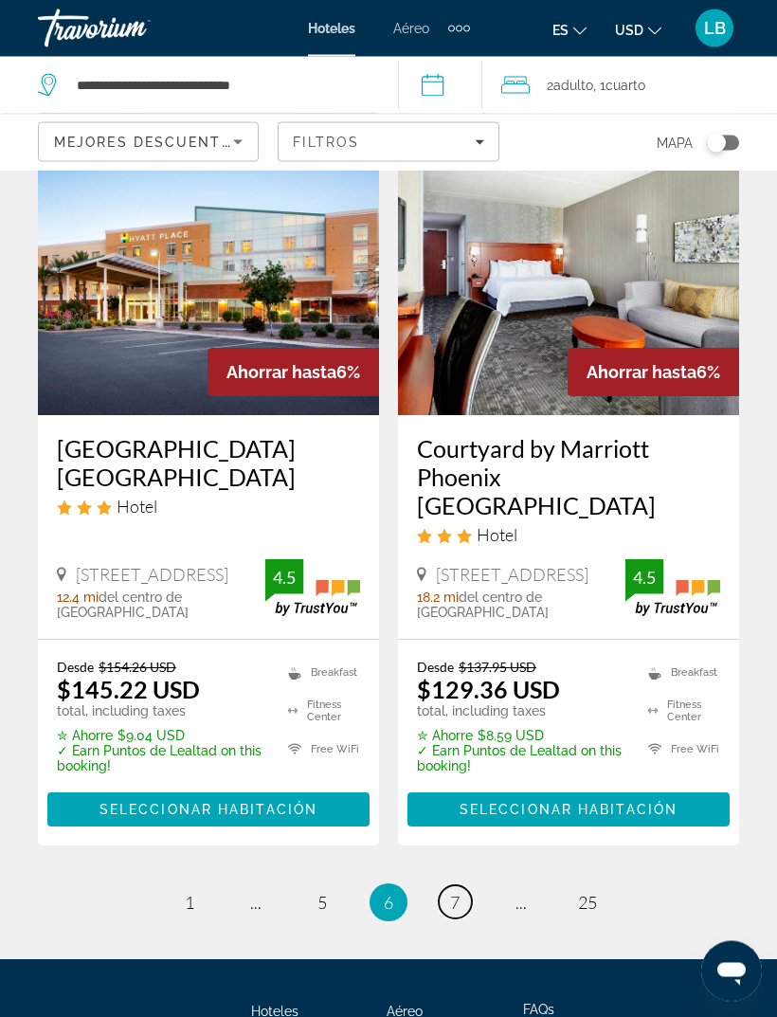
scroll to position [3990, 0]
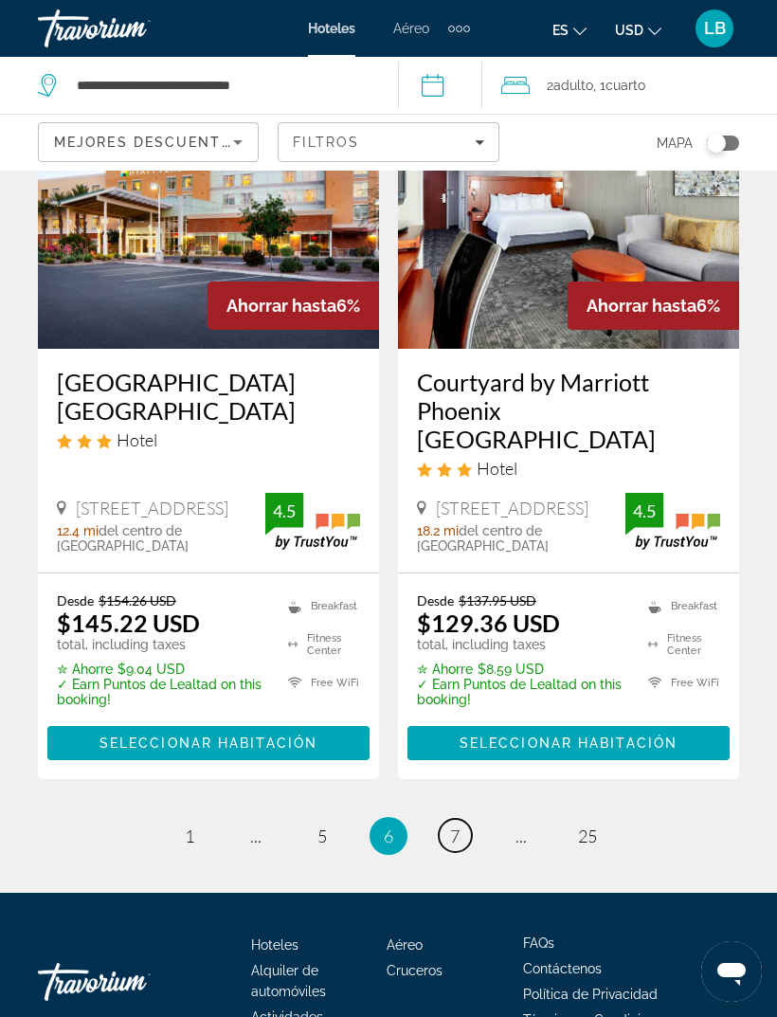
click at [451, 826] on span "7" at bounding box center [454, 836] width 9 height 21
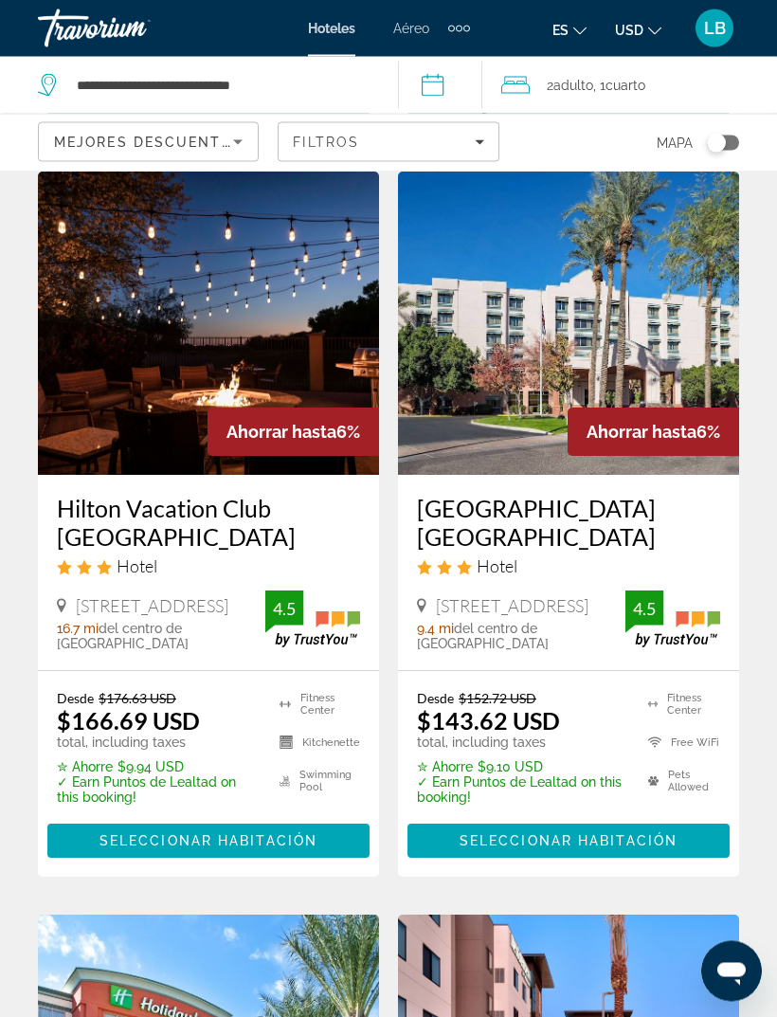
scroll to position [758, 0]
